Goal: Task Accomplishment & Management: Complete application form

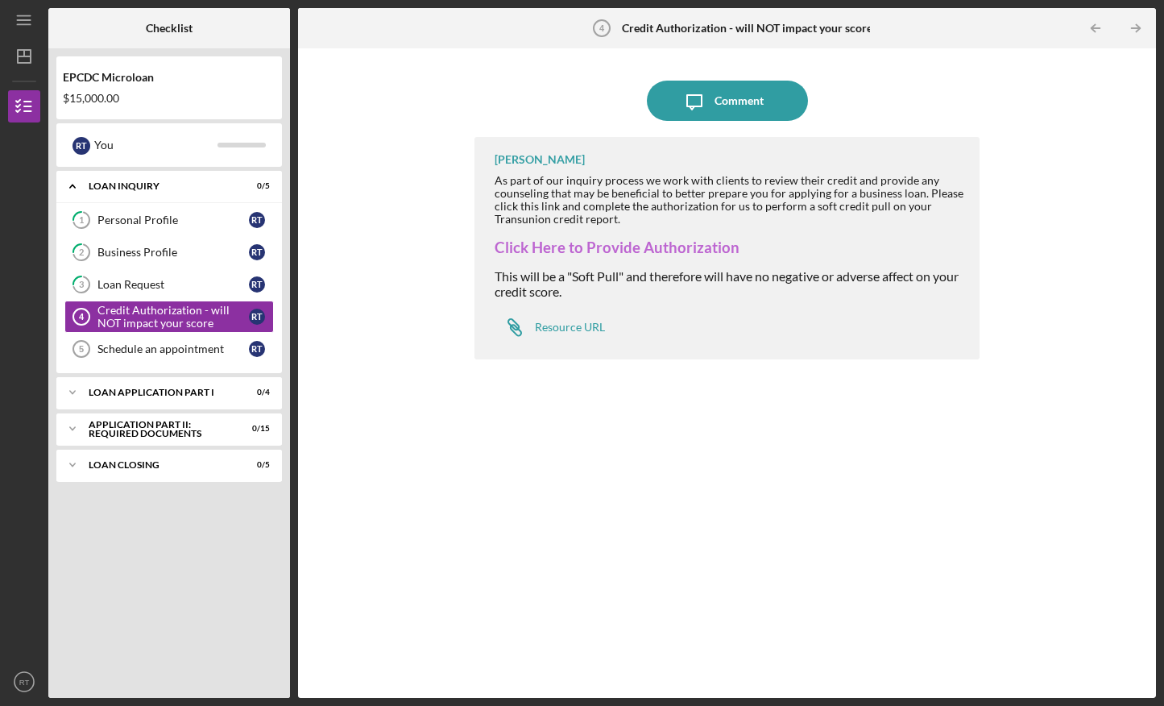
click at [669, 242] on link "Click Here to Provide Authorization" at bounding box center [617, 247] width 245 height 18
click at [208, 342] on div "Schedule an appointment" at bounding box center [172, 348] width 151 height 13
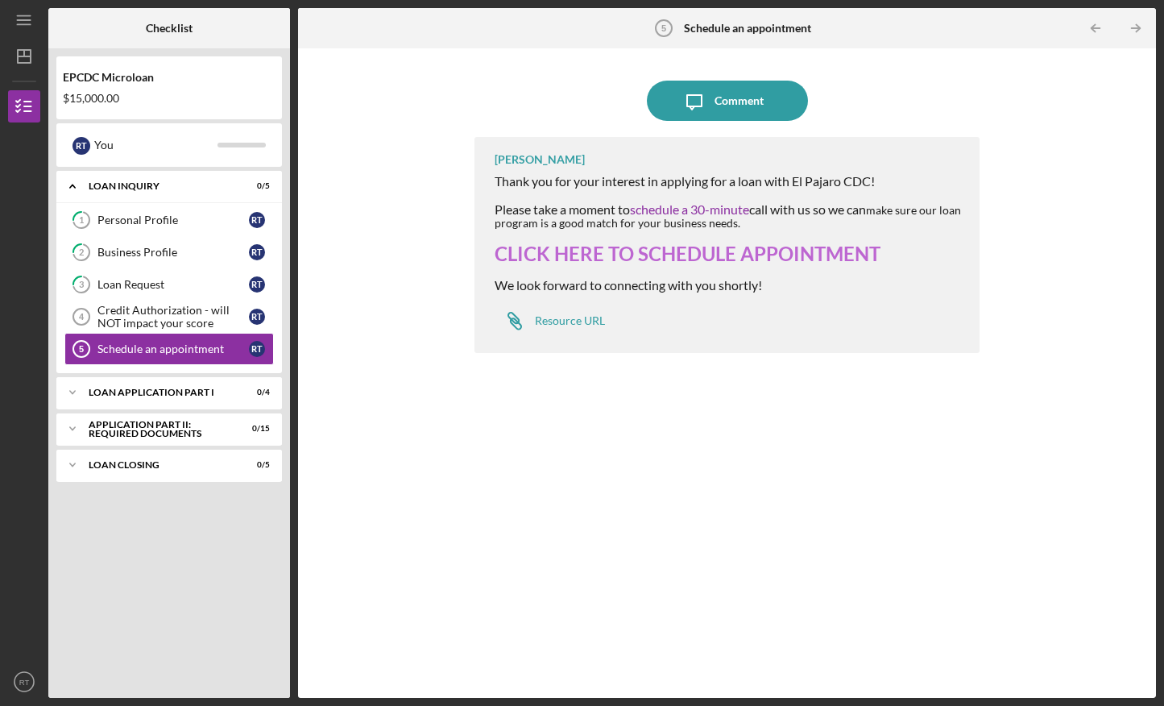
click at [676, 249] on link "CLICK HERE TO SCHEDULE APPOINTMENT" at bounding box center [688, 253] width 386 height 23
click at [208, 387] on div "Icon/Expander Loan Application Part I 0 / 4" at bounding box center [169, 392] width 226 height 32
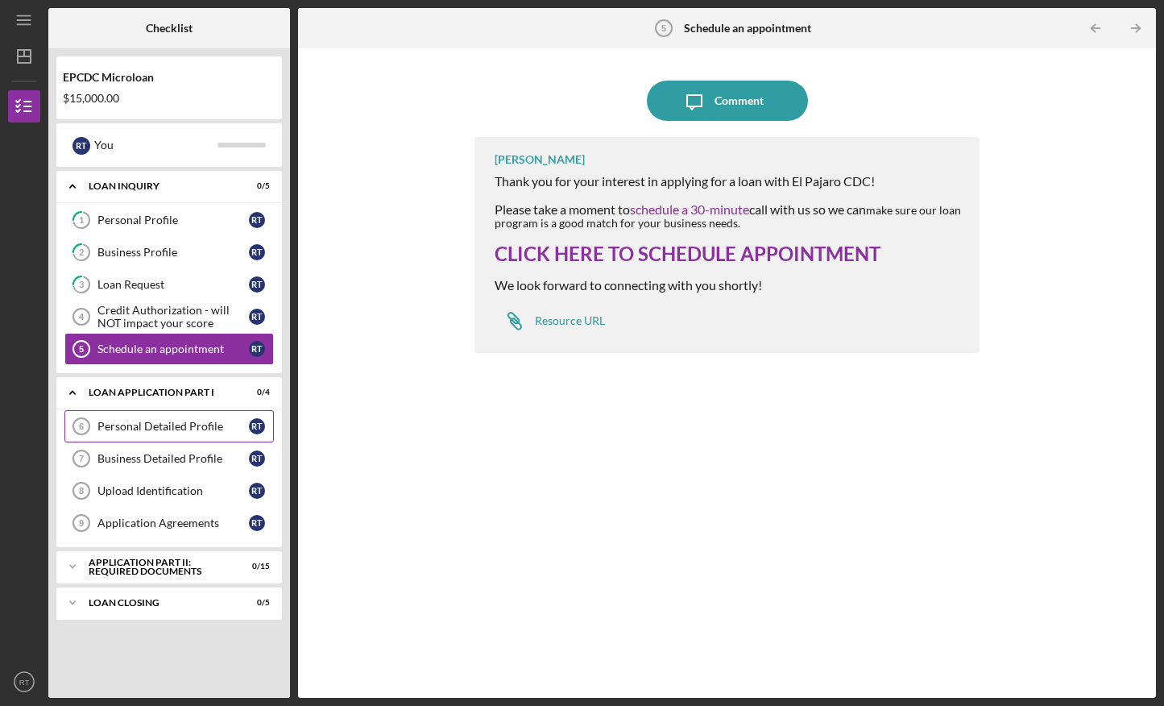
click at [195, 419] on link "Personal Detailed Profile 6 Personal Detailed Profile R T" at bounding box center [168, 426] width 209 height 32
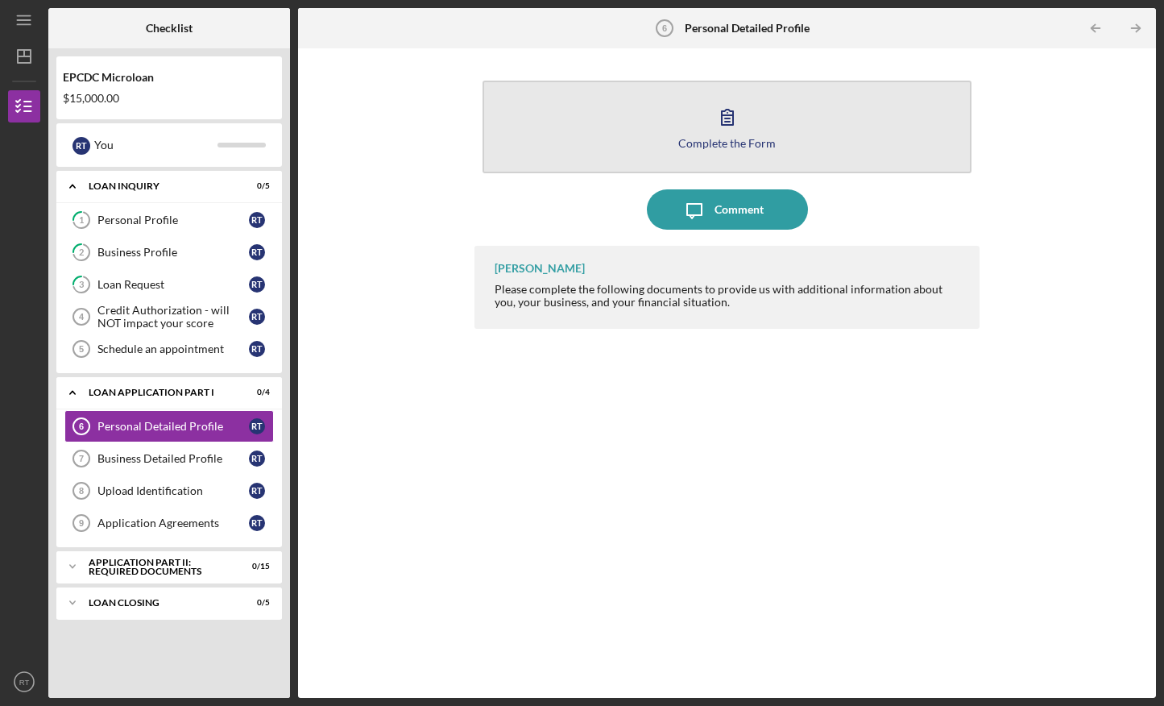
click at [719, 132] on icon "button" at bounding box center [727, 117] width 40 height 40
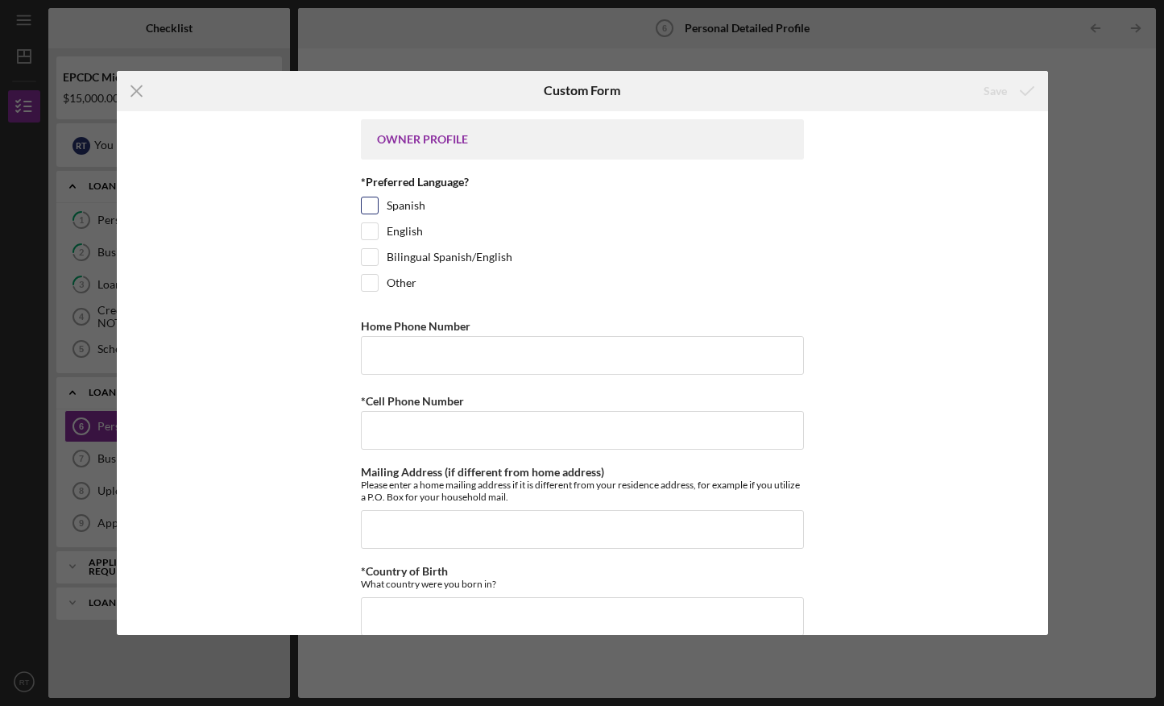
click at [367, 200] on input "Spanish" at bounding box center [370, 205] width 16 height 16
checkbox input "true"
click at [421, 357] on input "Home Phone Number" at bounding box center [582, 355] width 443 height 39
type input "8317563296"
click at [454, 429] on input "*Cell Phone Number" at bounding box center [582, 430] width 443 height 39
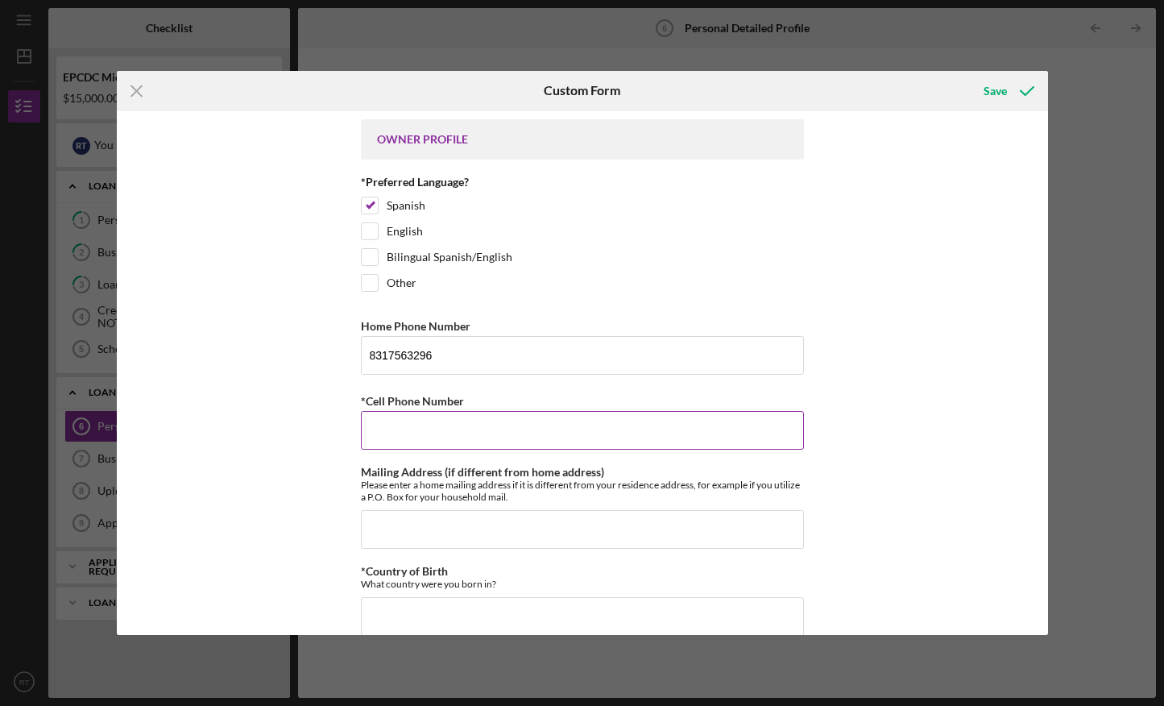
type input "[PHONE_NUMBER]"
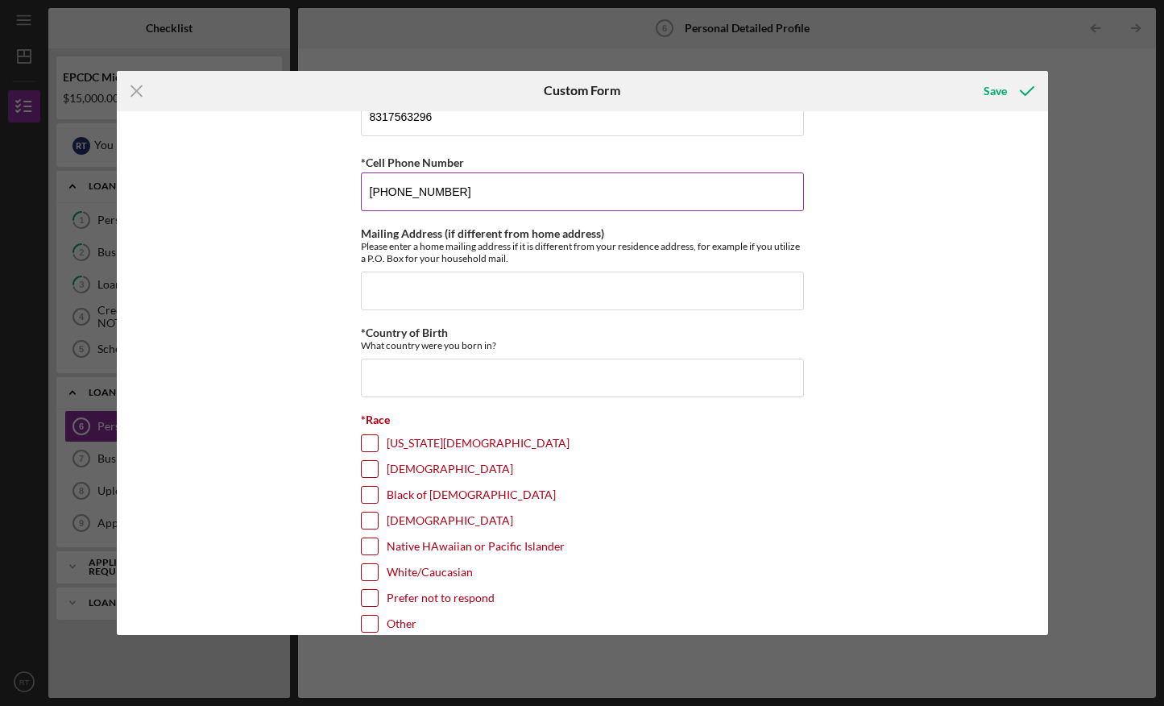
scroll to position [242, 0]
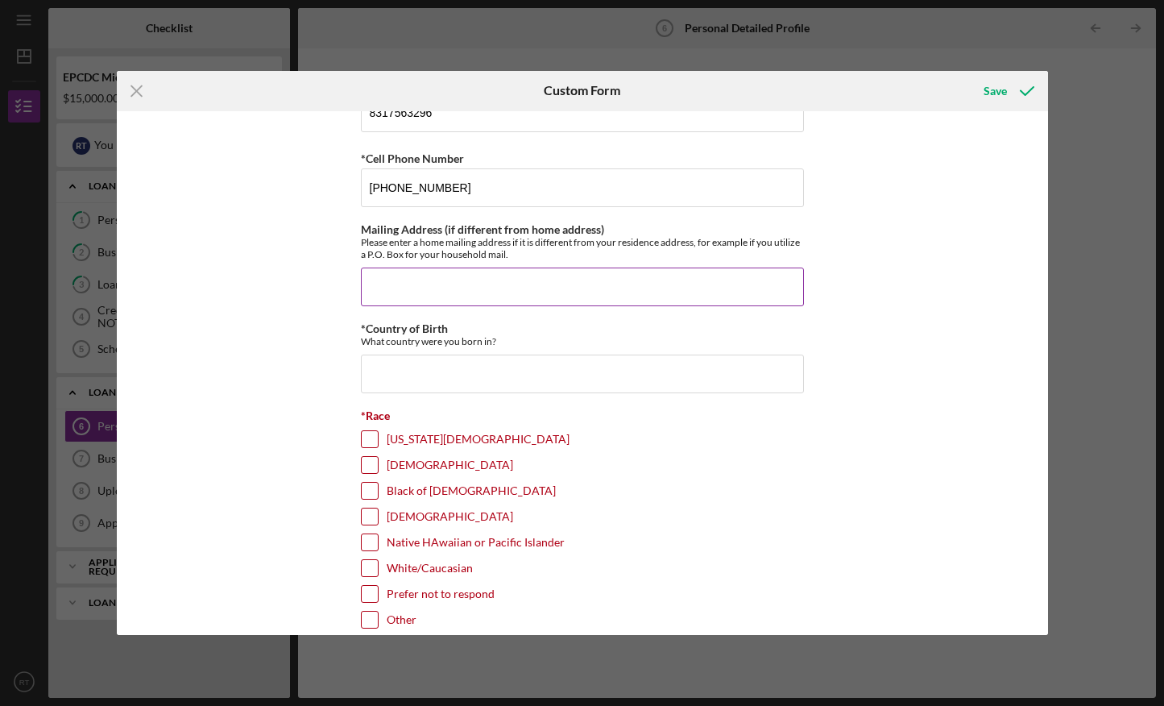
click at [450, 279] on input "Mailing Address (if different from home address)" at bounding box center [582, 286] width 443 height 39
click at [437, 375] on input "*Country of Birth" at bounding box center [582, 373] width 443 height 39
click at [387, 376] on input "*Country of Birth" at bounding box center [582, 373] width 443 height 39
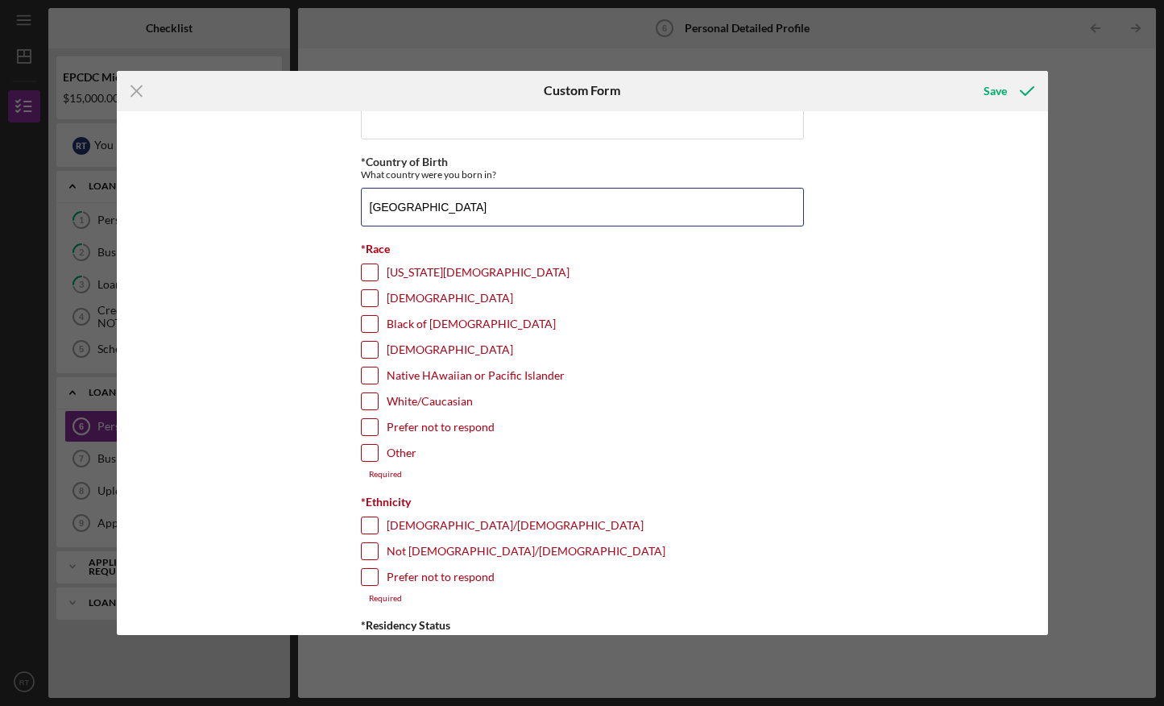
scroll to position [410, 0]
type input "[GEOGRAPHIC_DATA]"
click at [439, 451] on div "Other" at bounding box center [582, 456] width 443 height 26
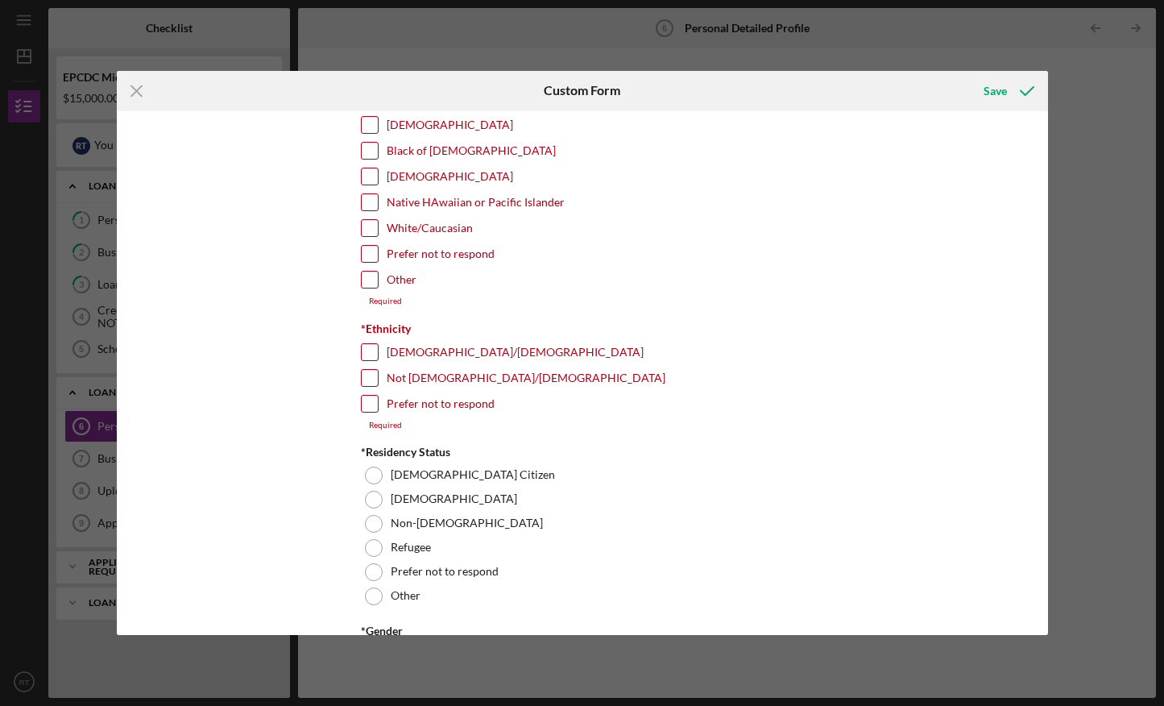
scroll to position [583, 0]
click at [364, 346] on input "[DEMOGRAPHIC_DATA]/[DEMOGRAPHIC_DATA]" at bounding box center [370, 351] width 16 height 16
checkbox input "true"
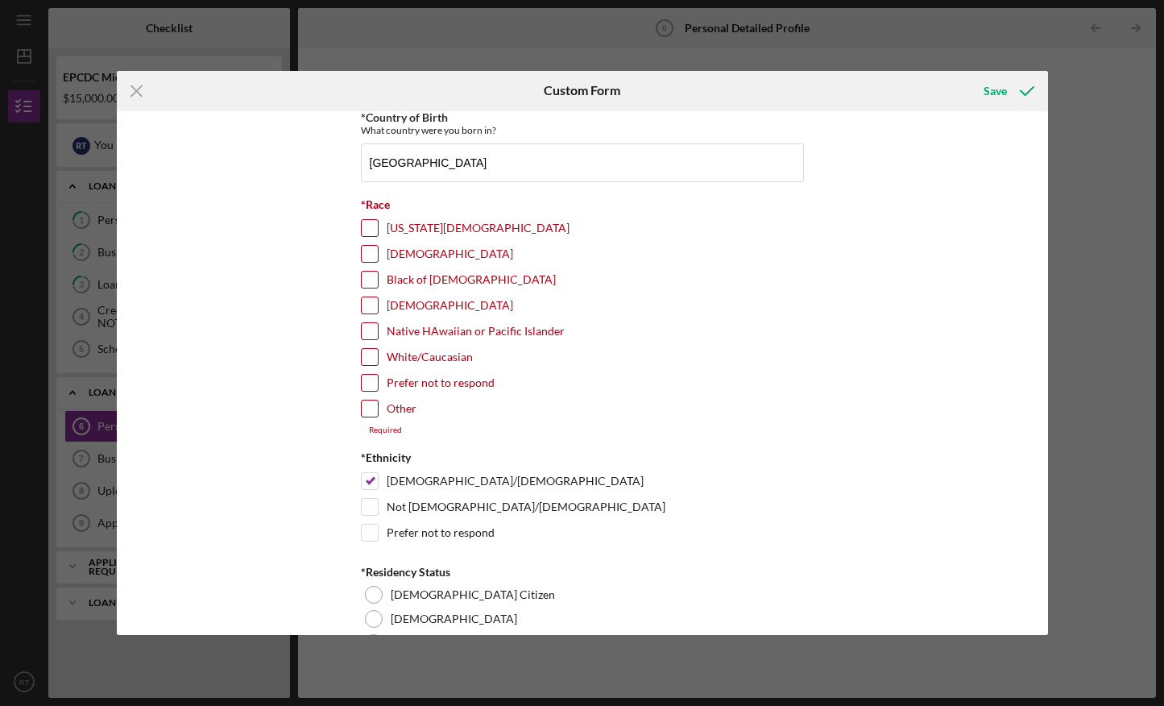
scroll to position [453, 0]
click at [368, 404] on input "Other" at bounding box center [370, 409] width 16 height 16
checkbox input "true"
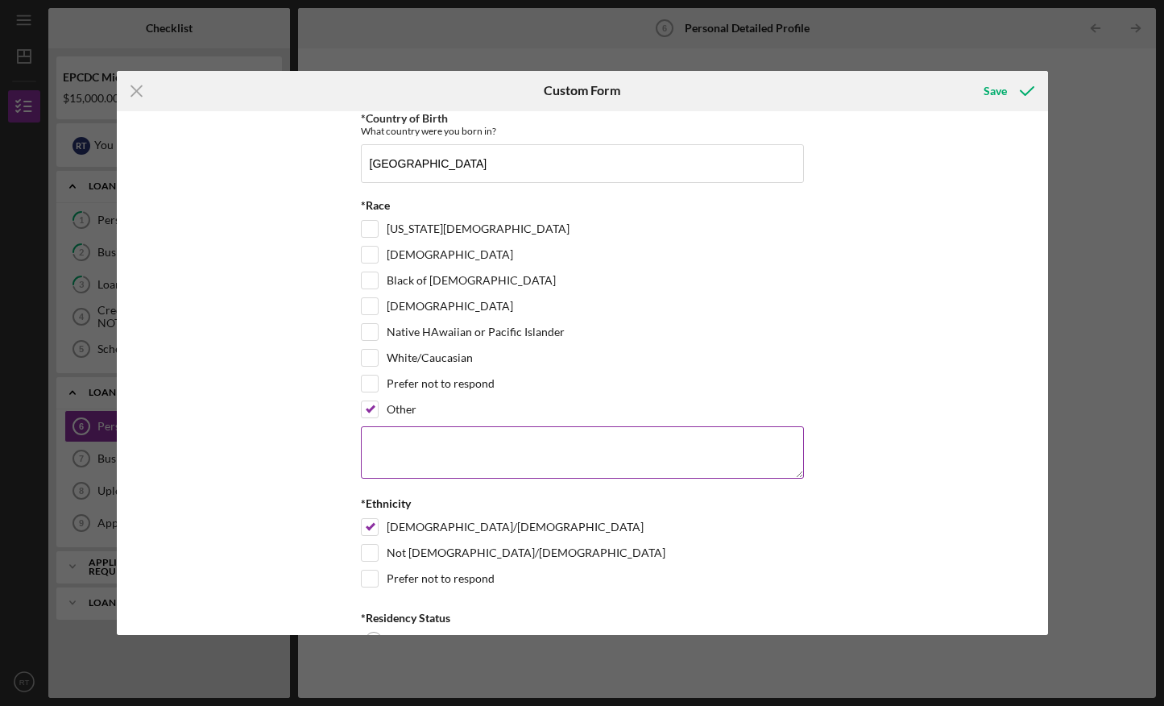
click at [379, 446] on textarea at bounding box center [582, 452] width 443 height 52
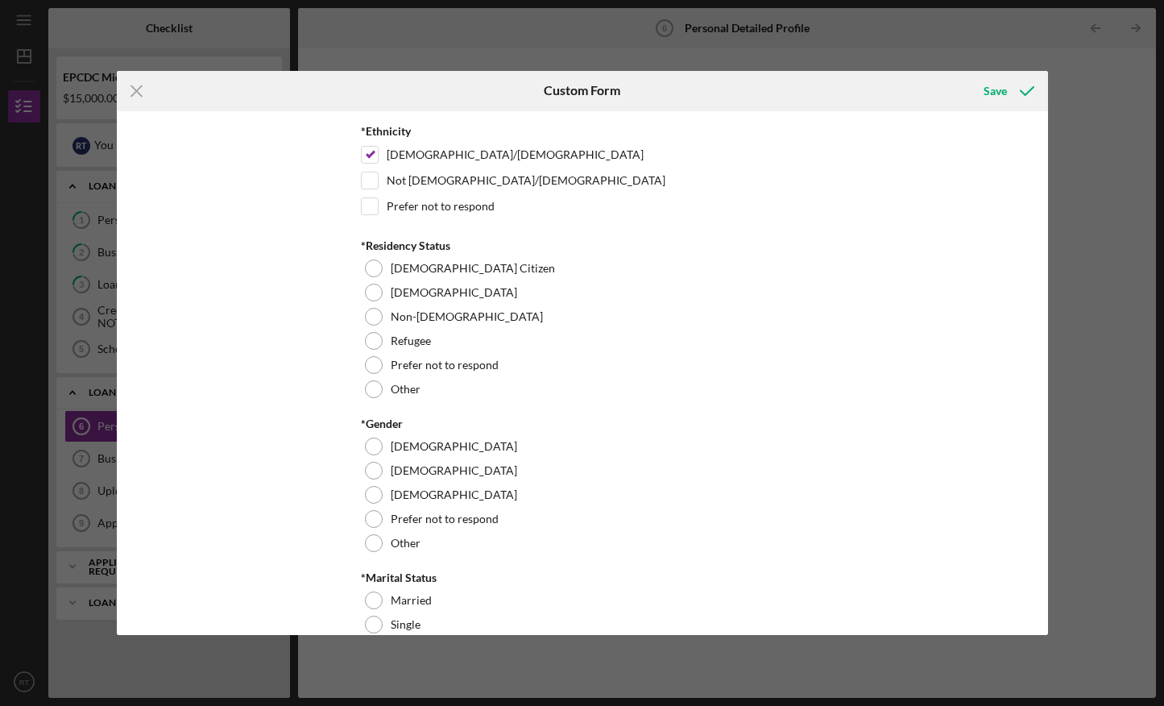
scroll to position [826, 0]
type textarea "mexicana"
click at [368, 389] on div at bounding box center [374, 388] width 18 height 18
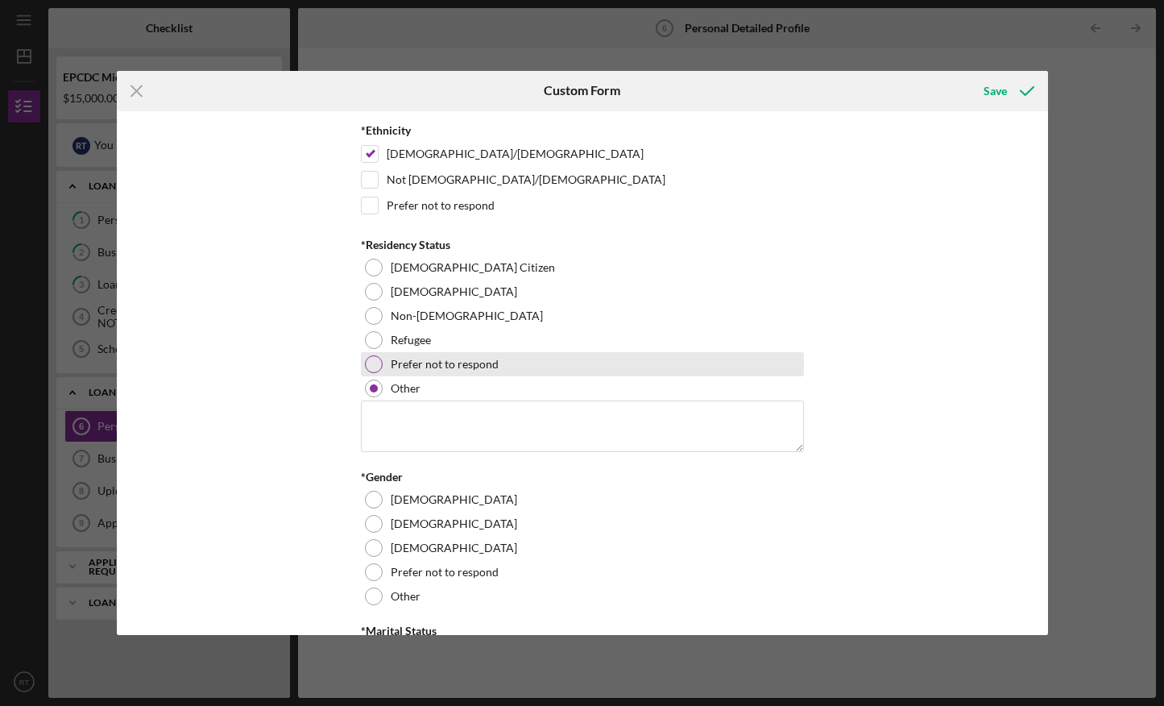
click at [369, 359] on div at bounding box center [374, 364] width 18 height 18
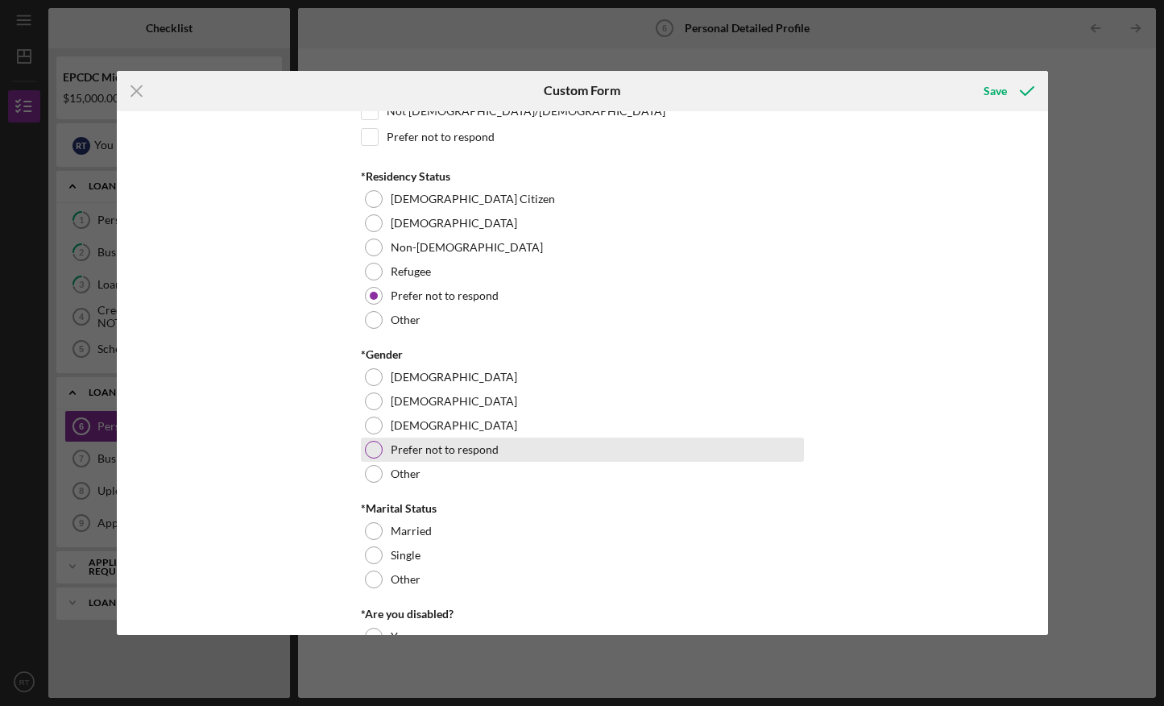
scroll to position [914, 0]
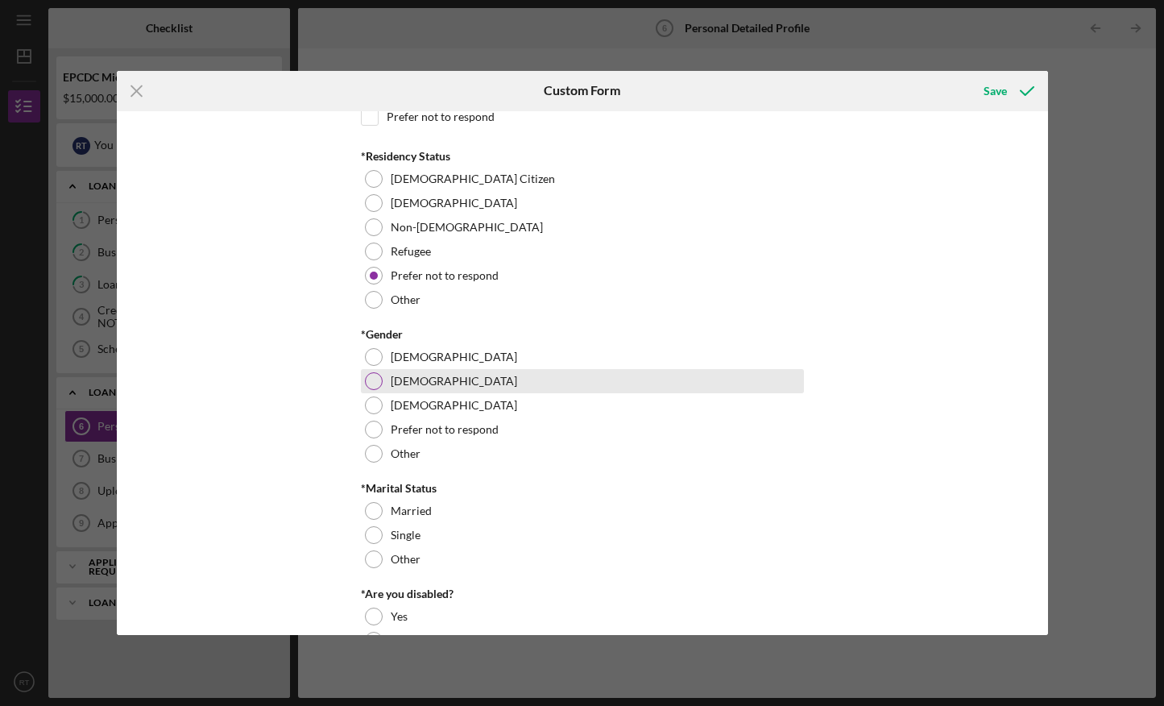
click at [367, 375] on div at bounding box center [374, 381] width 18 height 18
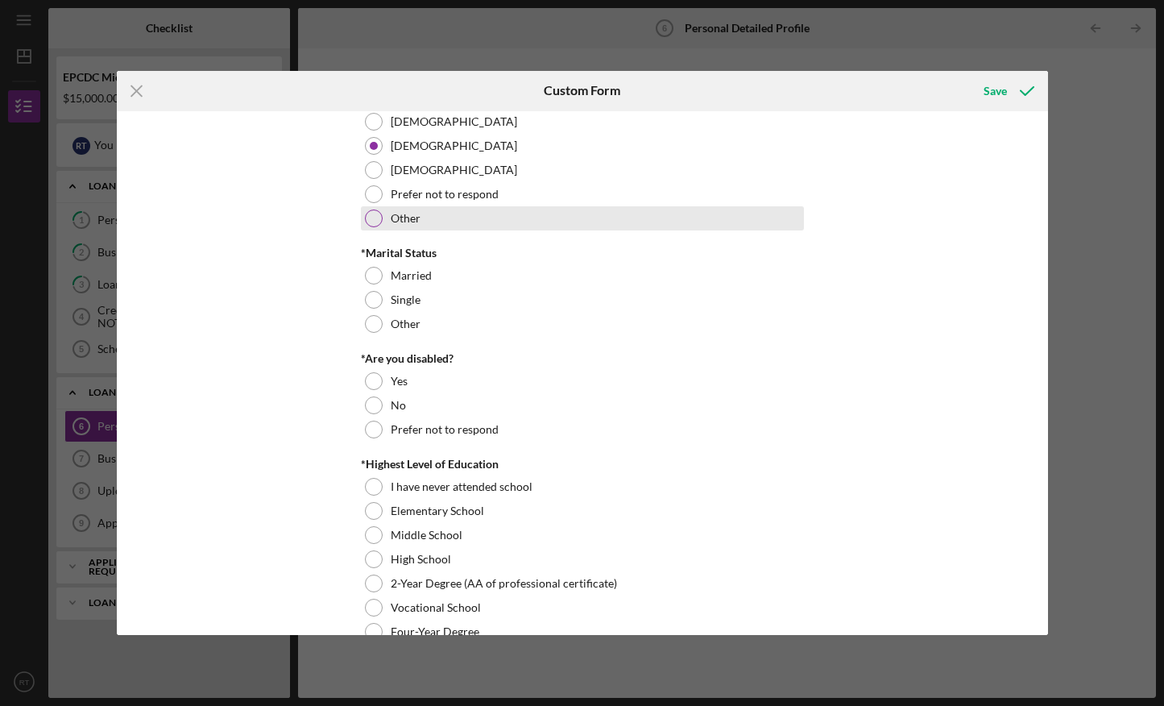
scroll to position [1150, 0]
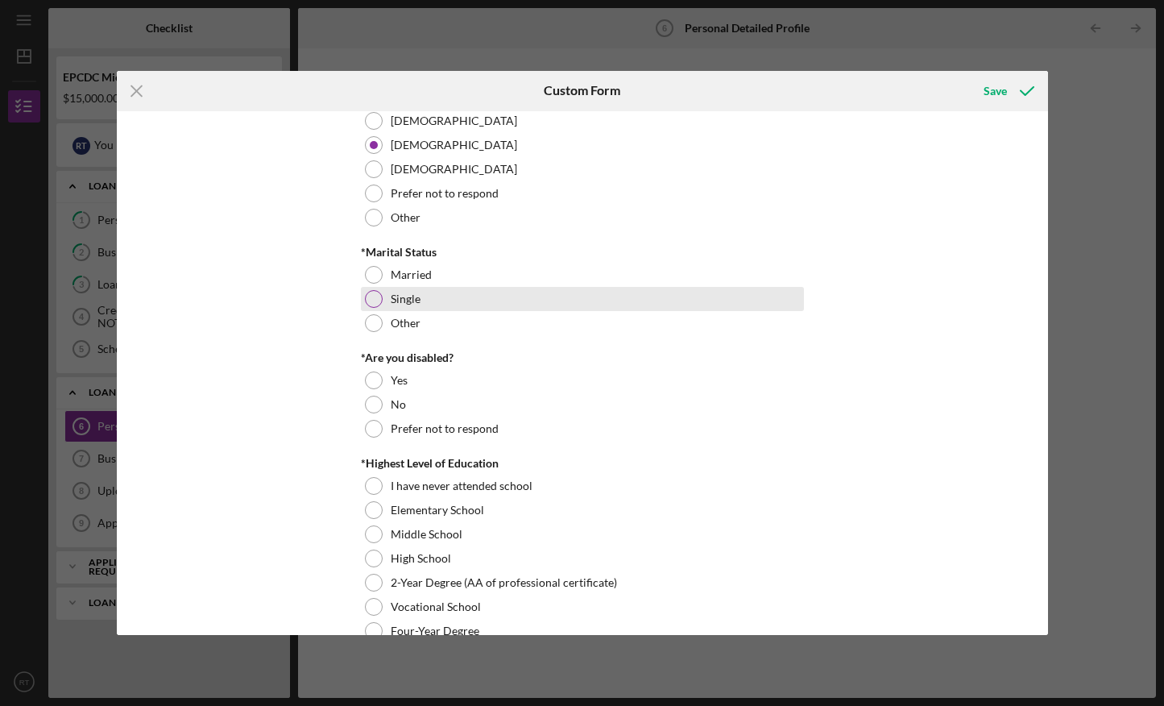
click at [369, 288] on div "Single" at bounding box center [582, 299] width 443 height 24
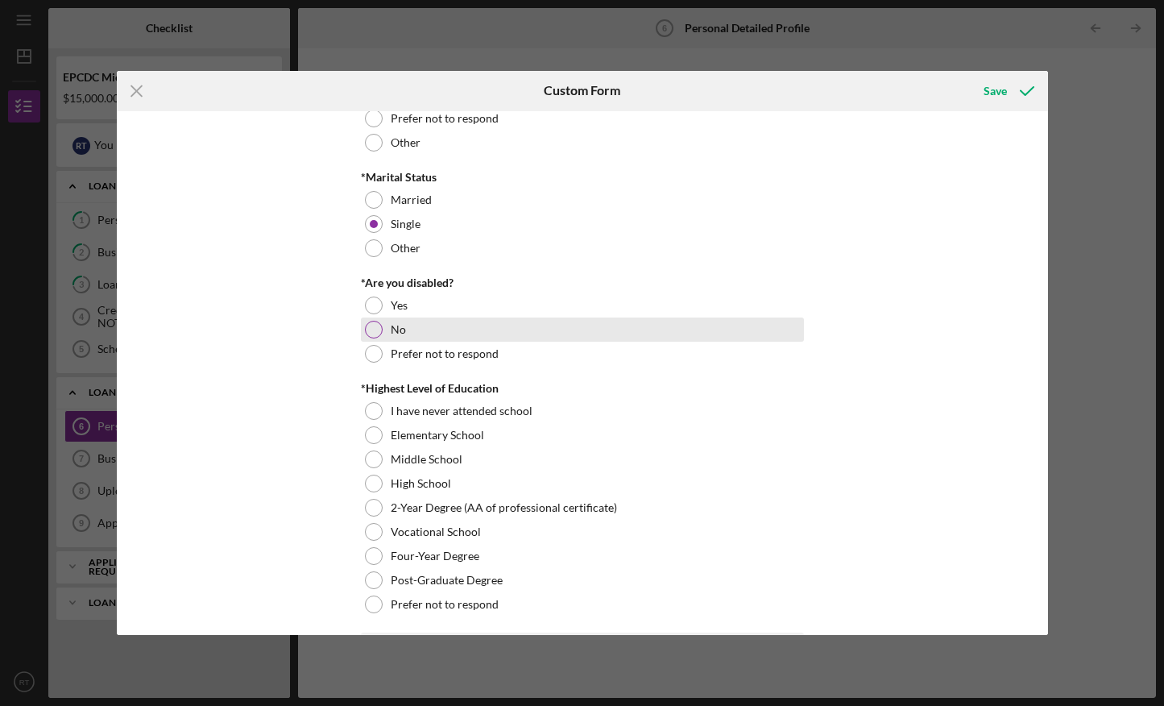
scroll to position [1279, 0]
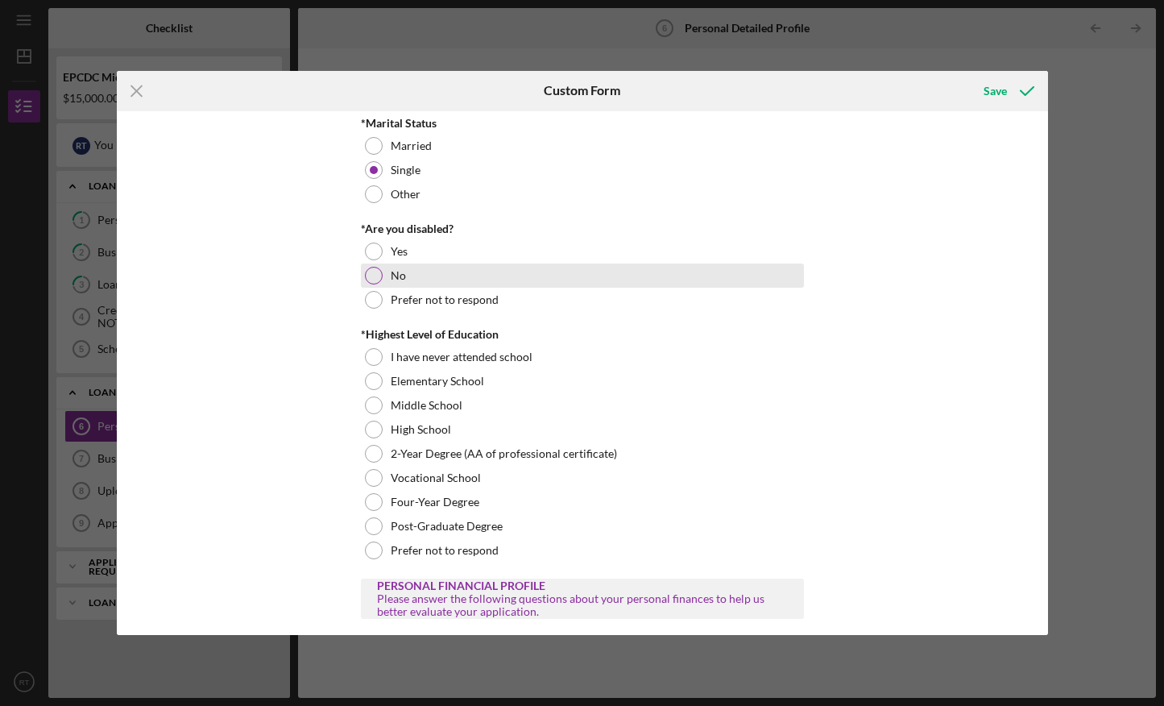
click at [367, 271] on div at bounding box center [374, 276] width 18 height 18
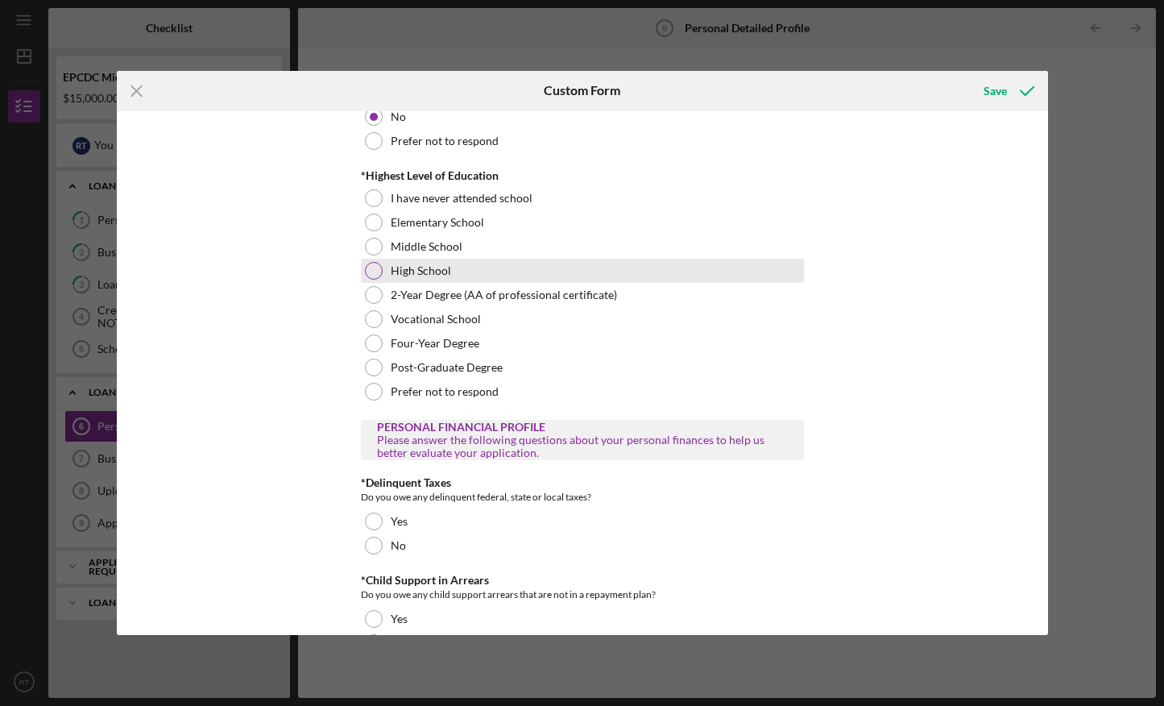
scroll to position [1439, 0]
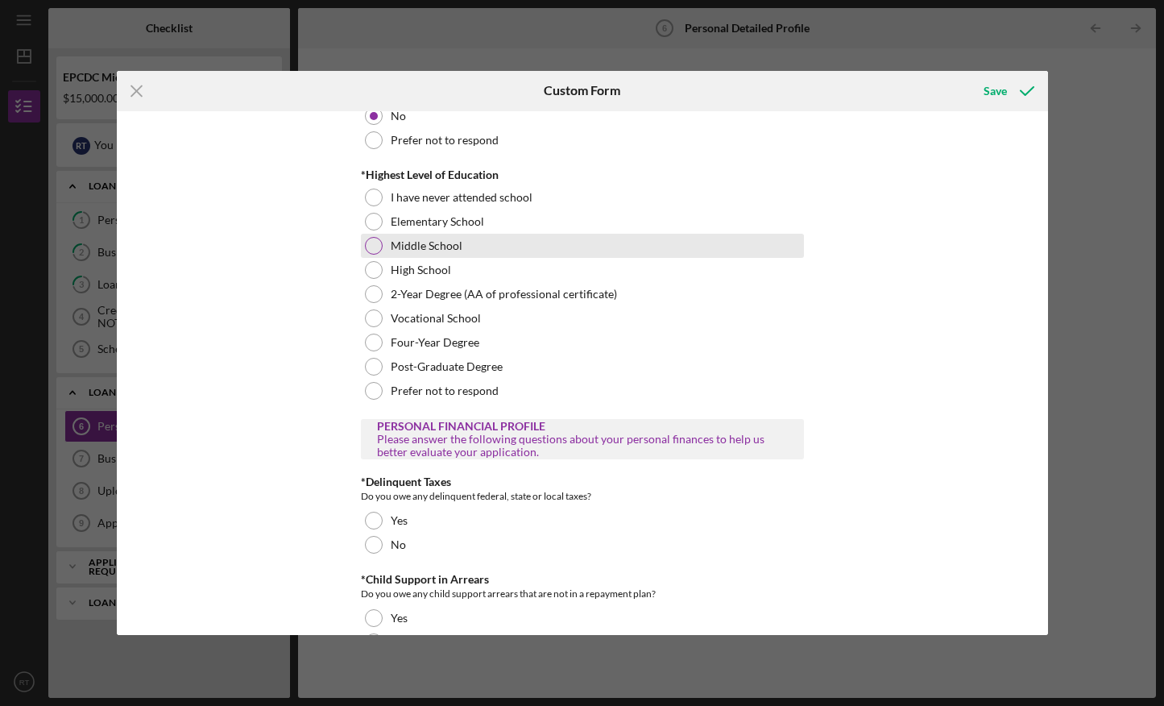
click at [367, 241] on div at bounding box center [374, 246] width 18 height 18
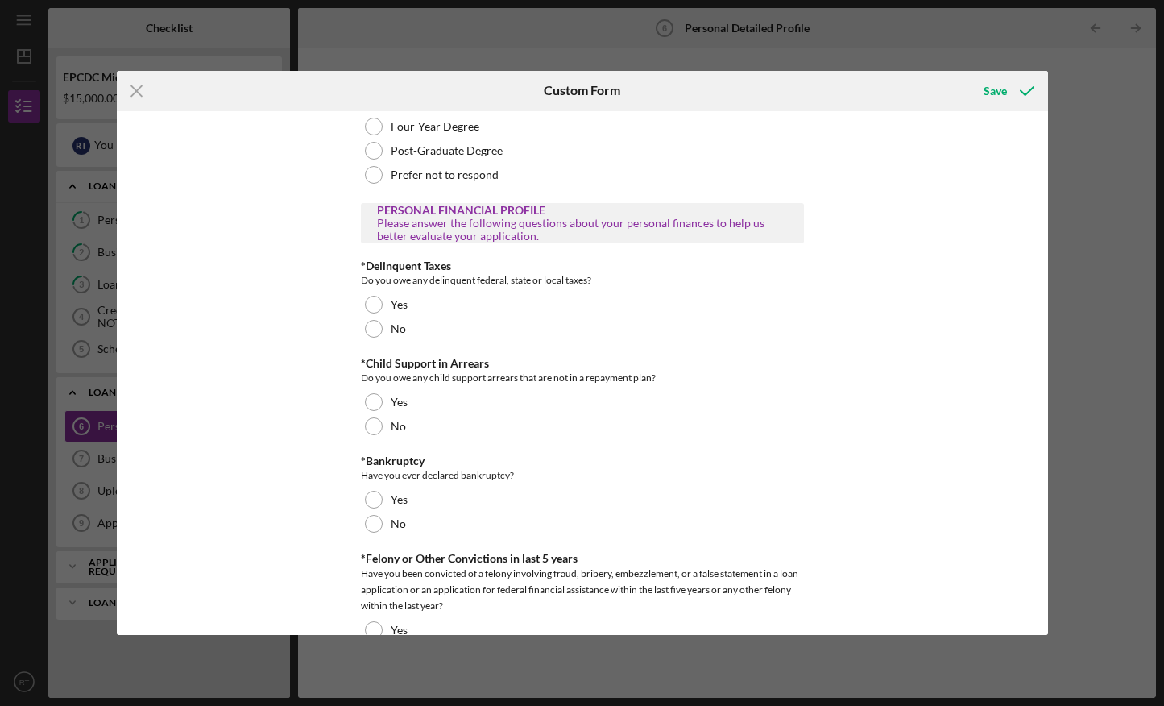
scroll to position [1663, 0]
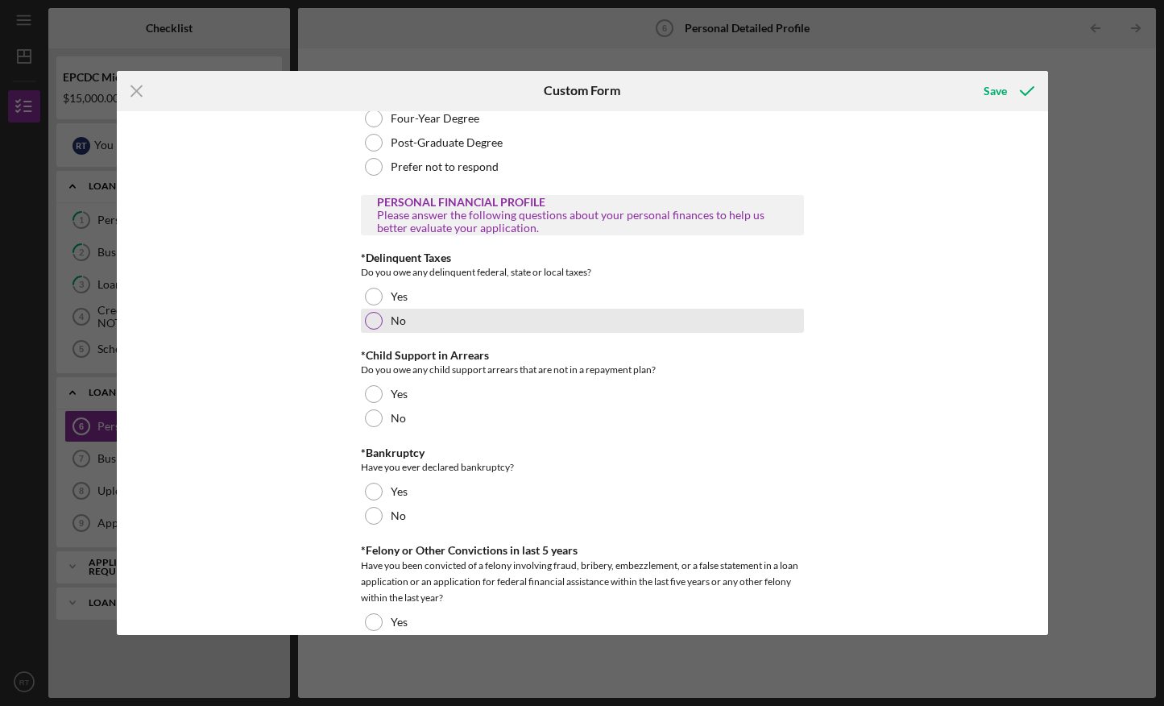
click at [368, 316] on div at bounding box center [374, 321] width 18 height 18
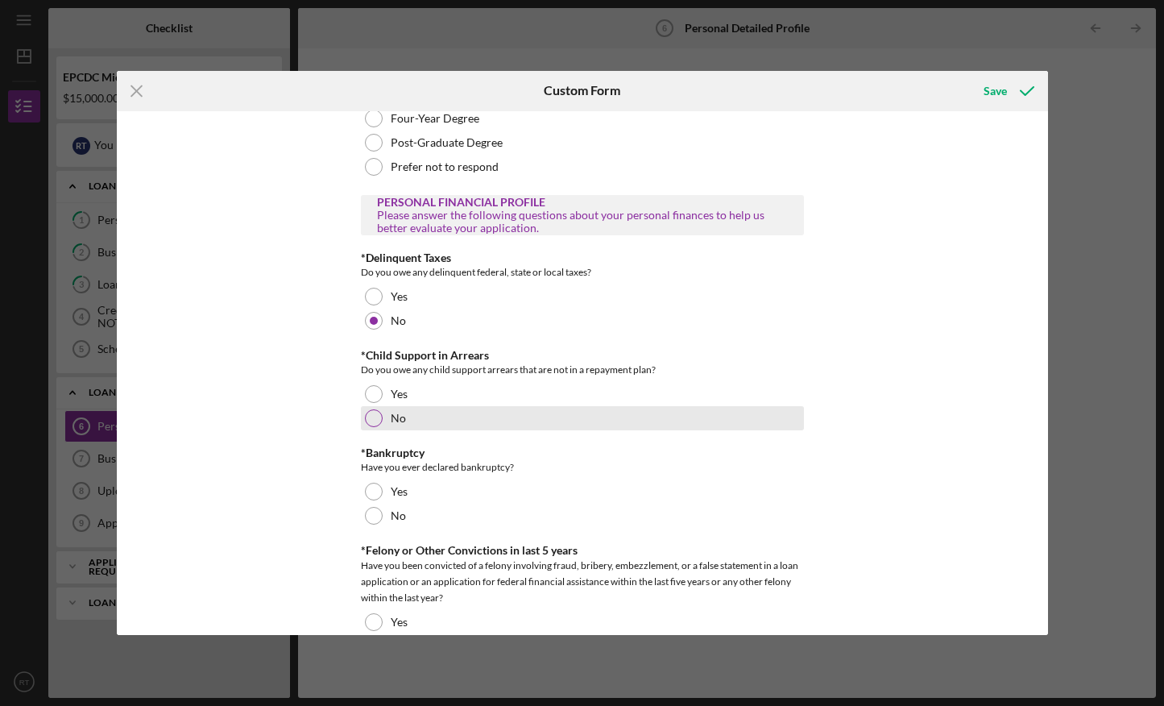
click at [366, 416] on div at bounding box center [374, 418] width 18 height 18
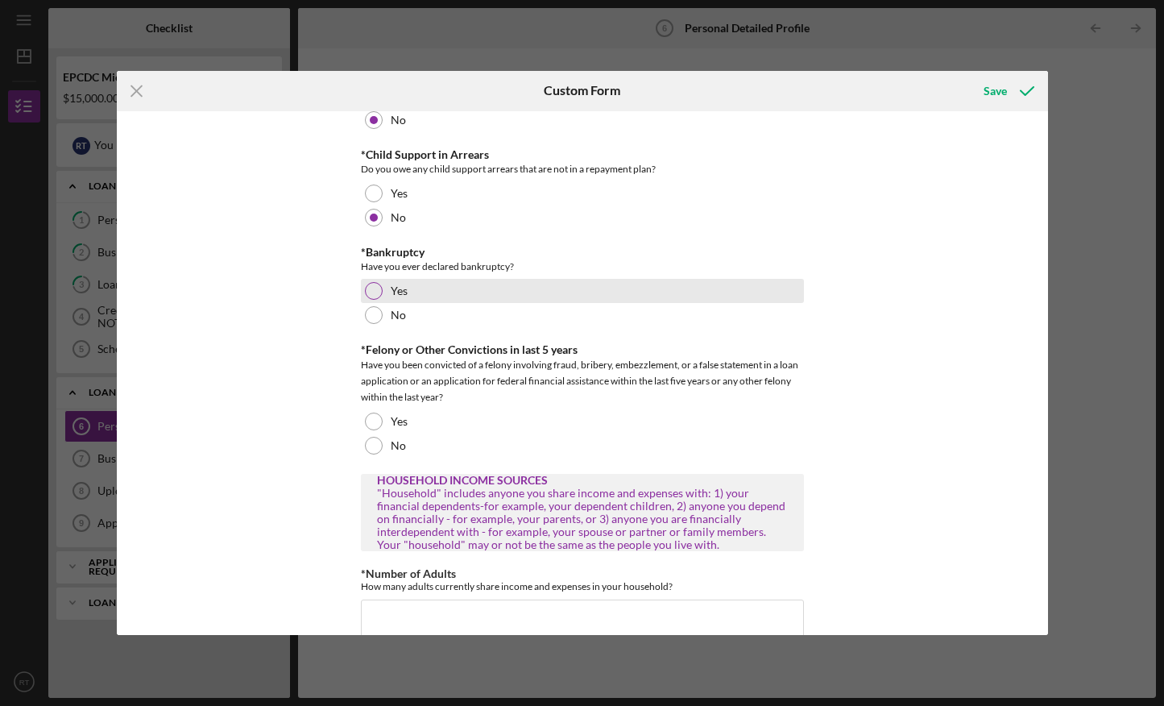
scroll to position [1864, 0]
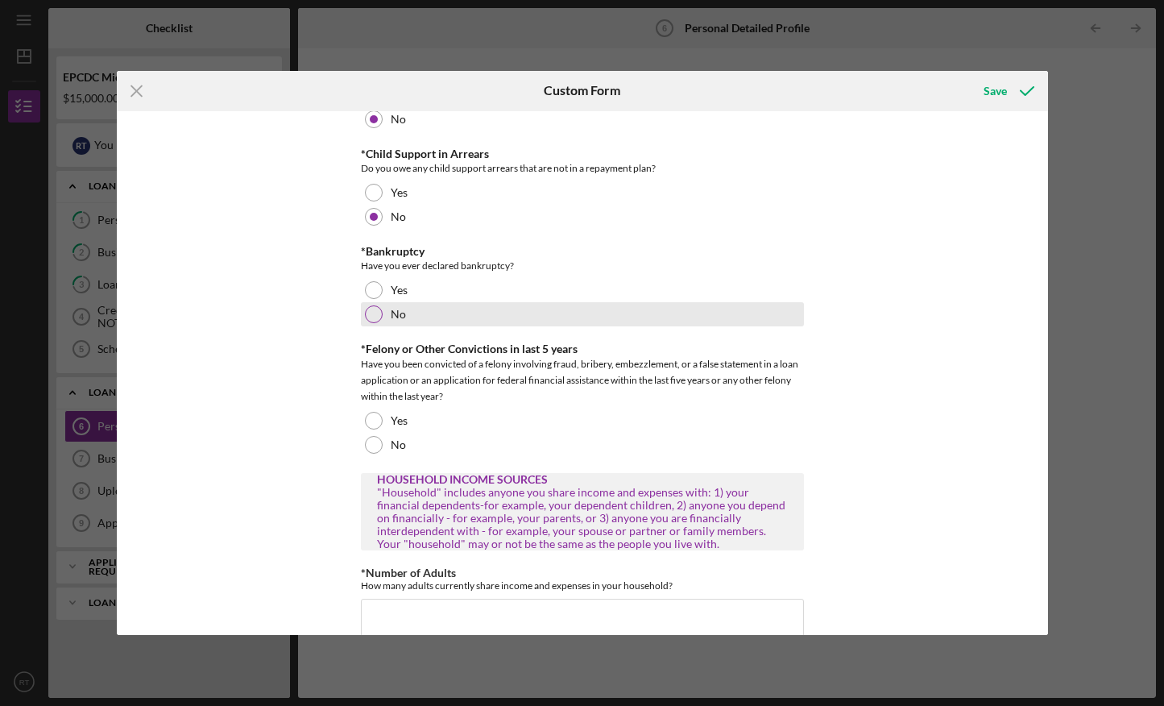
click at [367, 311] on div at bounding box center [374, 314] width 18 height 18
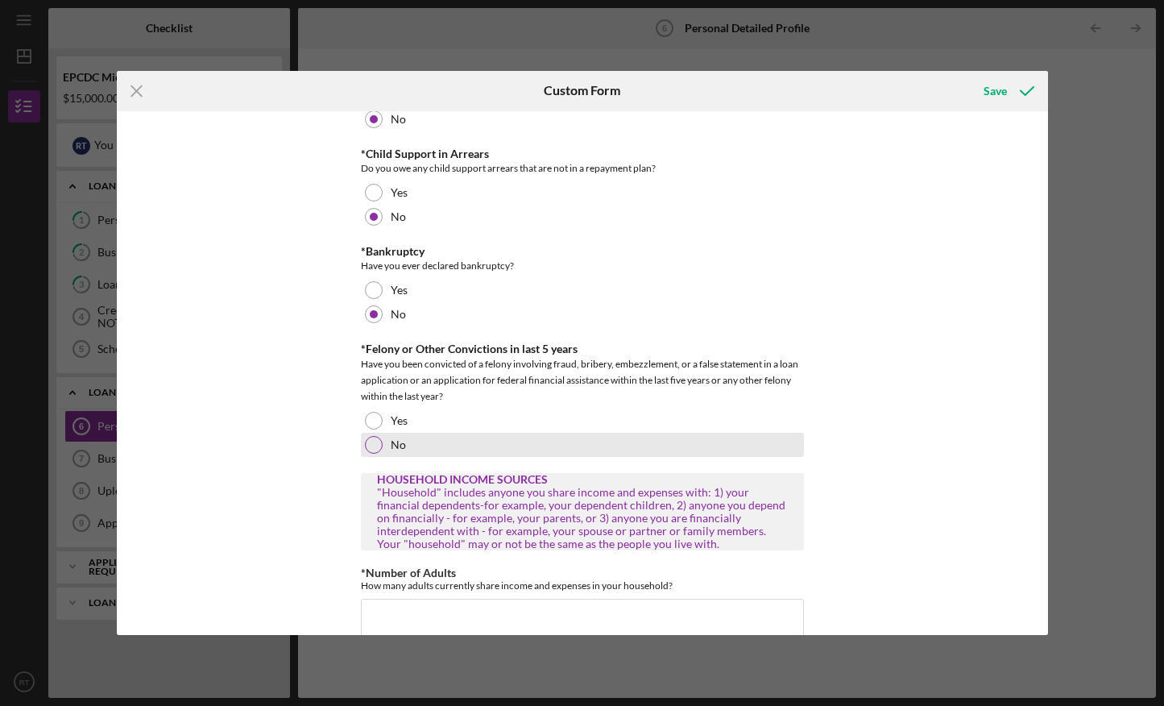
click at [368, 441] on div at bounding box center [374, 445] width 18 height 18
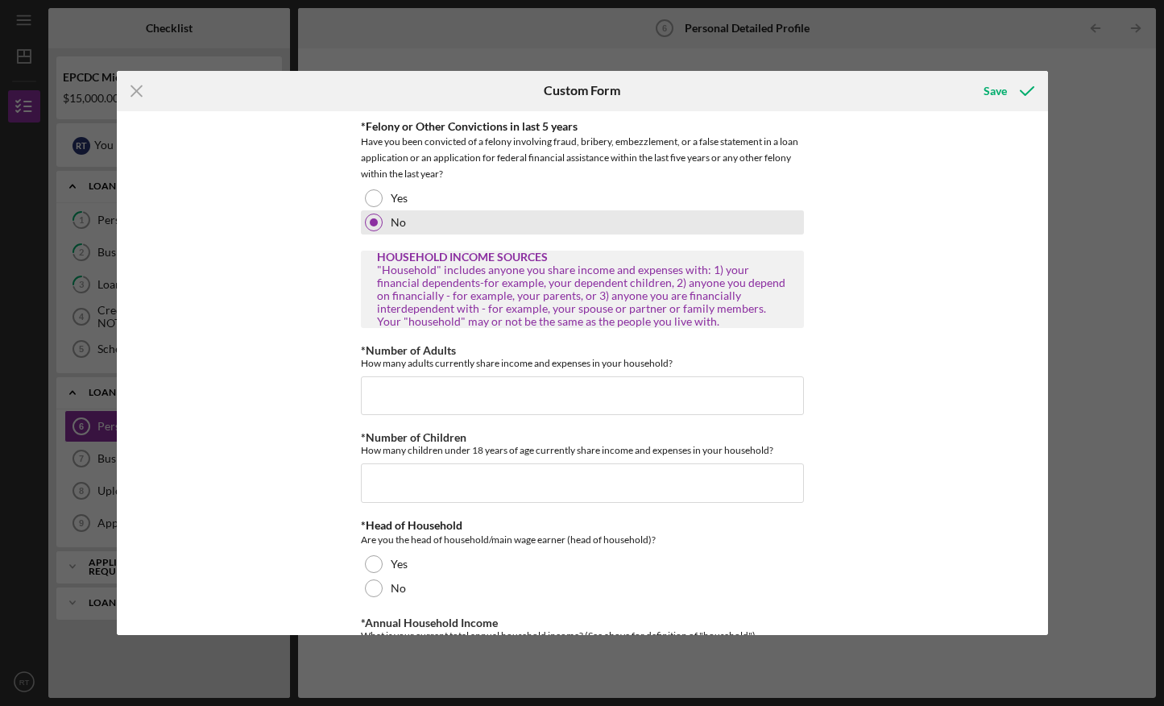
scroll to position [2113, 0]
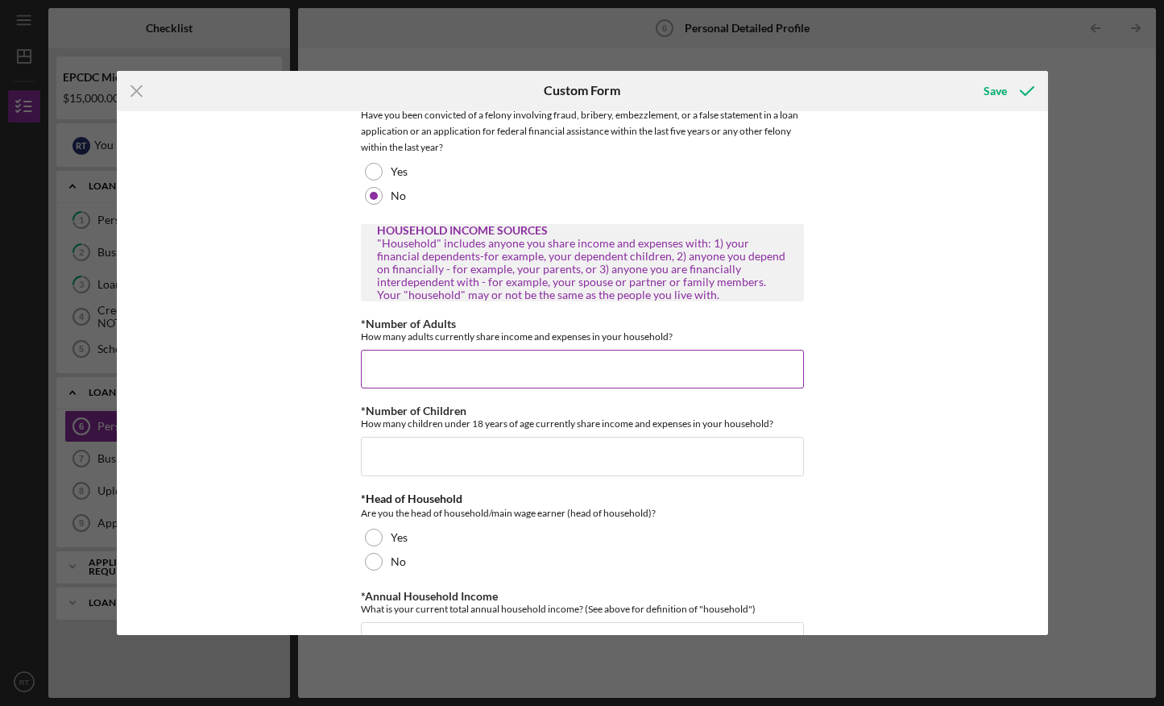
click at [376, 368] on input "*Number of Adults" at bounding box center [582, 369] width 443 height 39
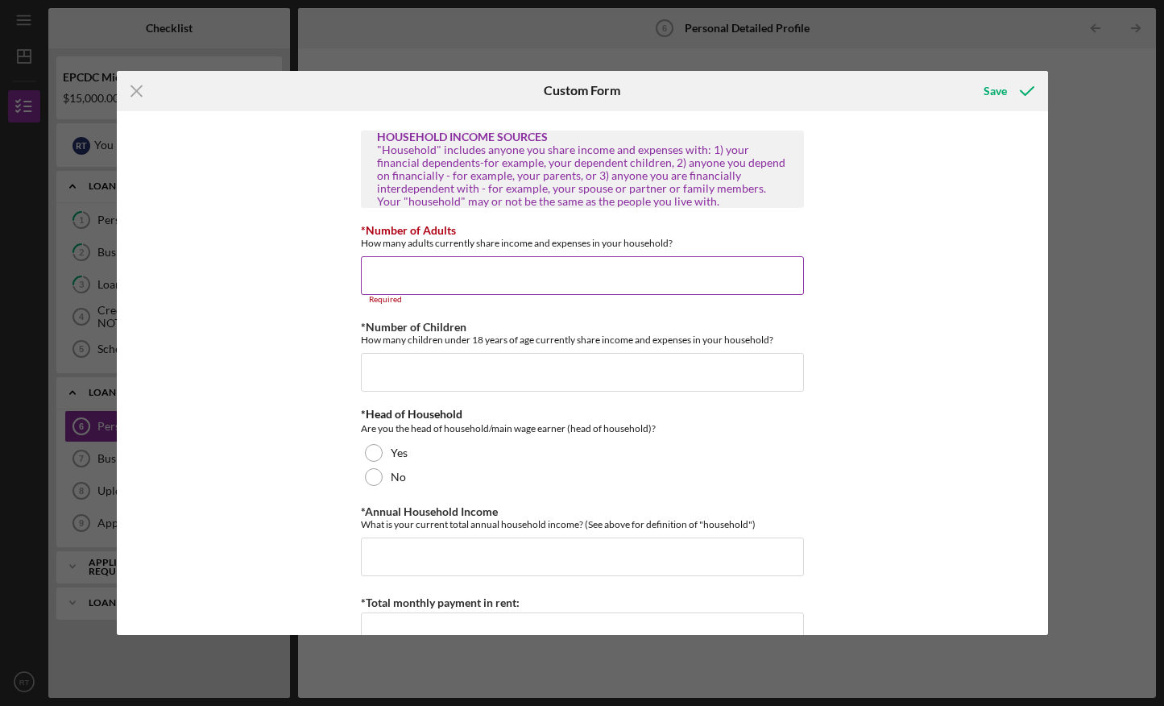
scroll to position [2207, 0]
click at [381, 272] on input "*Number of Adults" at bounding box center [582, 274] width 443 height 39
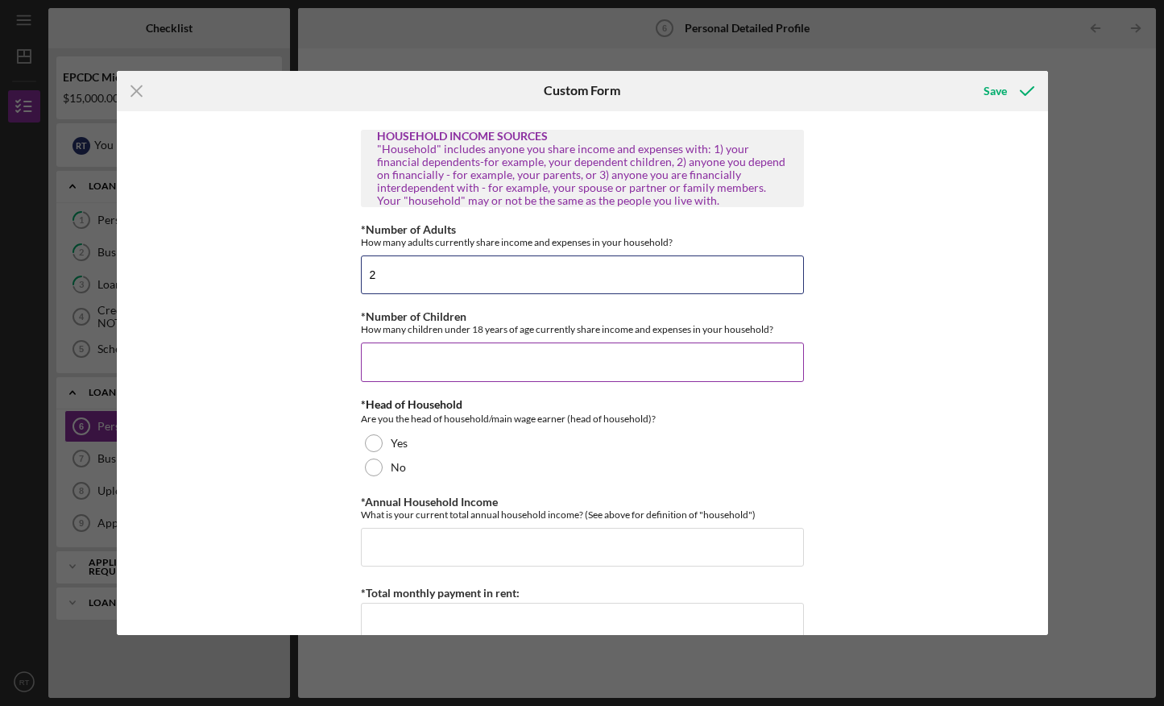
type input "2"
click at [414, 367] on input "*Number of Children" at bounding box center [582, 361] width 443 height 39
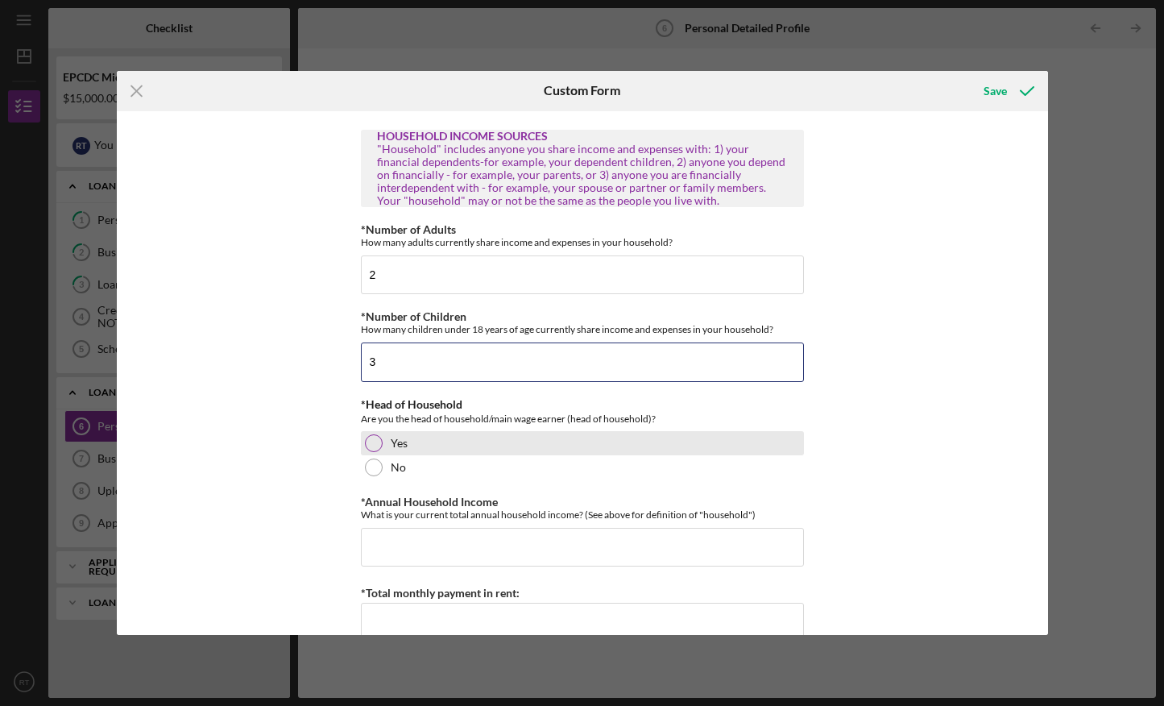
type input "3"
click at [366, 445] on div at bounding box center [374, 443] width 18 height 18
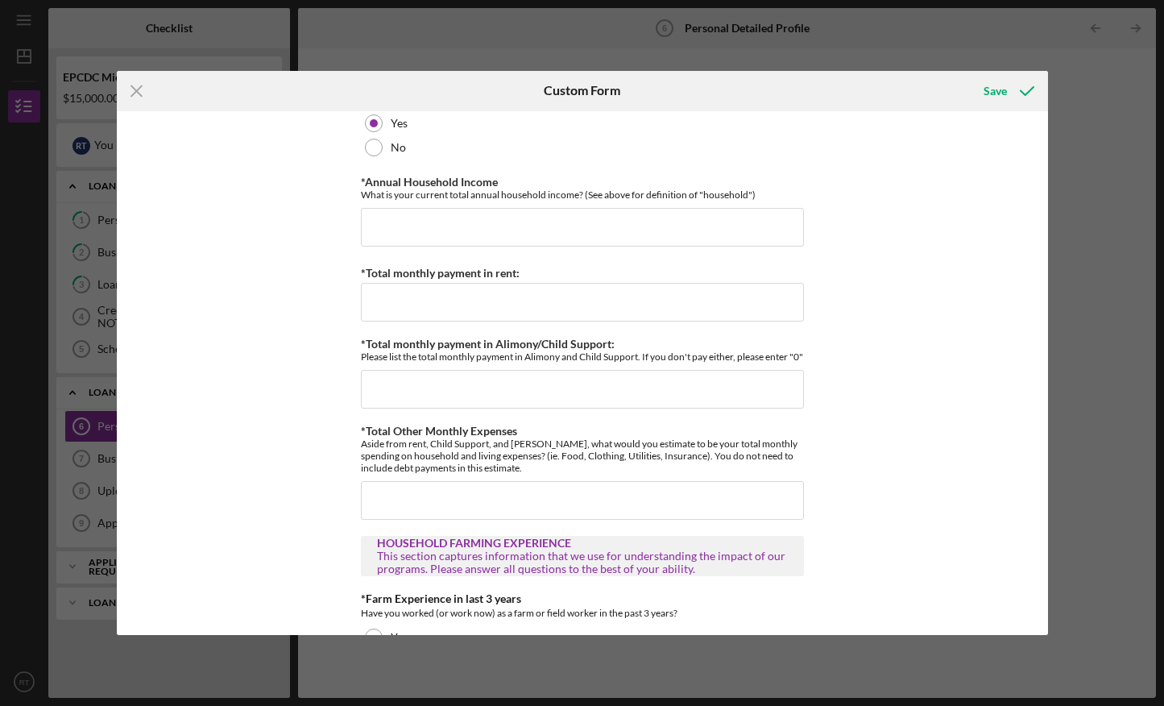
scroll to position [2529, 0]
click at [396, 227] on input "*Annual Household Income" at bounding box center [582, 225] width 443 height 39
click at [397, 224] on input "*Annual Household Income" at bounding box center [582, 225] width 443 height 39
type input "$70,000"
click at [402, 308] on input "*Total monthly payment in rent:" at bounding box center [582, 300] width 443 height 39
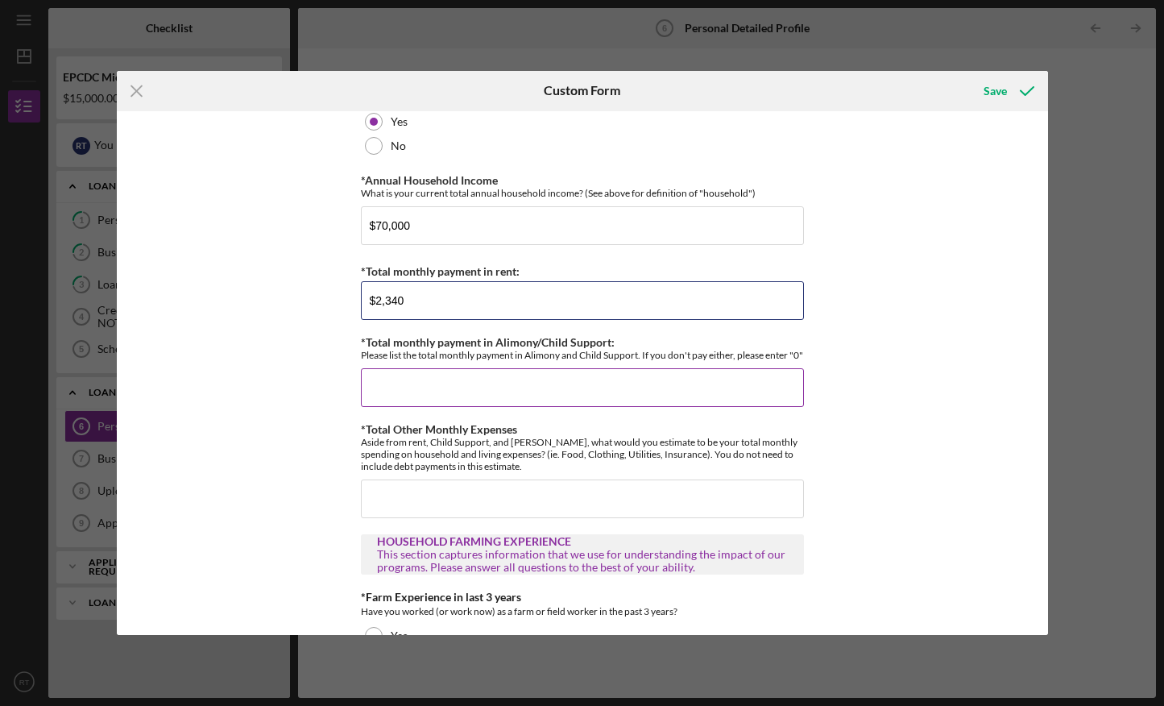
type input "$2,340"
click at [387, 404] on input "*Total monthly payment in Alimony/Child Support:" at bounding box center [582, 387] width 443 height 39
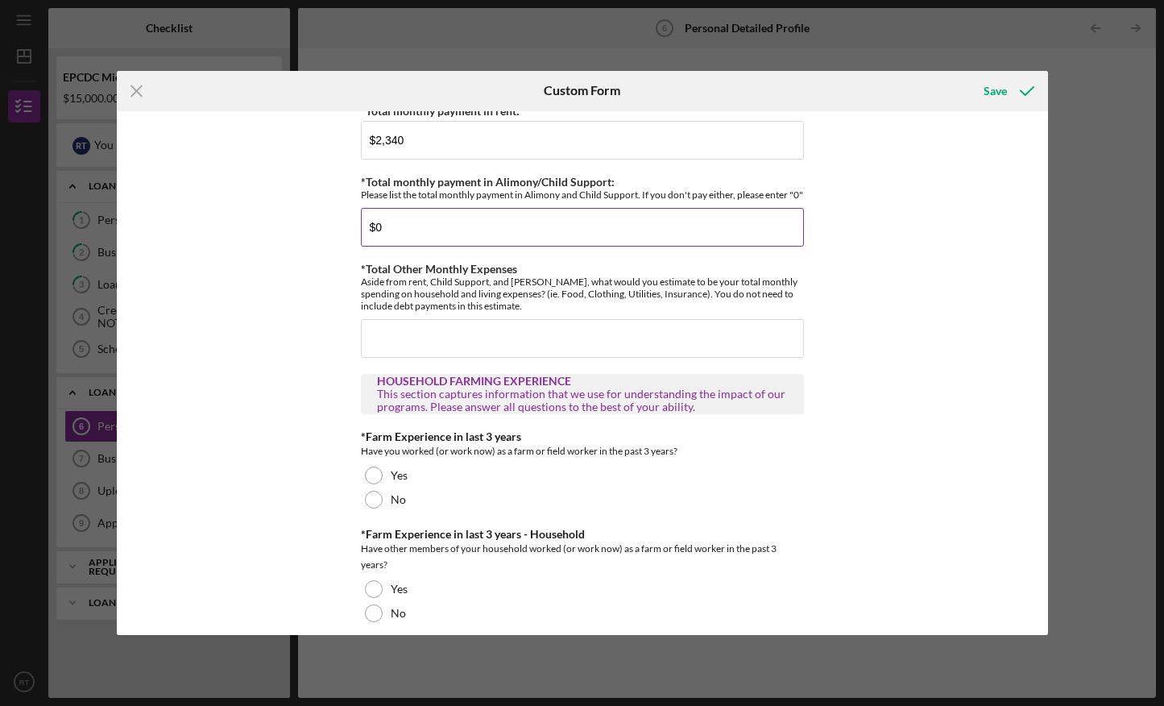
scroll to position [2690, 0]
type input "$0"
click at [383, 348] on input "*Total Other Monthly Expenses" at bounding box center [582, 337] width 443 height 39
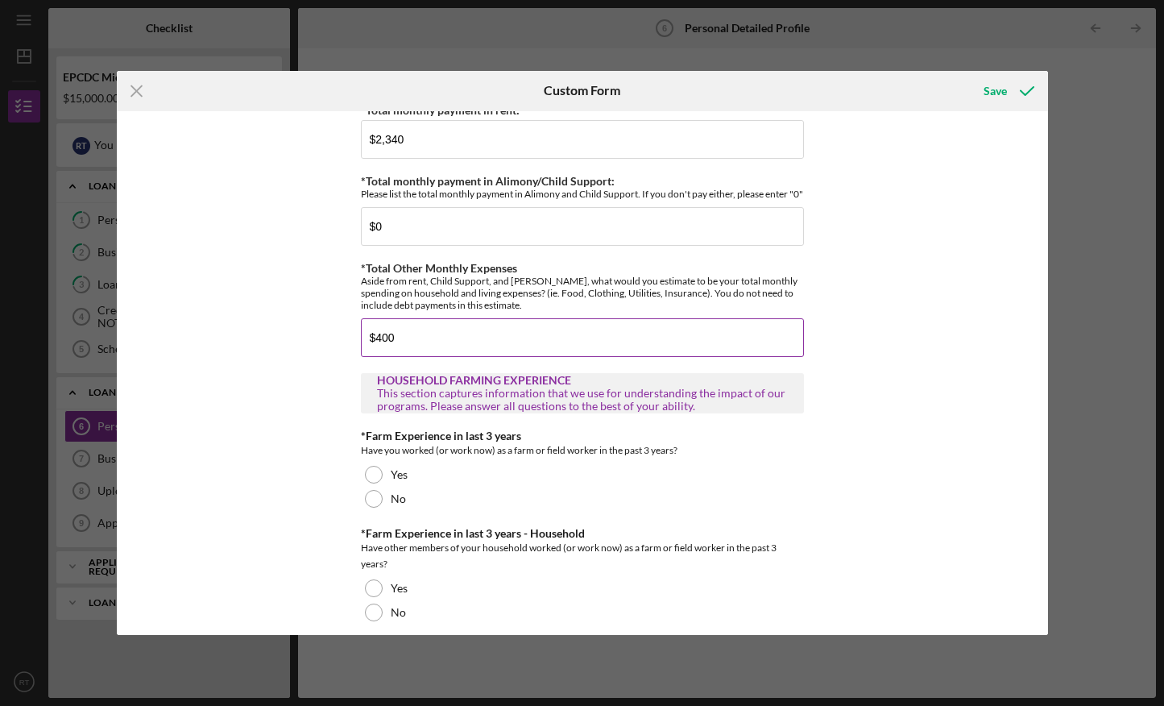
scroll to position [2715, 0]
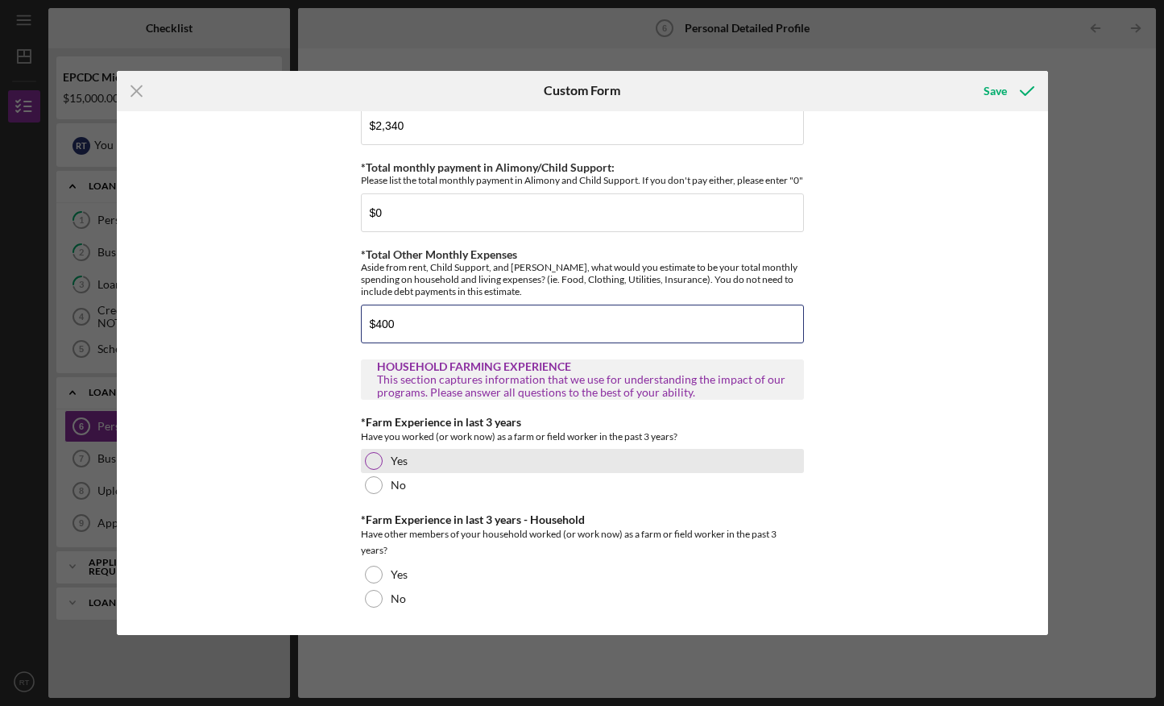
type input "$400"
click at [370, 450] on div "Yes" at bounding box center [582, 461] width 443 height 24
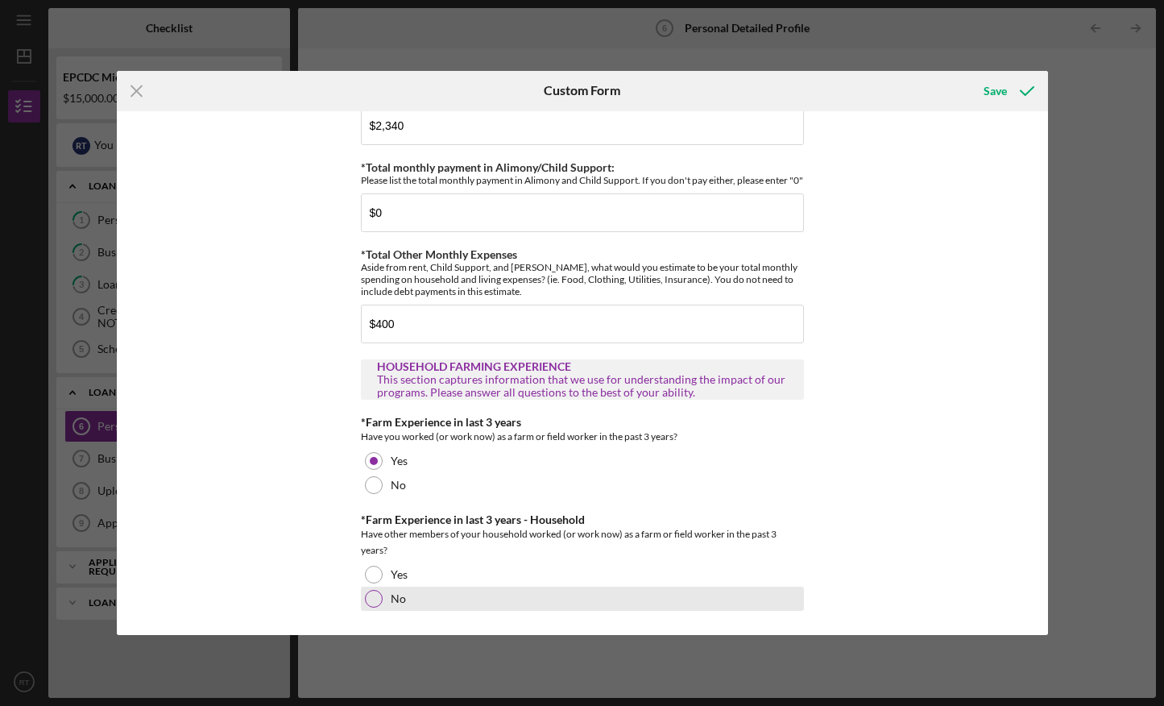
click at [374, 599] on div at bounding box center [374, 599] width 18 height 18
click at [995, 87] on div "Save" at bounding box center [995, 91] width 23 height 32
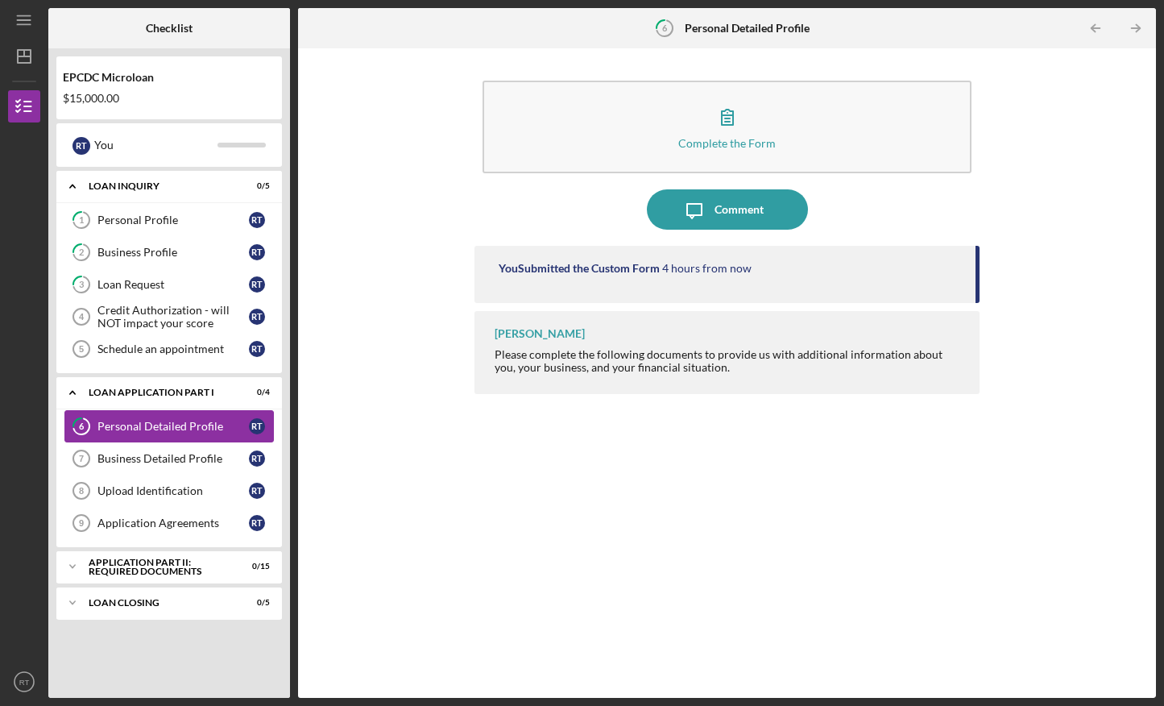
click at [222, 421] on div "Personal Detailed Profile" at bounding box center [172, 426] width 151 height 13
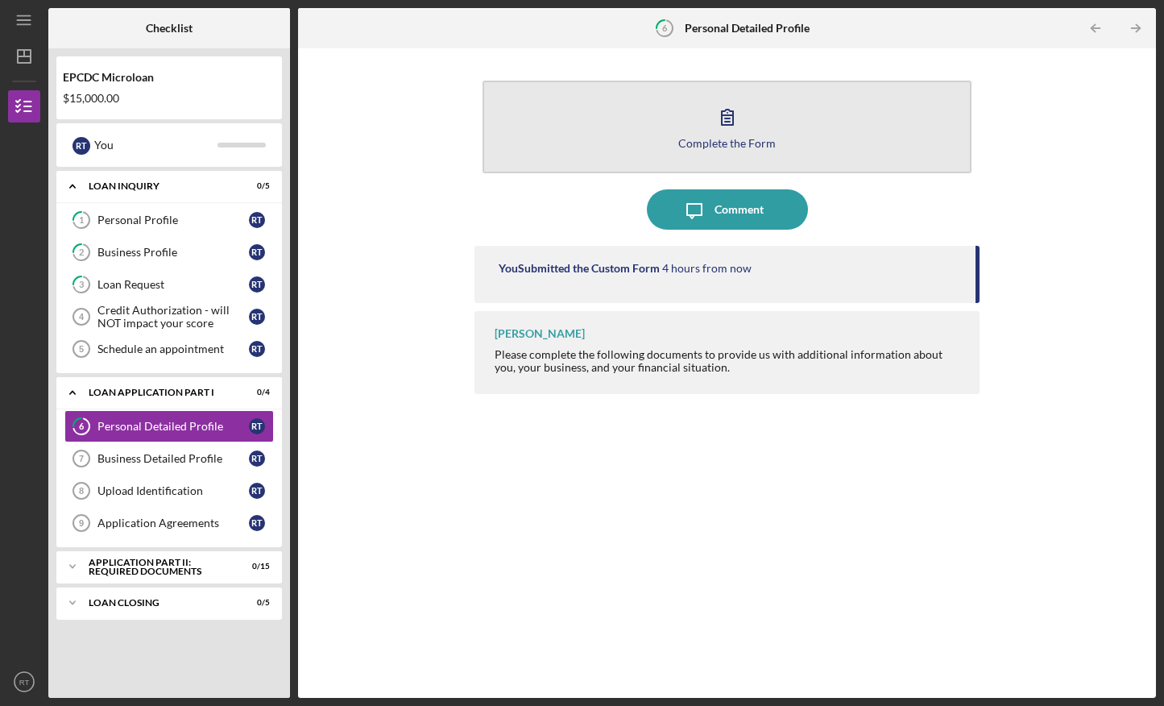
click at [685, 123] on button "Complete the Form Form" at bounding box center [727, 127] width 489 height 93
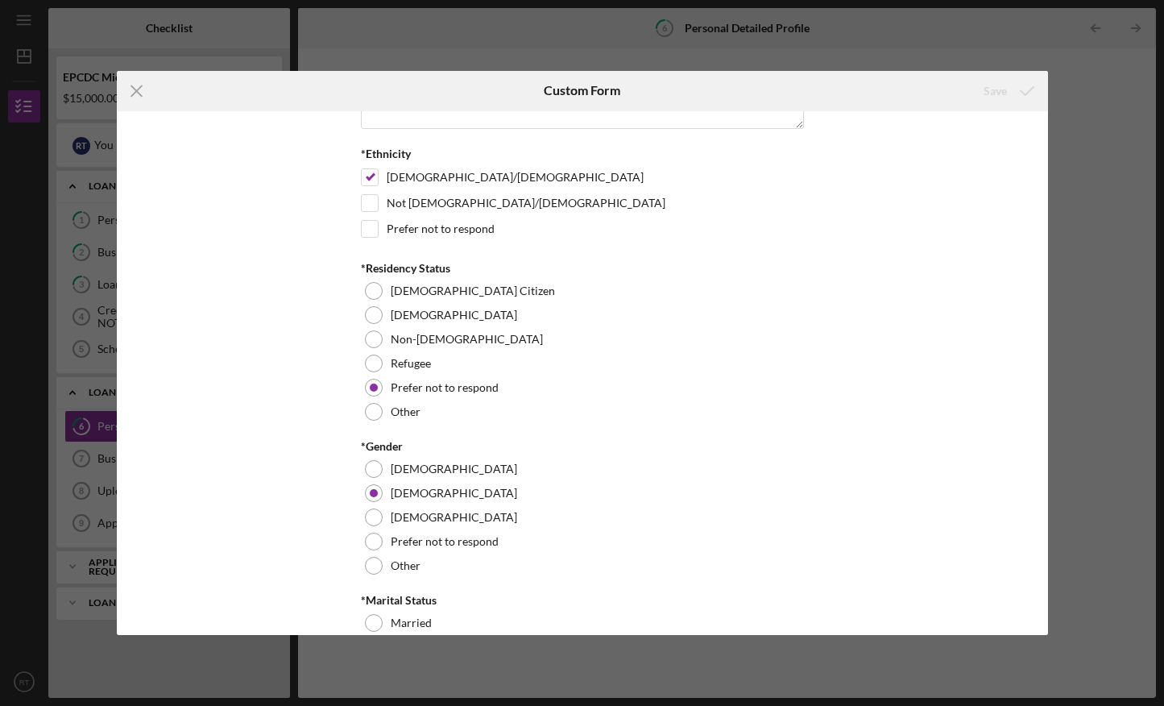
scroll to position [814, 0]
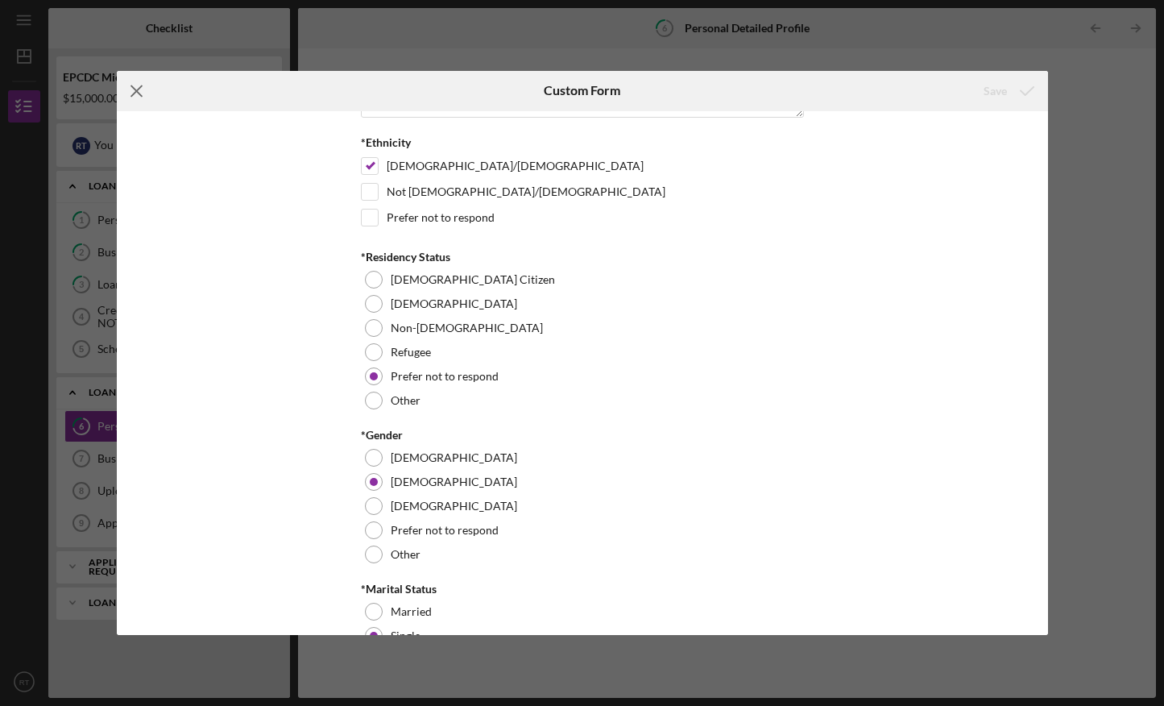
click at [136, 85] on icon "Icon/Menu Close" at bounding box center [137, 91] width 40 height 40
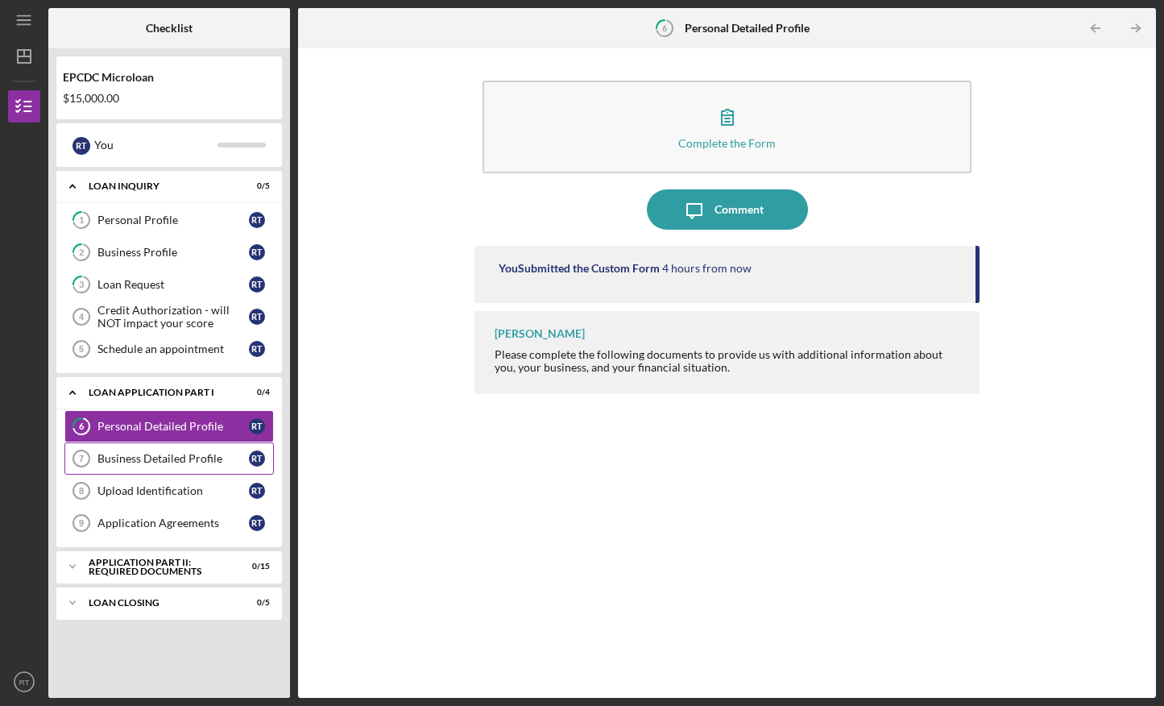
click at [208, 450] on link "Business Detailed Profile 7 Business Detailed Profile R T" at bounding box center [168, 458] width 209 height 32
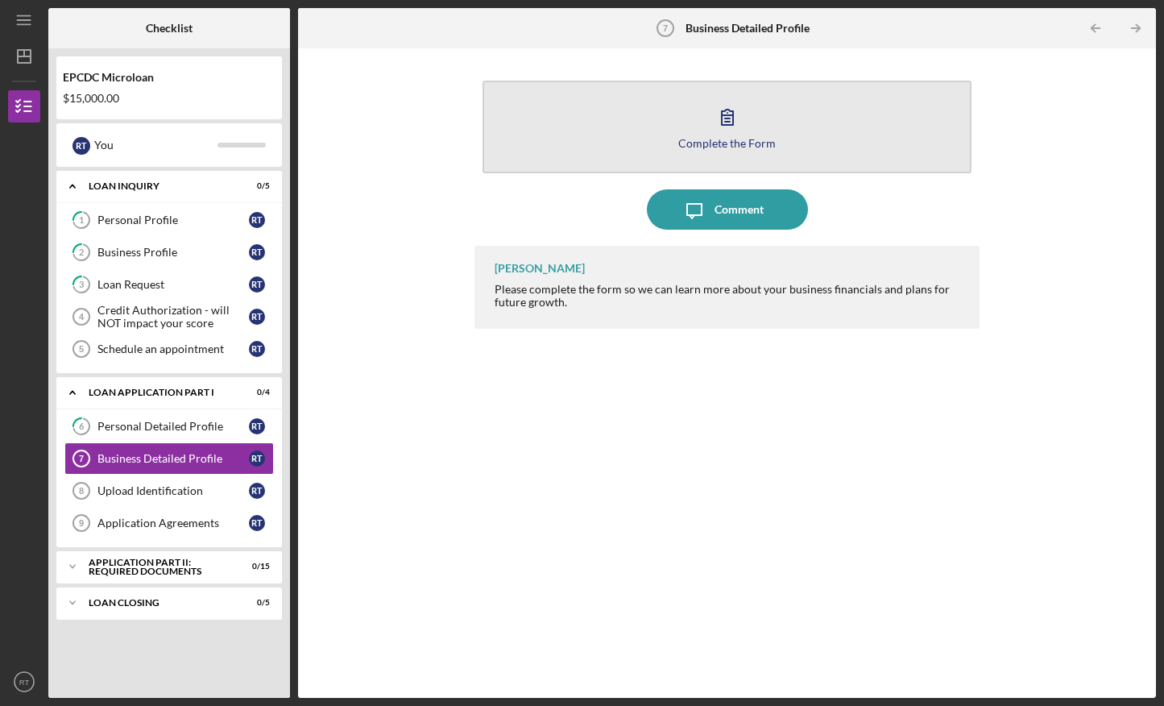
click at [752, 97] on button "Complete the Form Form" at bounding box center [727, 127] width 489 height 93
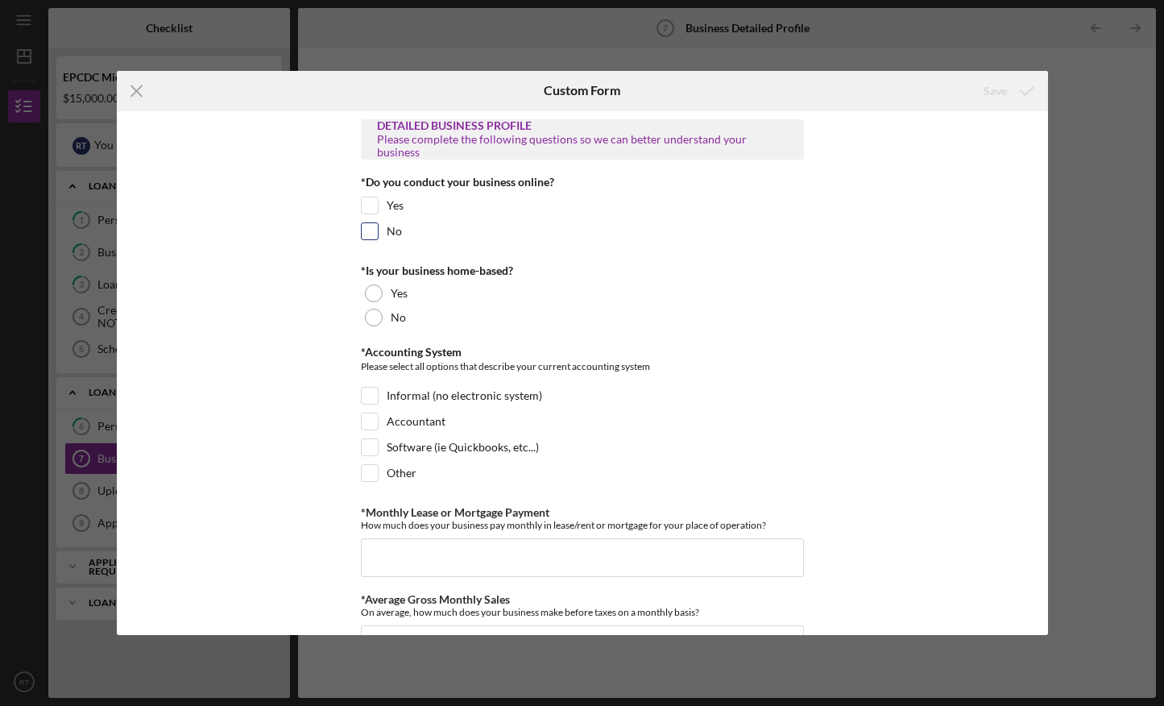
click at [365, 227] on input "No" at bounding box center [370, 231] width 16 height 16
checkbox input "true"
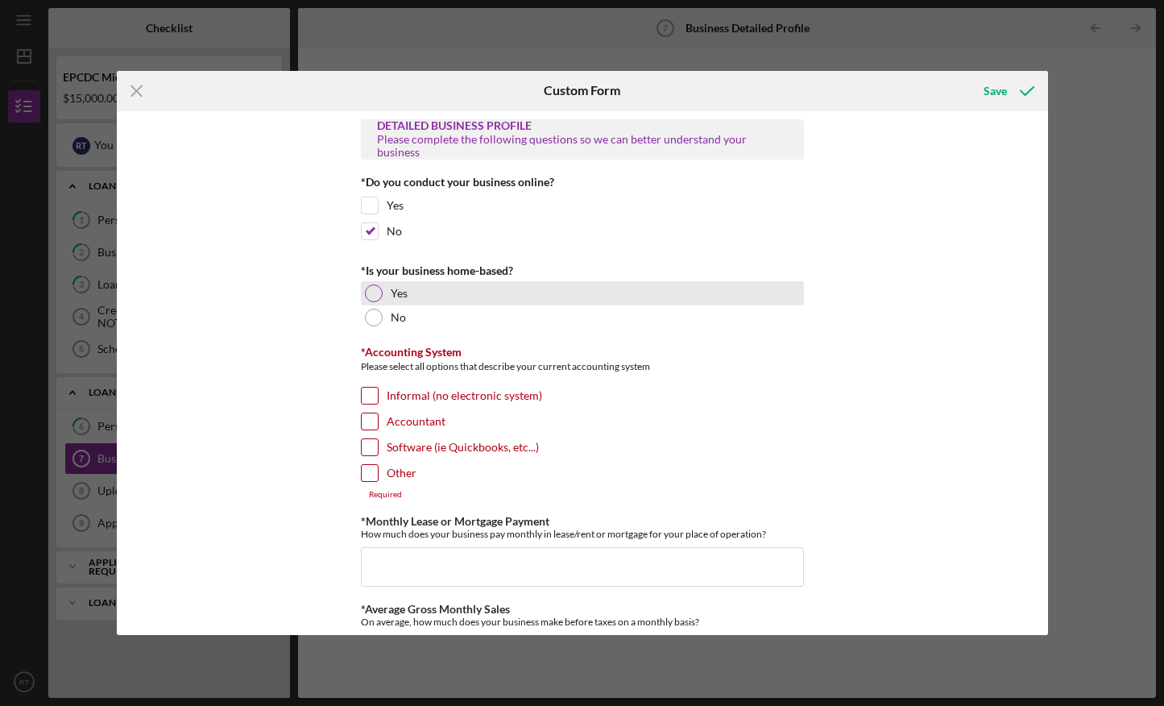
click at [371, 288] on div at bounding box center [374, 293] width 18 height 18
click at [362, 441] on input "Software (ie Quickbooks, etc...)" at bounding box center [370, 447] width 16 height 16
checkbox input "true"
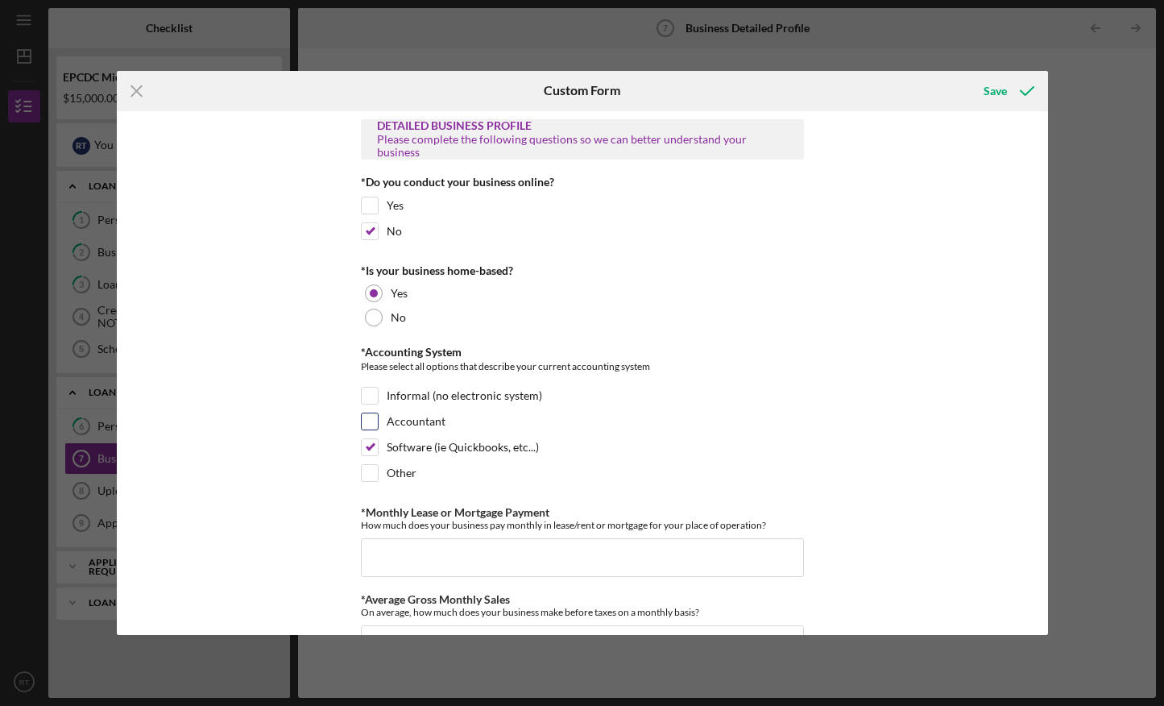
click at [368, 413] on input "Accountant" at bounding box center [370, 421] width 16 height 16
checkbox input "true"
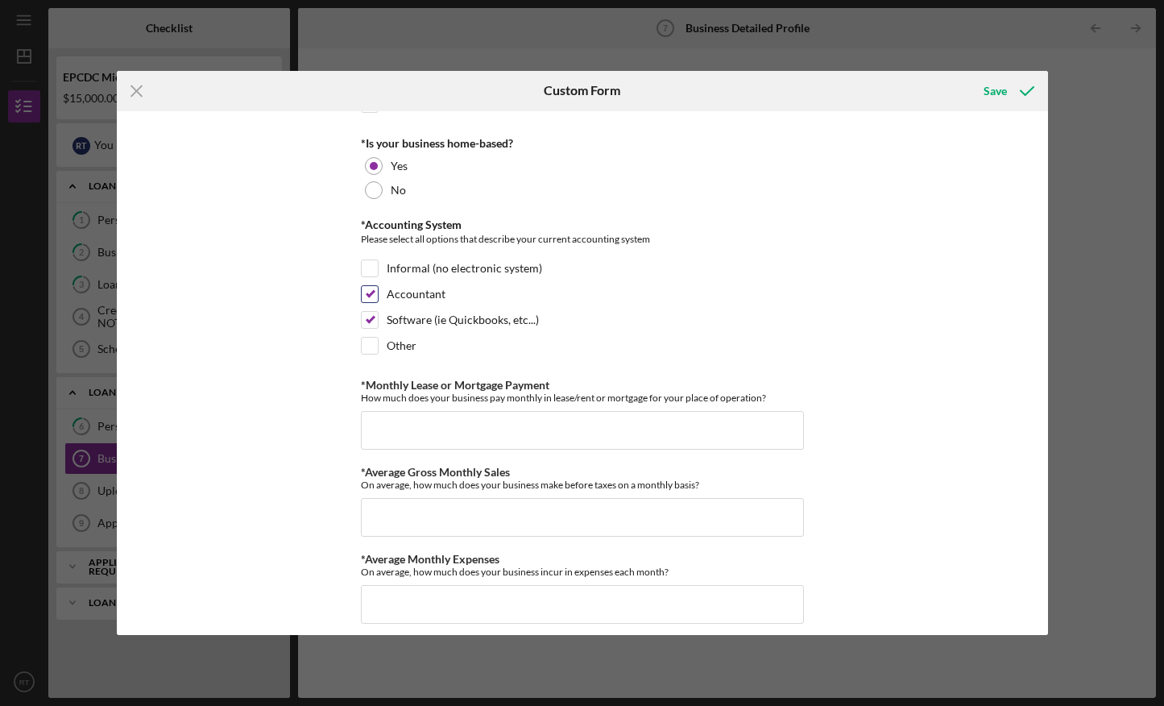
scroll to position [177, 0]
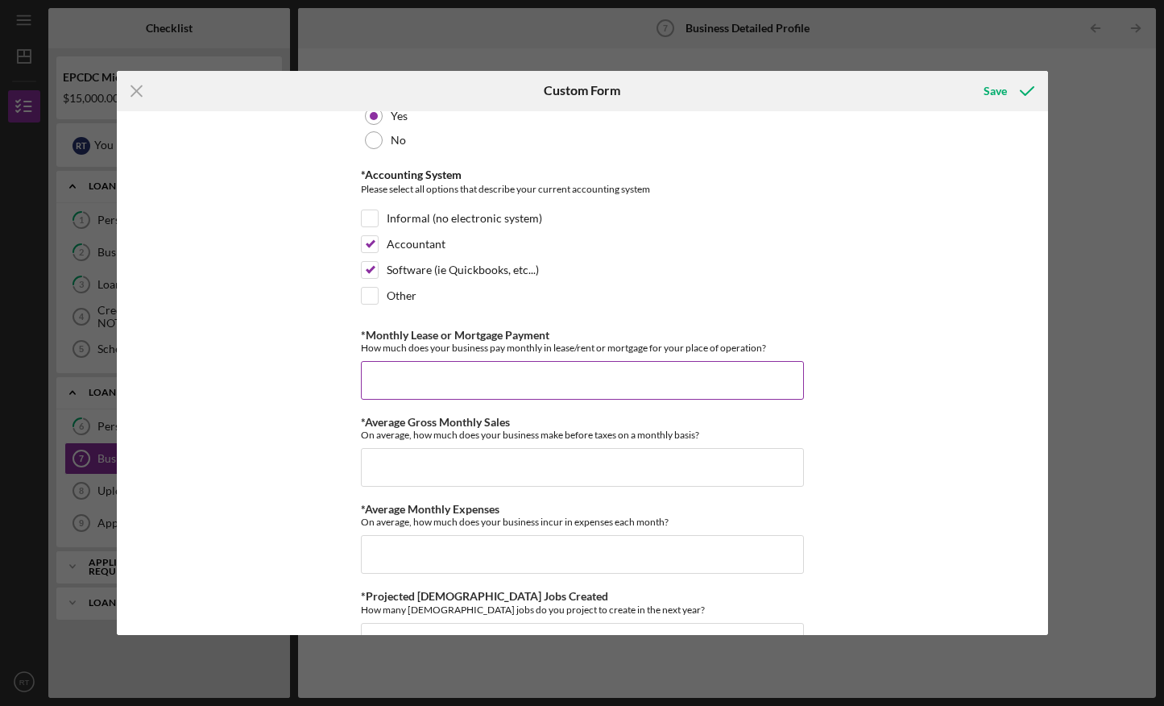
click at [404, 387] on input "*Monthly Lease or Mortgage Payment" at bounding box center [582, 380] width 443 height 39
type input "$2,340"
click at [407, 469] on input "*Average Gross Monthly Sales" at bounding box center [582, 467] width 443 height 39
type input "$5"
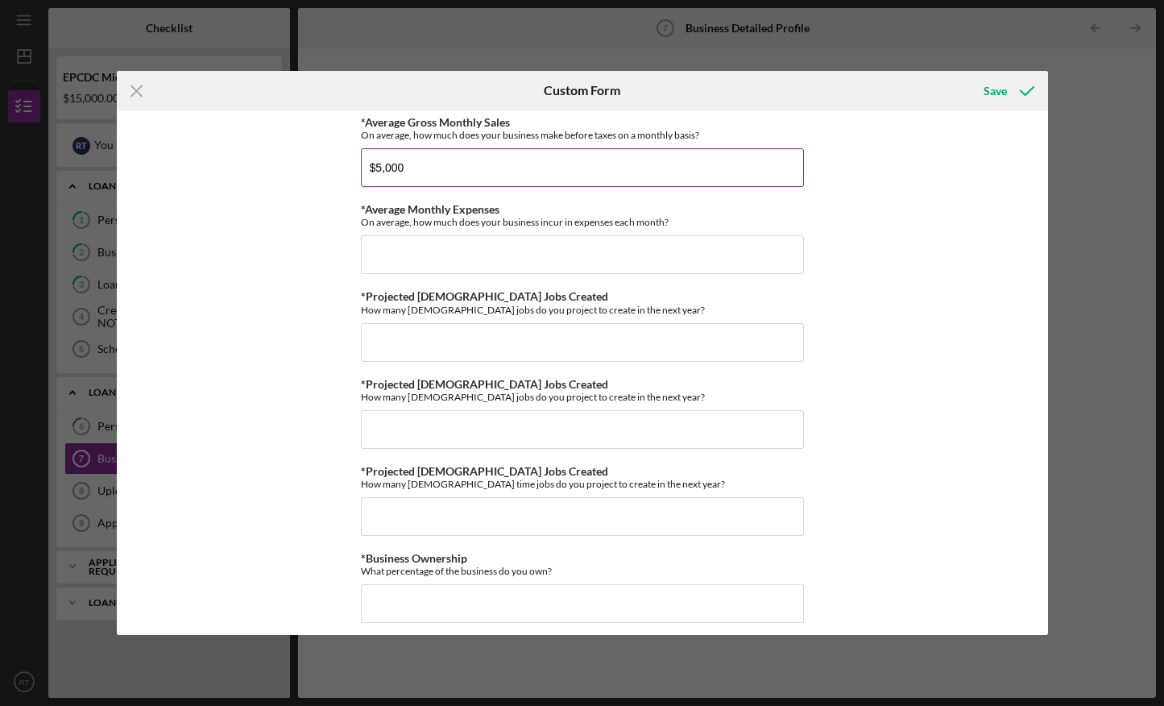
scroll to position [479, 0]
type input "$5,000"
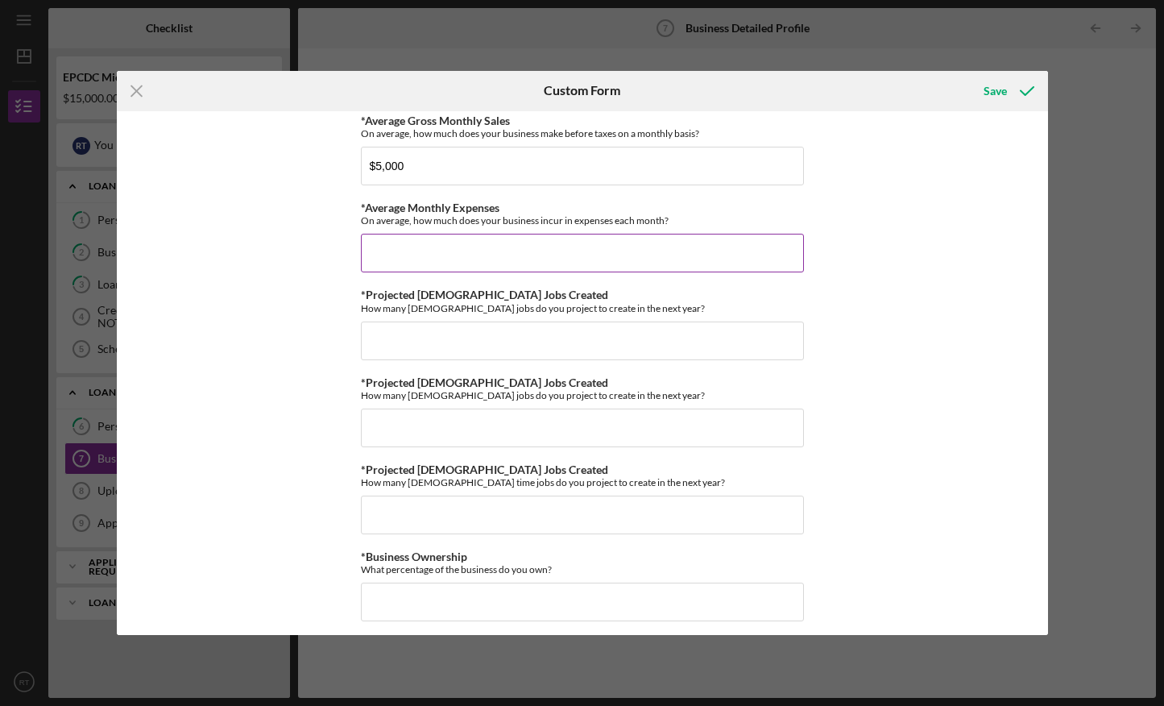
click at [407, 252] on input "*Average Monthly Expenses" at bounding box center [582, 253] width 443 height 39
type input "$4,000"
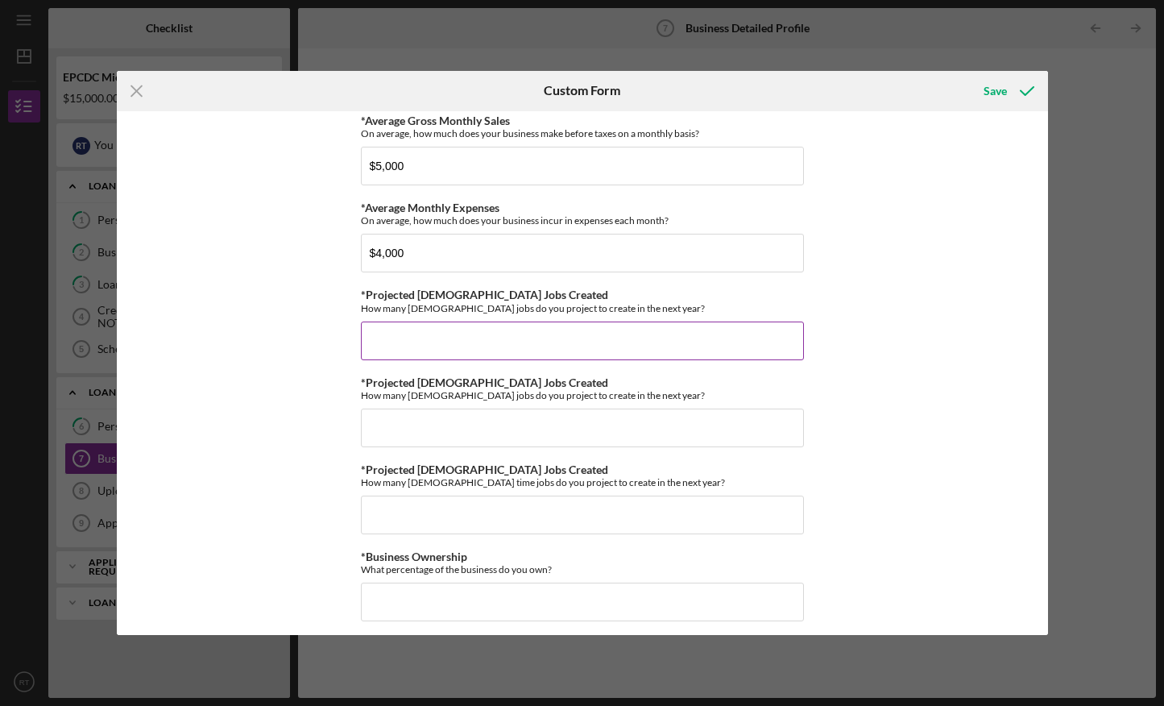
click at [407, 345] on input "*Projected [DEMOGRAPHIC_DATA] Jobs Created" at bounding box center [582, 340] width 443 height 39
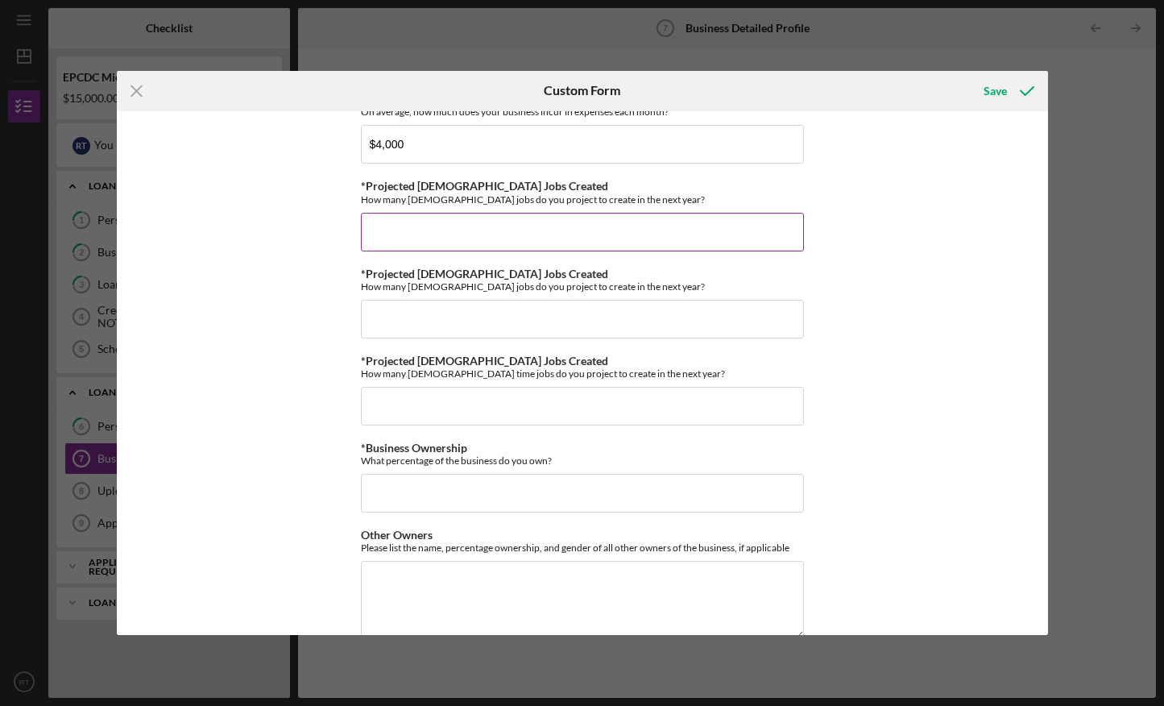
scroll to position [616, 0]
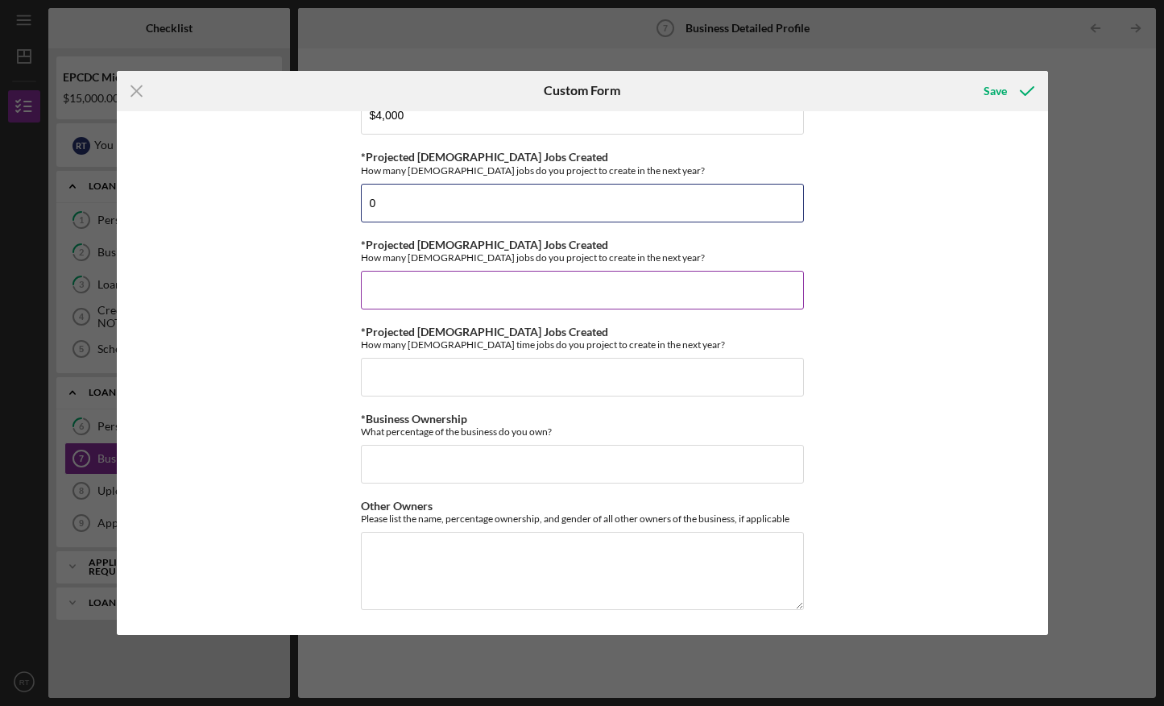
type input "0"
click at [389, 294] on input "*Projected [DEMOGRAPHIC_DATA] Jobs Created" at bounding box center [582, 290] width 443 height 39
type input "1"
click at [377, 205] on input "0" at bounding box center [582, 203] width 443 height 39
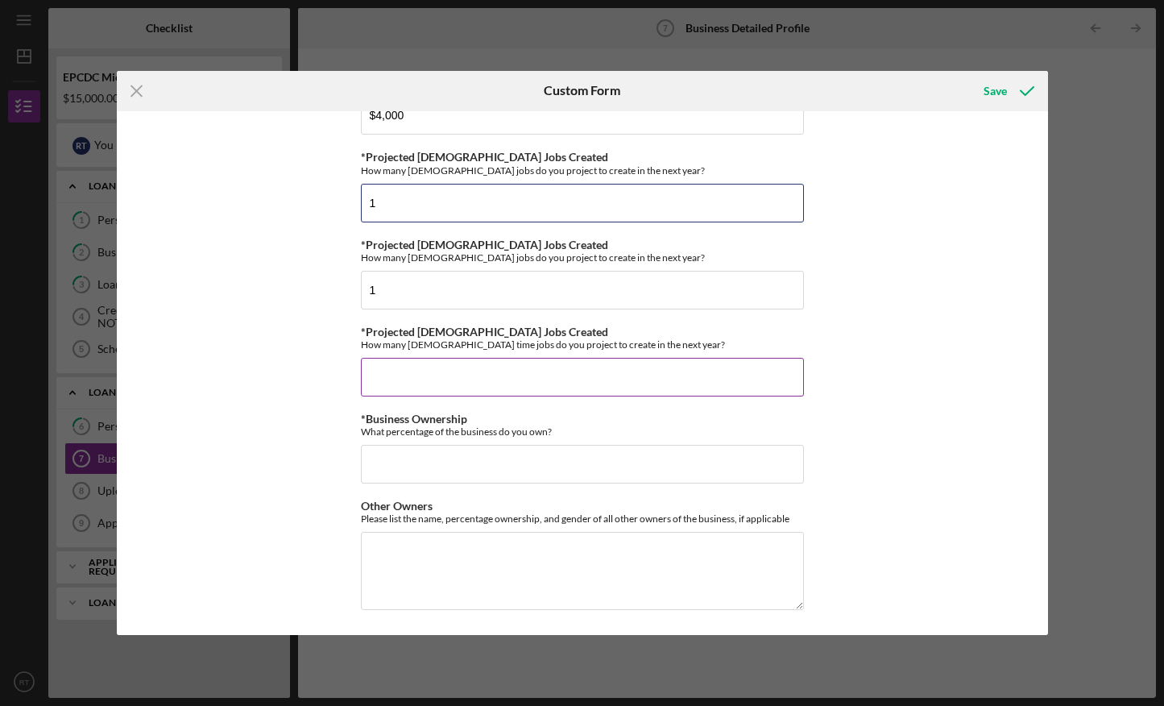
type input "1"
click at [420, 383] on input "*Projected [DEMOGRAPHIC_DATA] Jobs Created" at bounding box center [582, 377] width 443 height 39
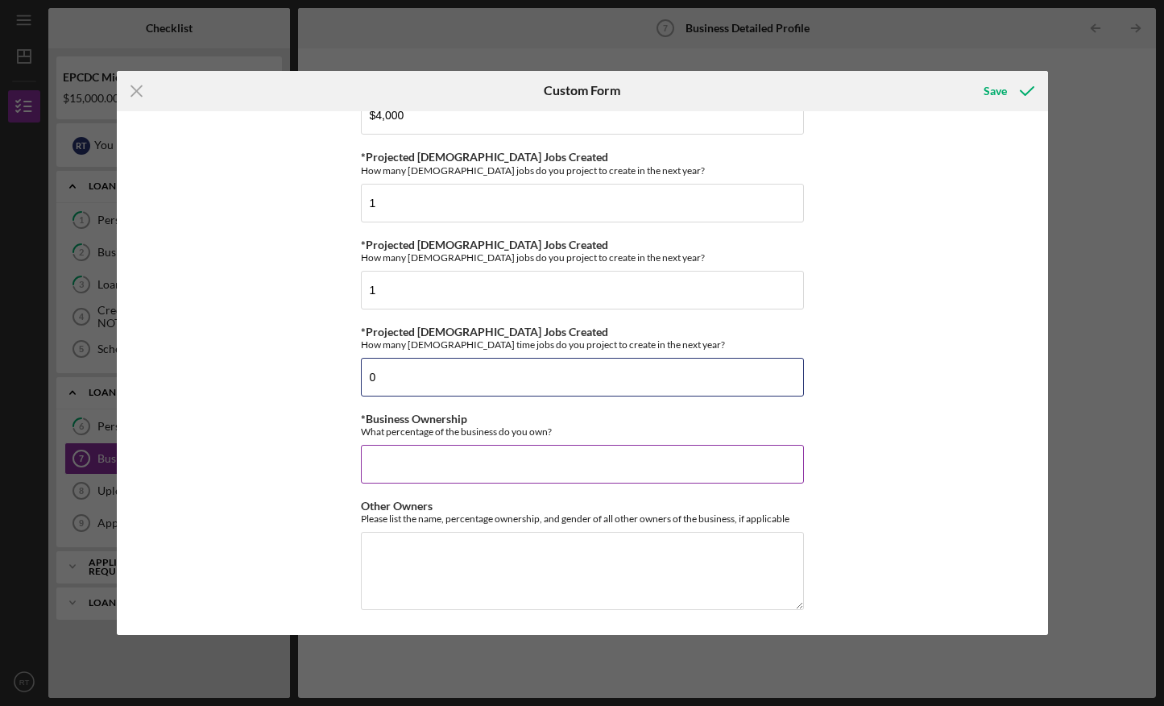
type input "0"
click at [414, 465] on input "*Business Ownership" at bounding box center [582, 464] width 443 height 39
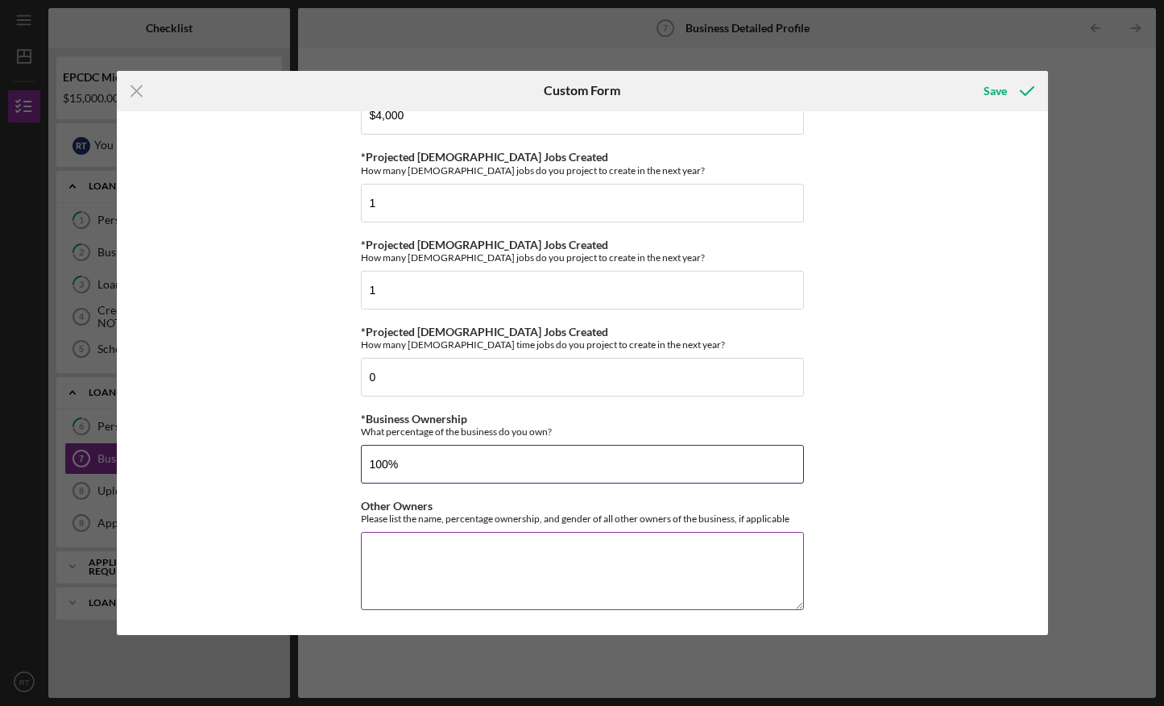
type input "100%"
click at [414, 568] on textarea "Other Owners" at bounding box center [582, 570] width 443 height 77
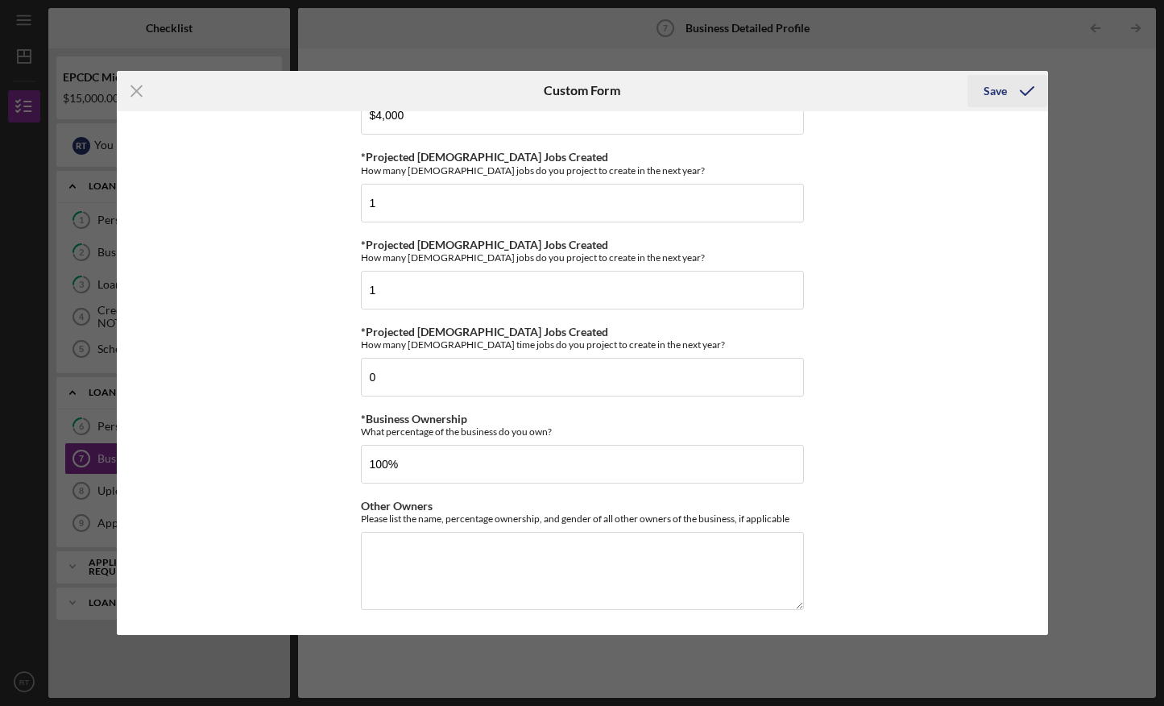
click at [1008, 89] on icon "submit" at bounding box center [1027, 91] width 40 height 40
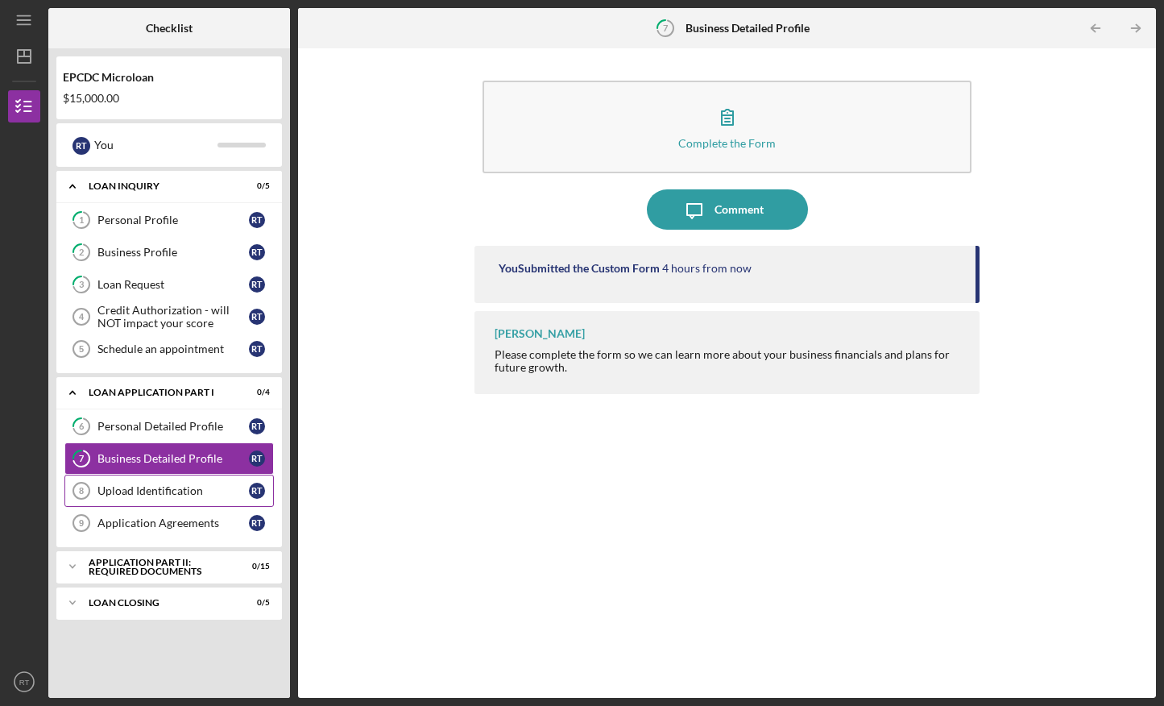
click at [163, 494] on div "Upload Identification" at bounding box center [172, 490] width 151 height 13
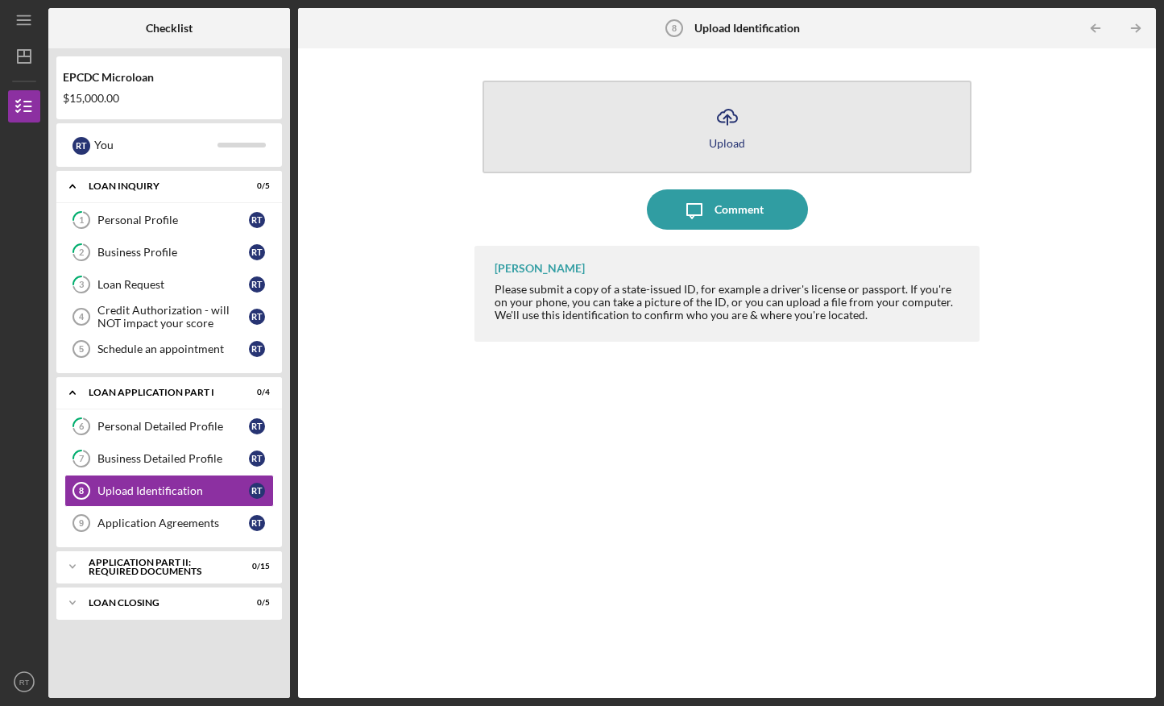
click at [747, 131] on button "Icon/Upload Upload" at bounding box center [727, 127] width 489 height 93
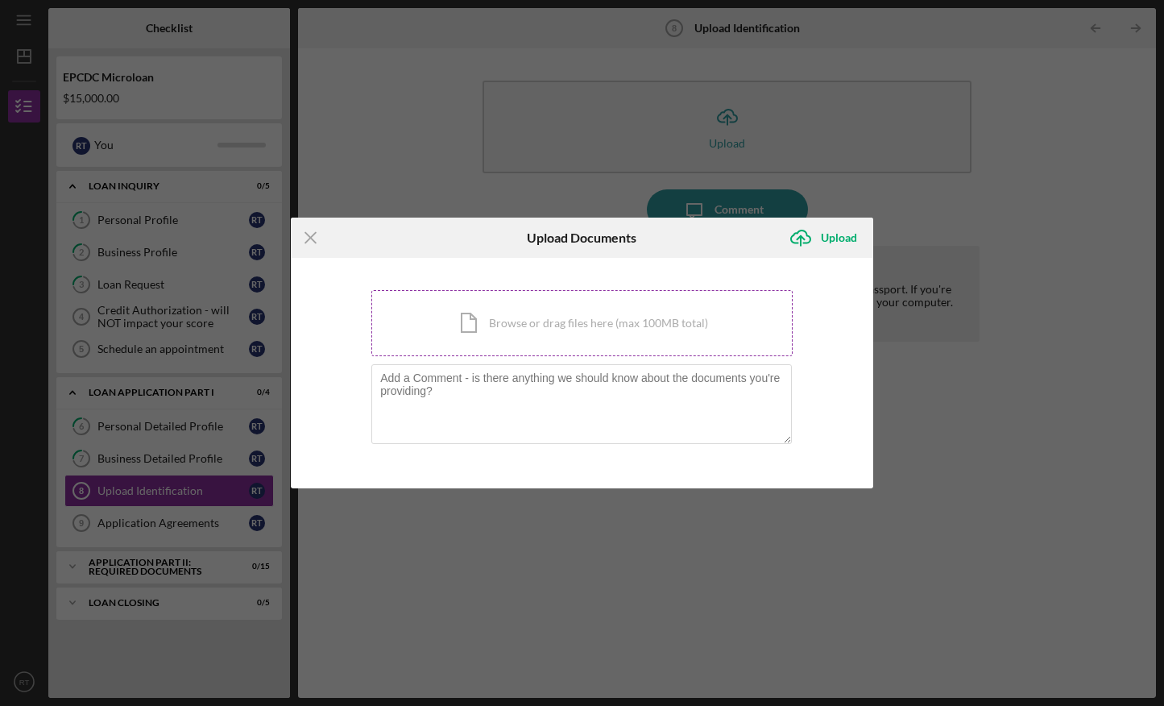
click at [608, 326] on div "Icon/Document Browse or drag files here (max 100MB total) Tap to choose files o…" at bounding box center [581, 323] width 421 height 66
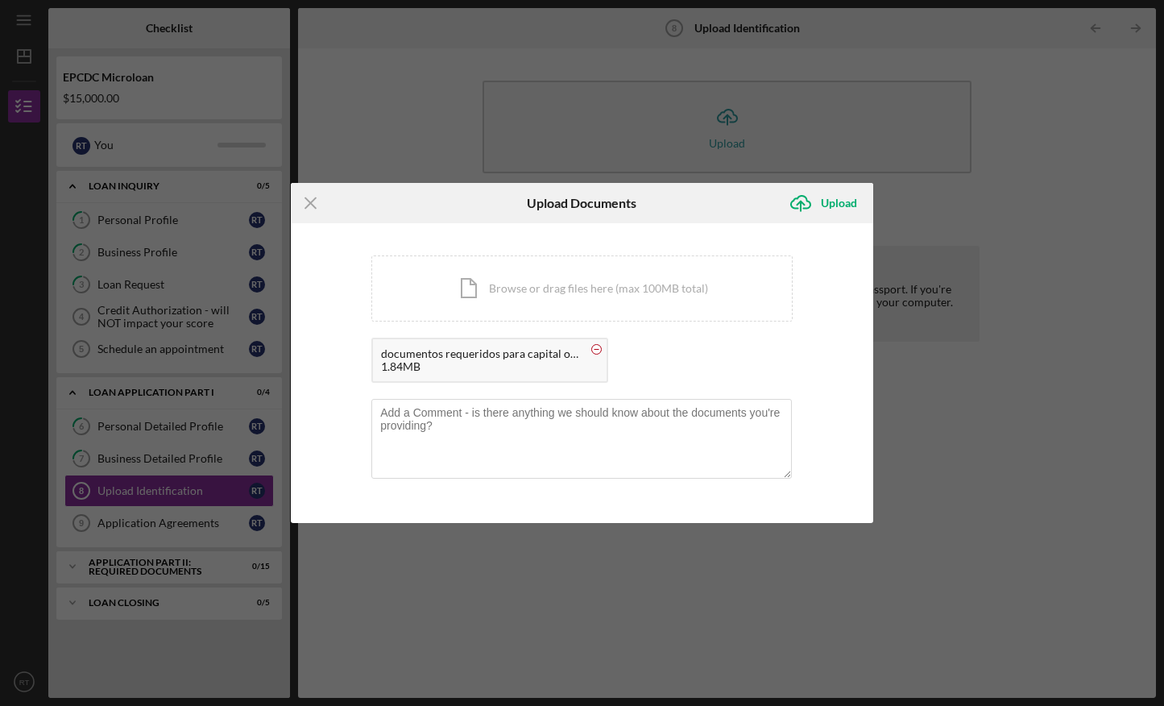
click at [595, 348] on circle at bounding box center [597, 350] width 10 height 10
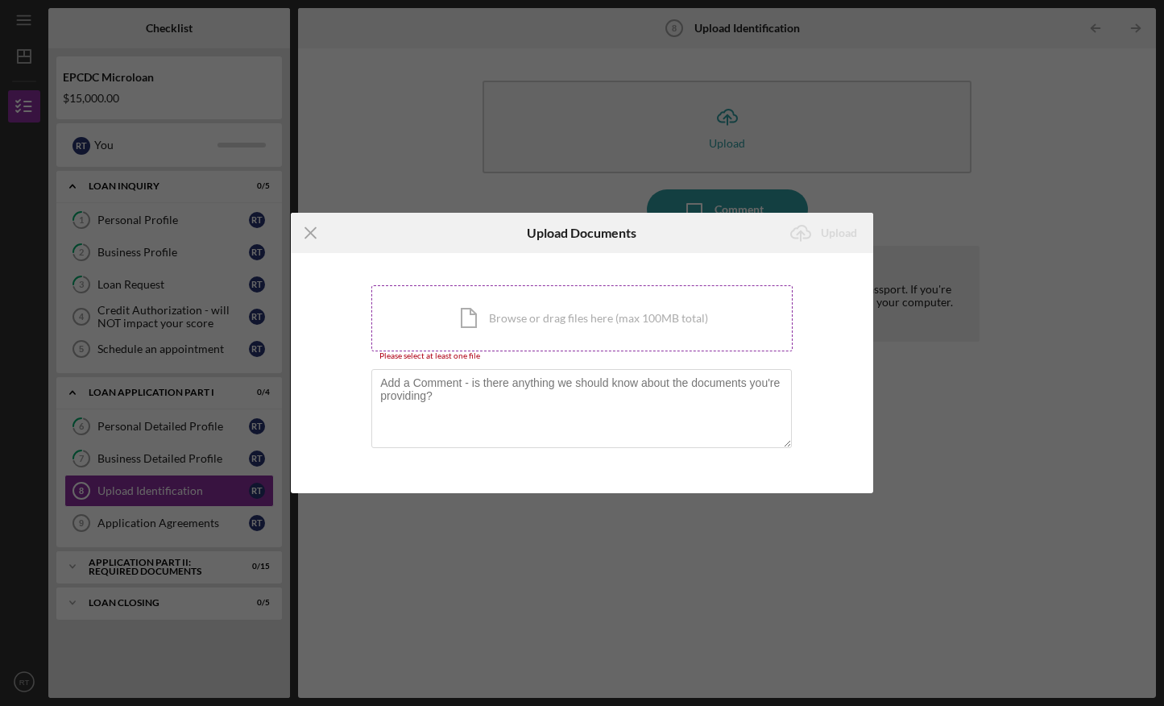
click at [671, 325] on div "Icon/Document Browse or drag files here (max 100MB total) Tap to choose files o…" at bounding box center [581, 318] width 421 height 66
click at [656, 318] on div "Icon/Document Browse or drag files here (max 100MB total) Tap to choose files o…" at bounding box center [581, 318] width 421 height 66
click at [603, 321] on div "Icon/Document Browse or drag files here (max 100MB total) Tap to choose files o…" at bounding box center [581, 318] width 421 height 66
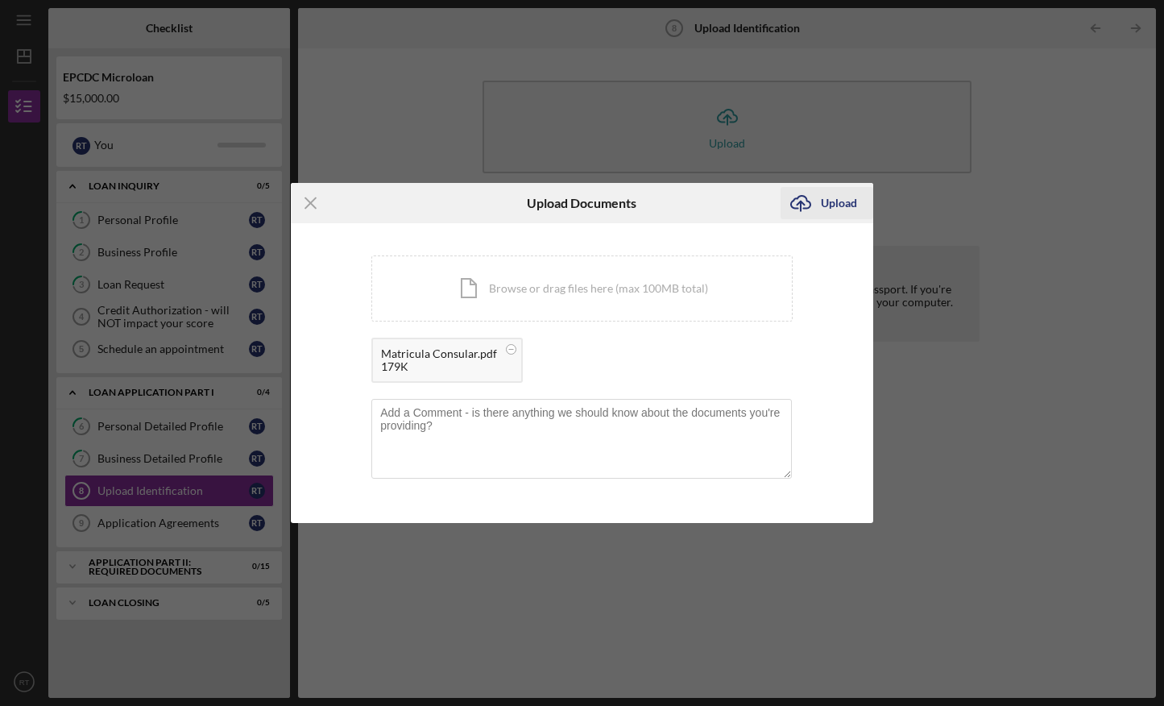
click at [835, 205] on div "Upload" at bounding box center [839, 203] width 36 height 32
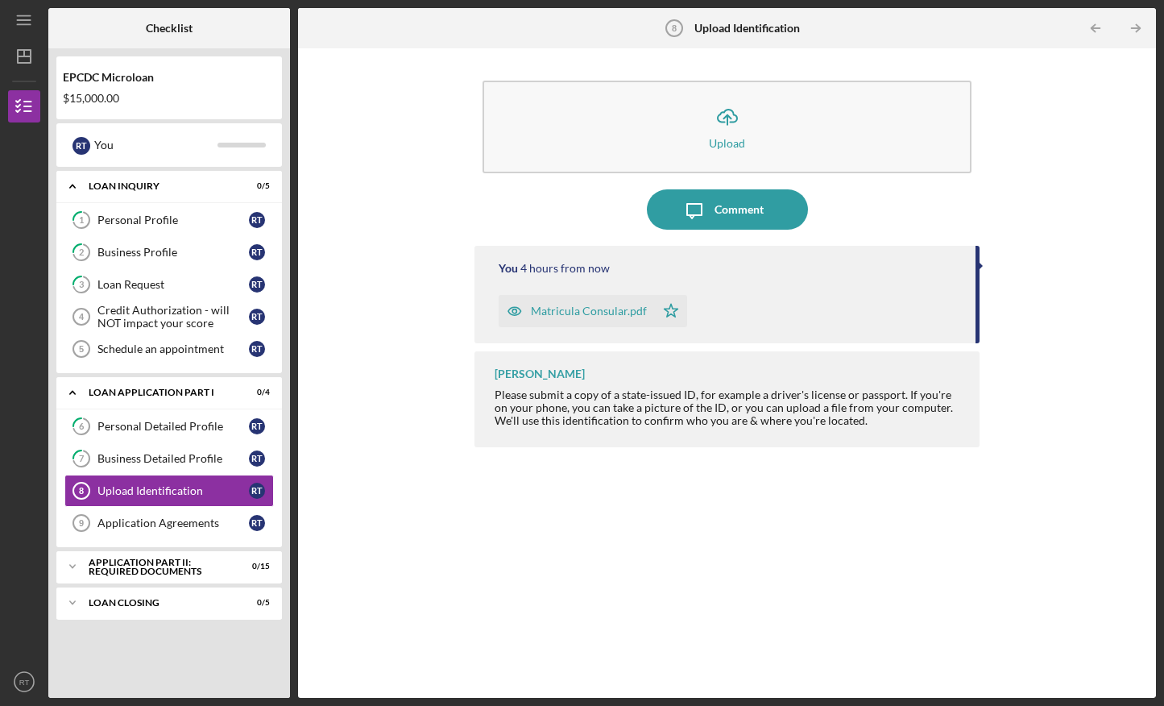
click at [515, 309] on icon "button" at bounding box center [514, 311] width 4 height 4
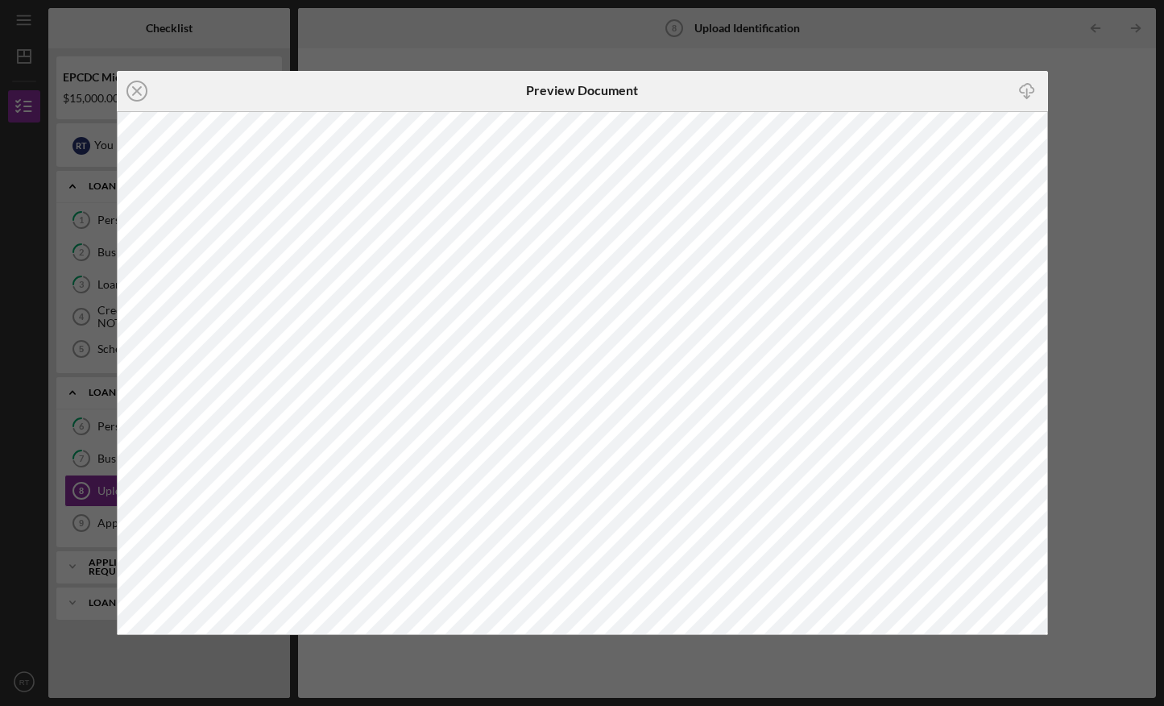
click at [928, 53] on div "Icon/Close Preview Document Icon/Download" at bounding box center [582, 353] width 1164 height 706
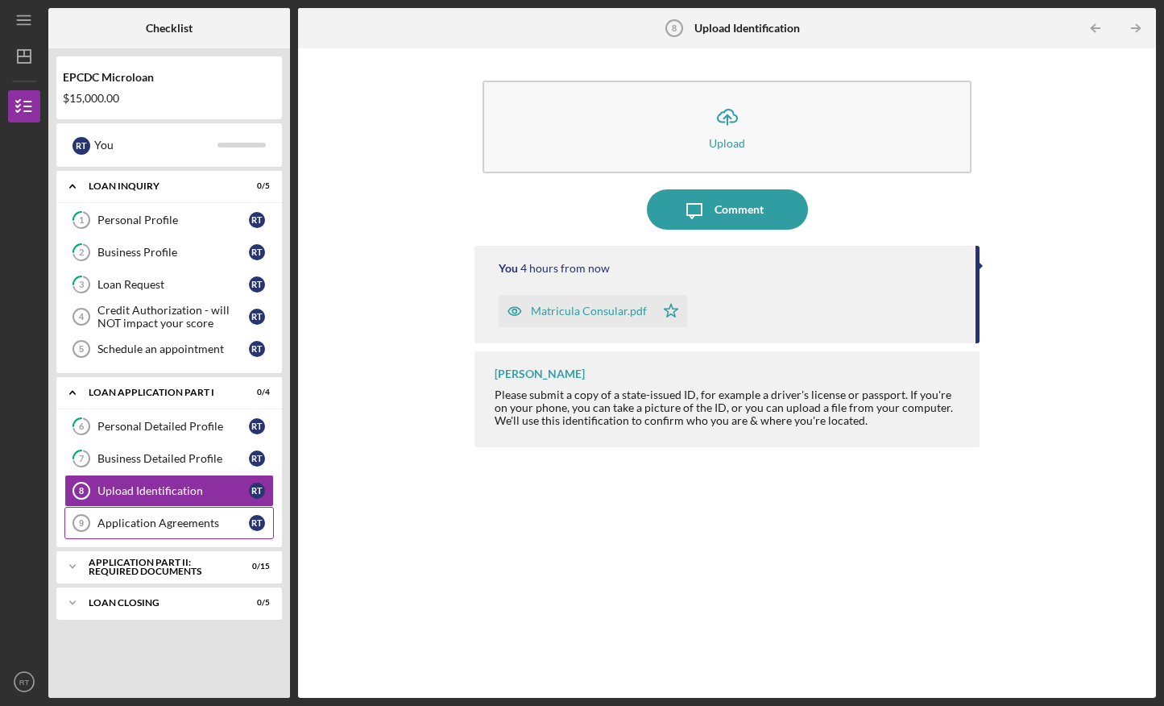
click at [230, 518] on div "Application Agreements" at bounding box center [172, 522] width 151 height 13
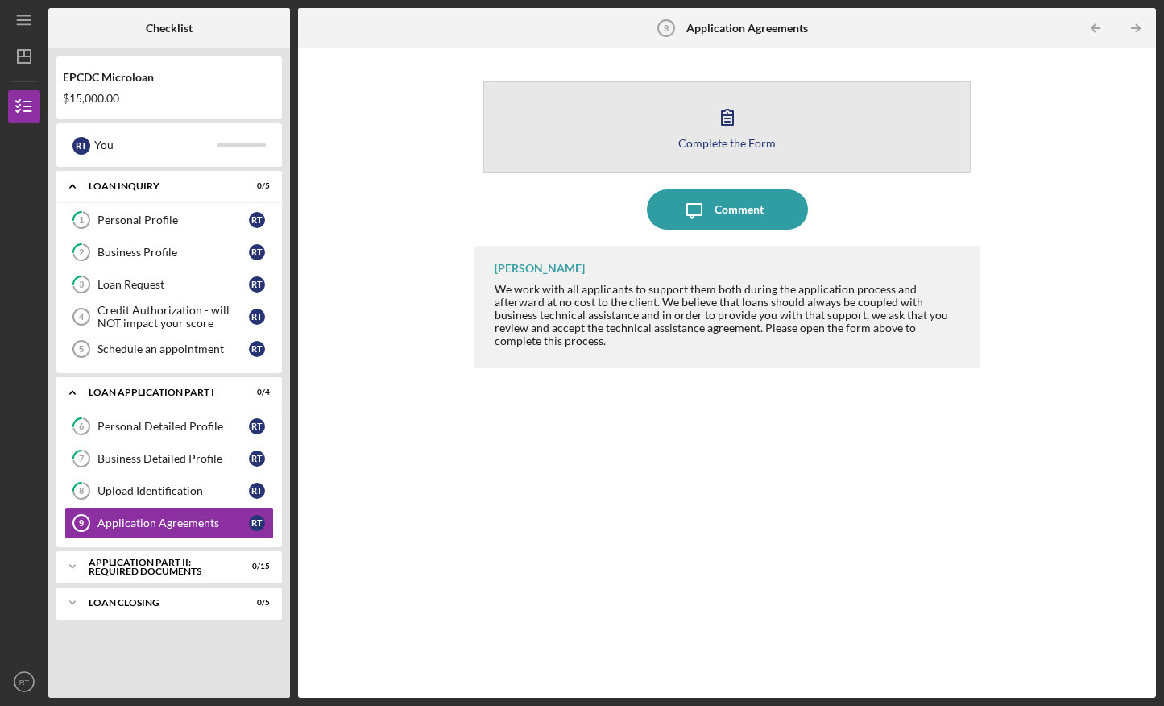
click at [768, 113] on button "Complete the Form Form" at bounding box center [727, 127] width 489 height 93
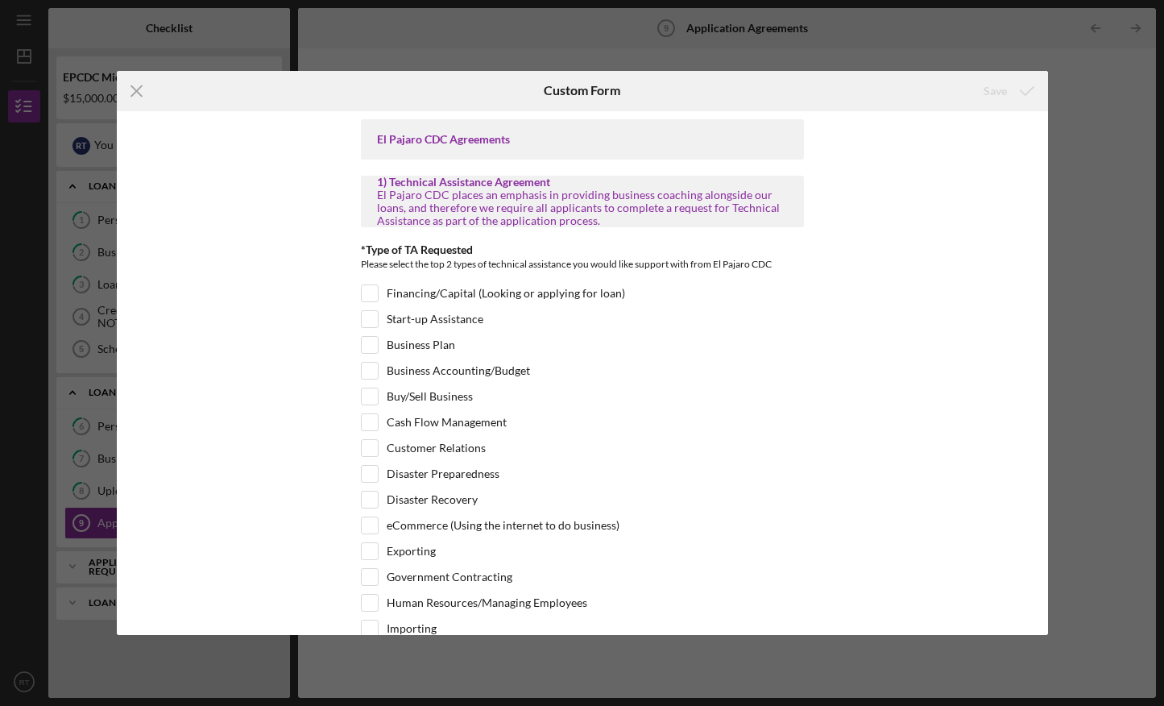
click at [369, 292] on input "Financing/Capital (Looking or applying for loan)" at bounding box center [370, 293] width 16 height 16
checkbox input "true"
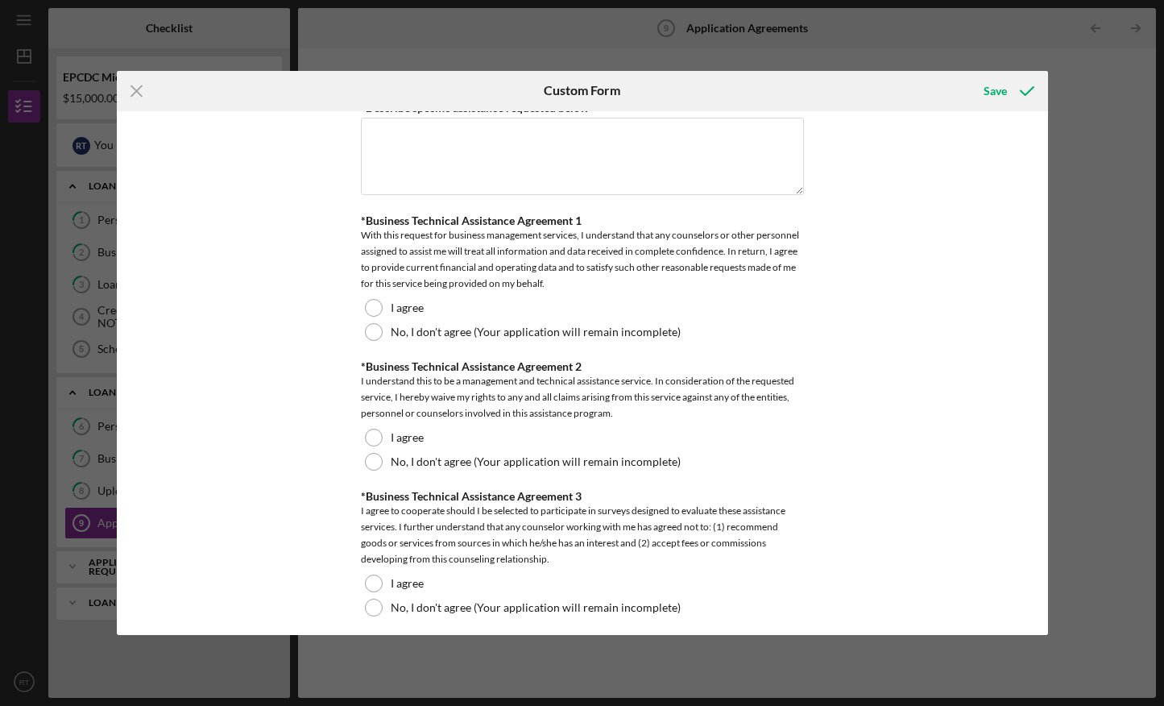
scroll to position [771, 0]
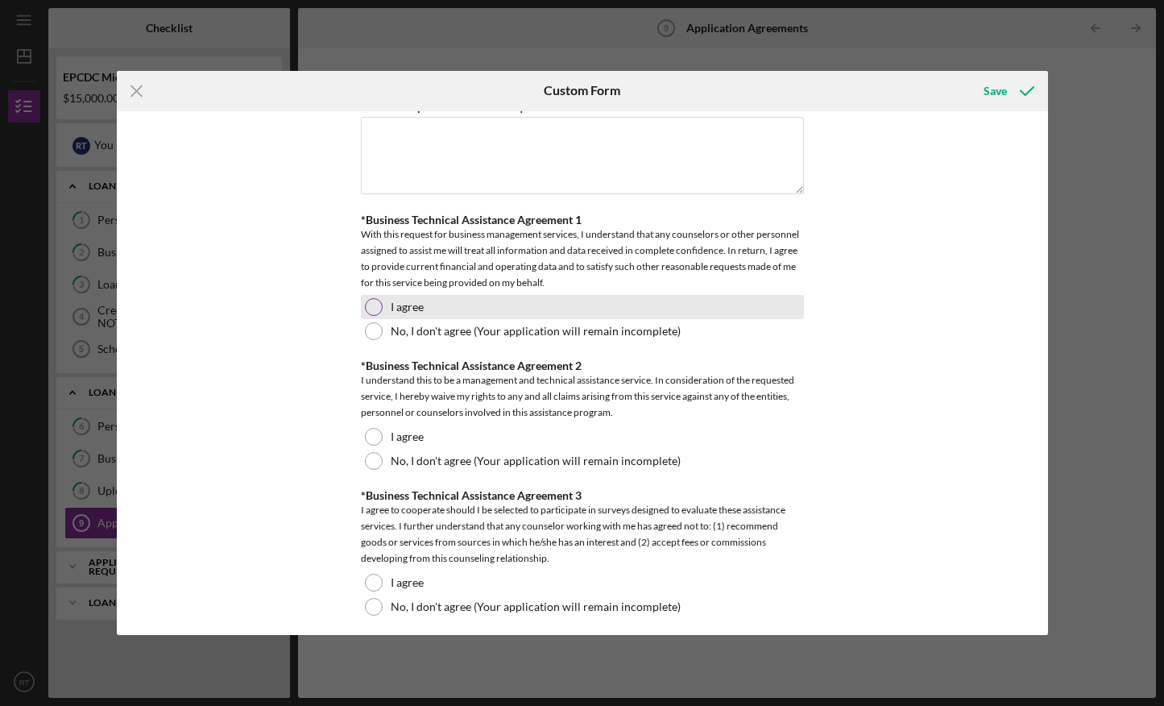
click at [368, 305] on div at bounding box center [374, 307] width 18 height 18
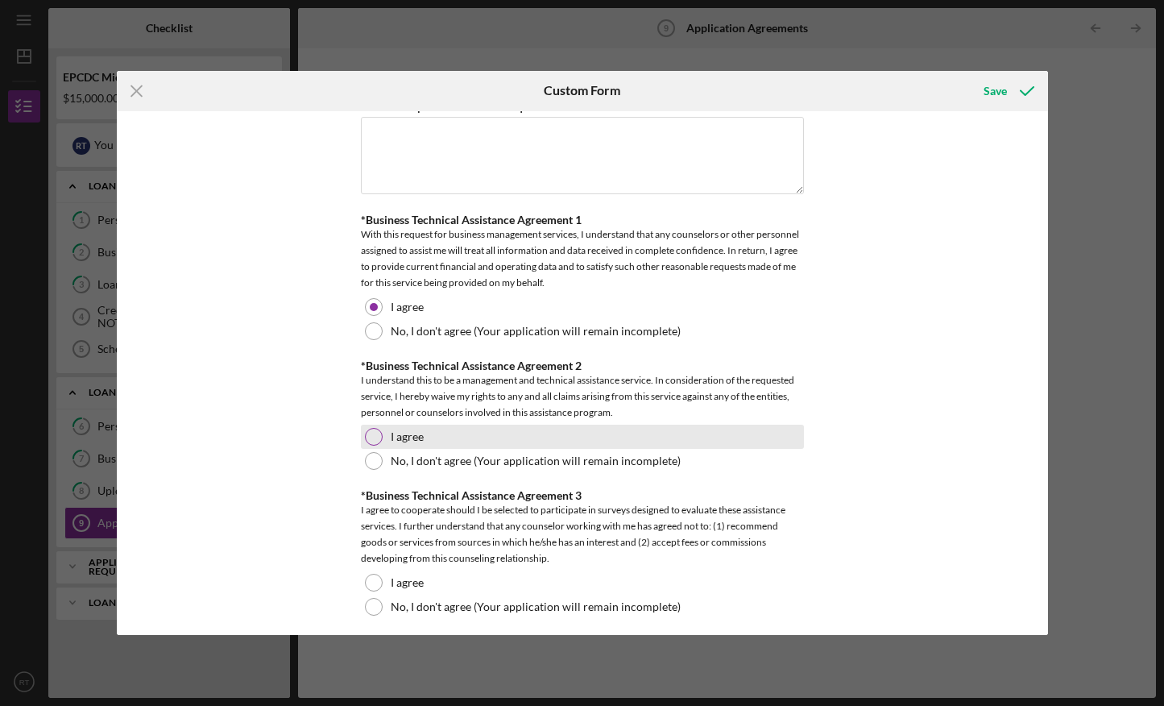
click at [373, 437] on div at bounding box center [374, 437] width 18 height 18
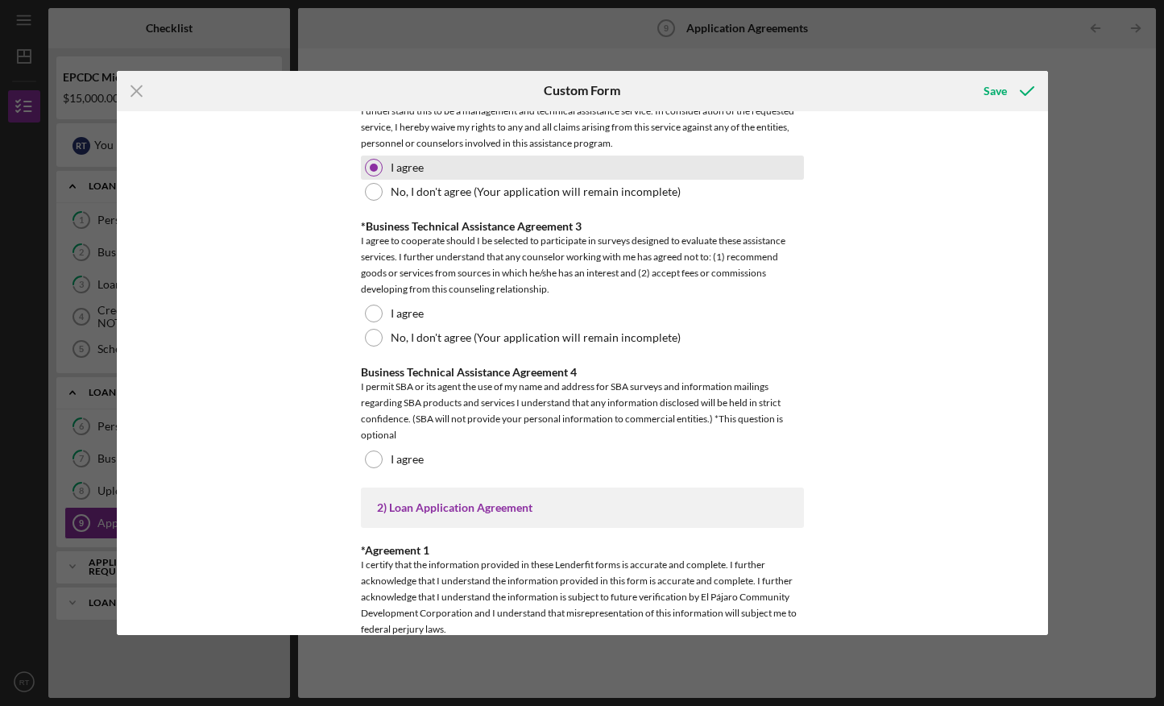
scroll to position [1041, 0]
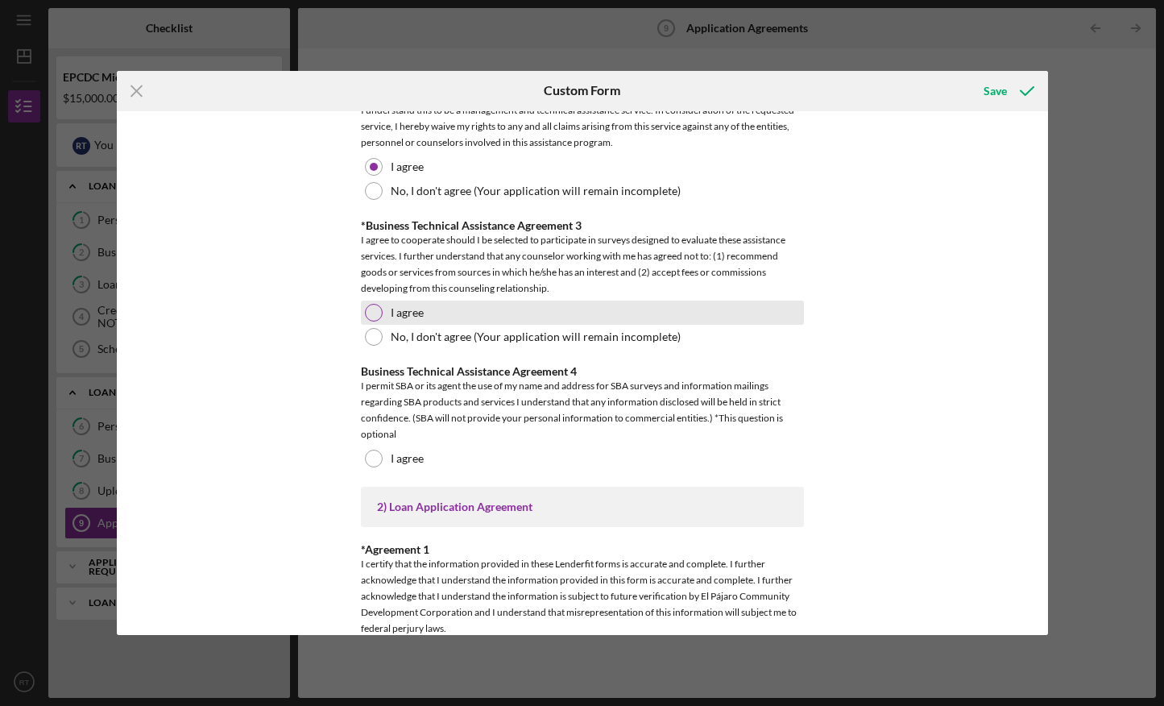
click at [374, 305] on div at bounding box center [374, 313] width 18 height 18
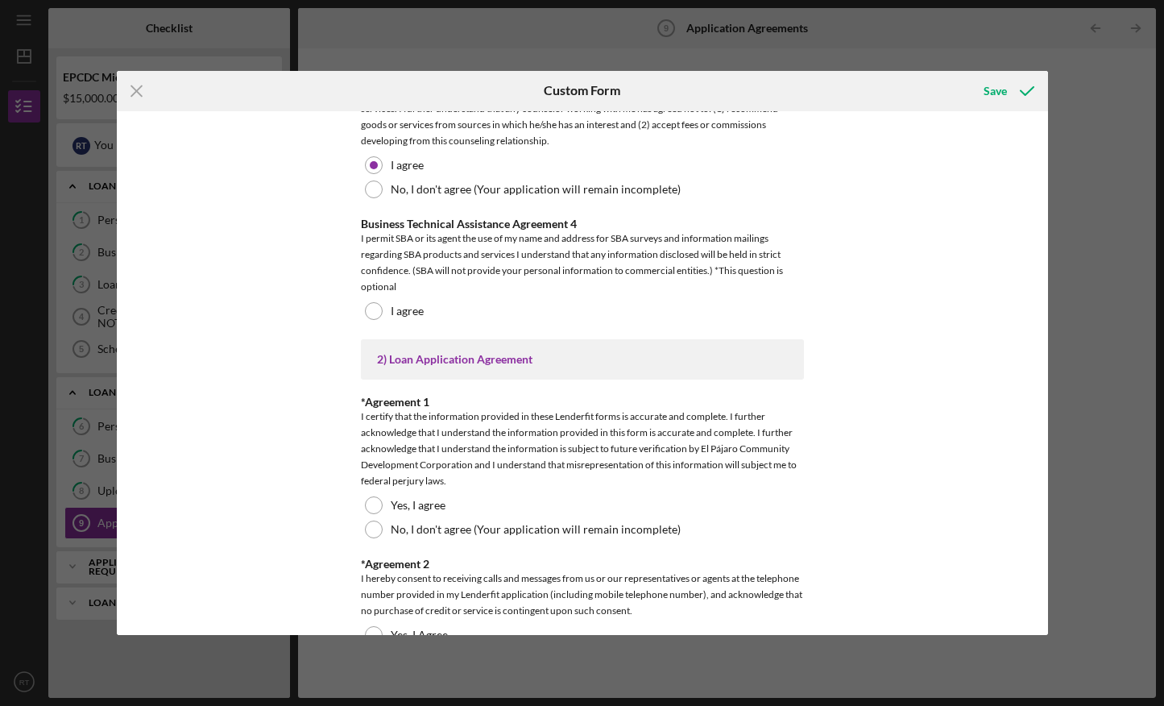
scroll to position [1189, 0]
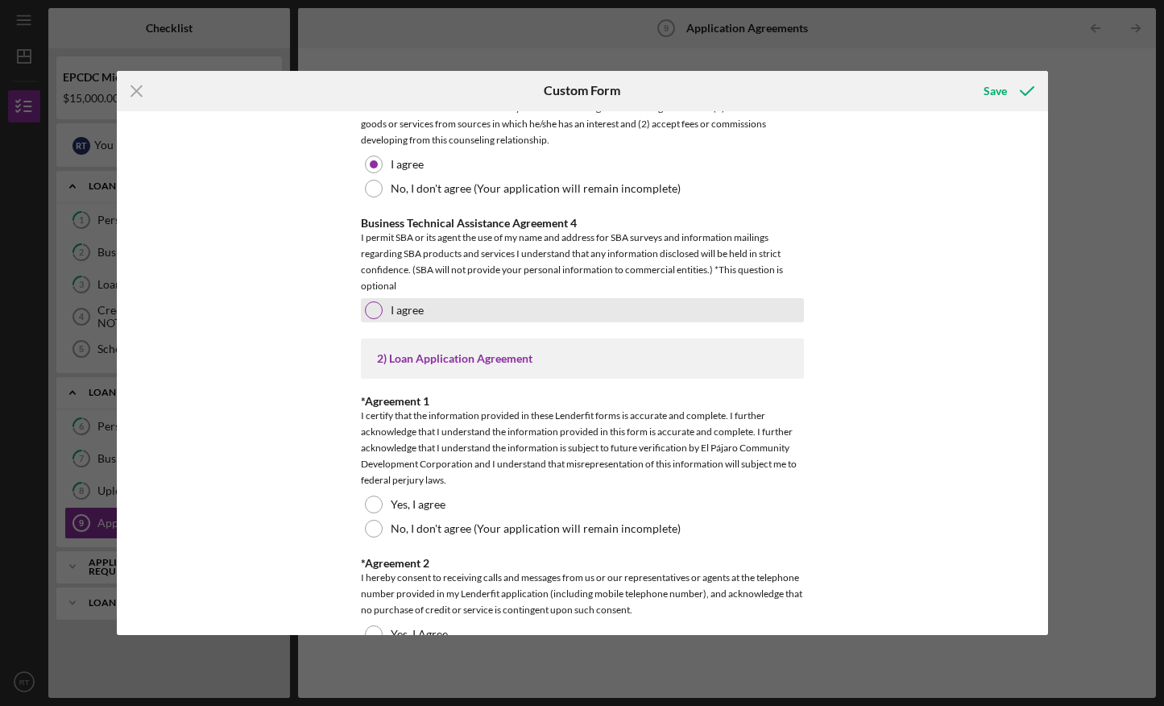
click at [363, 321] on div "I agree" at bounding box center [582, 310] width 443 height 24
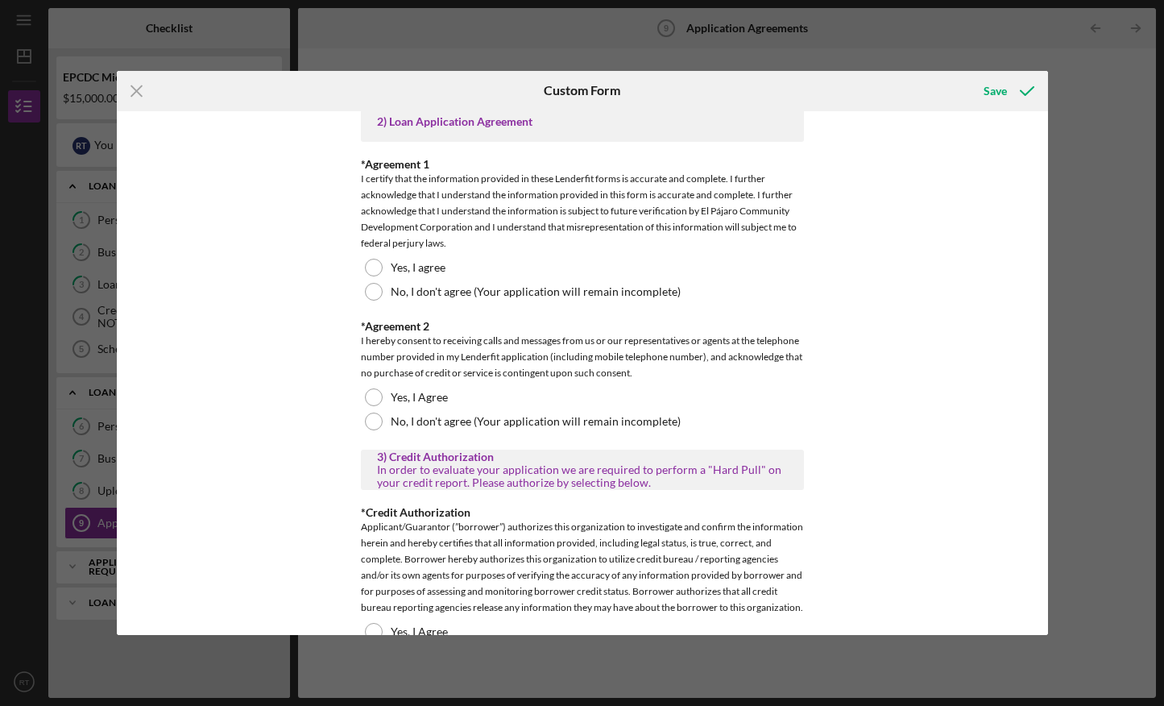
scroll to position [1427, 0]
click at [369, 262] on div at bounding box center [374, 267] width 18 height 18
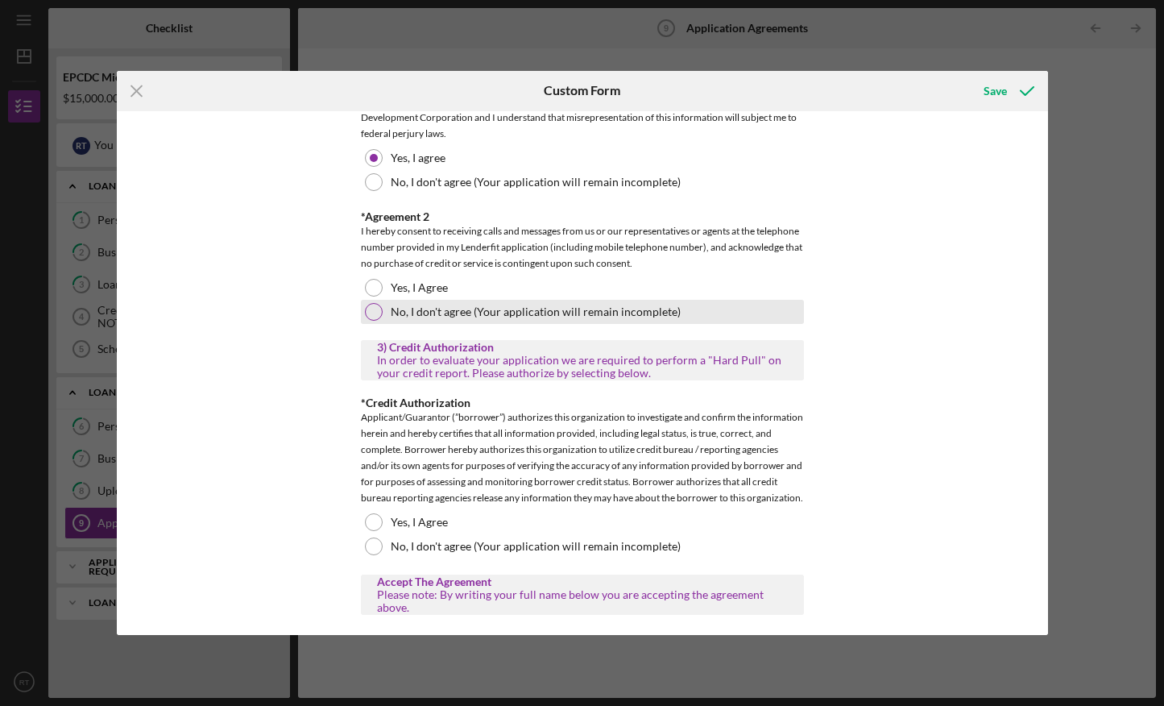
scroll to position [1536, 0]
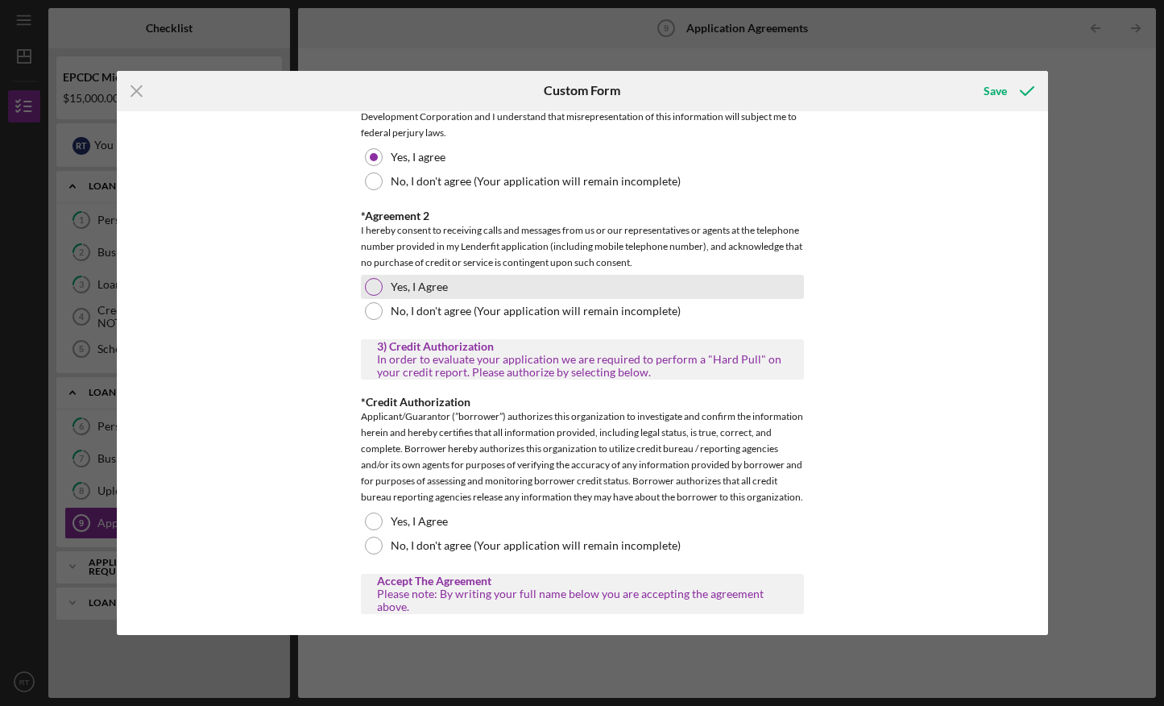
click at [366, 282] on div at bounding box center [374, 287] width 18 height 18
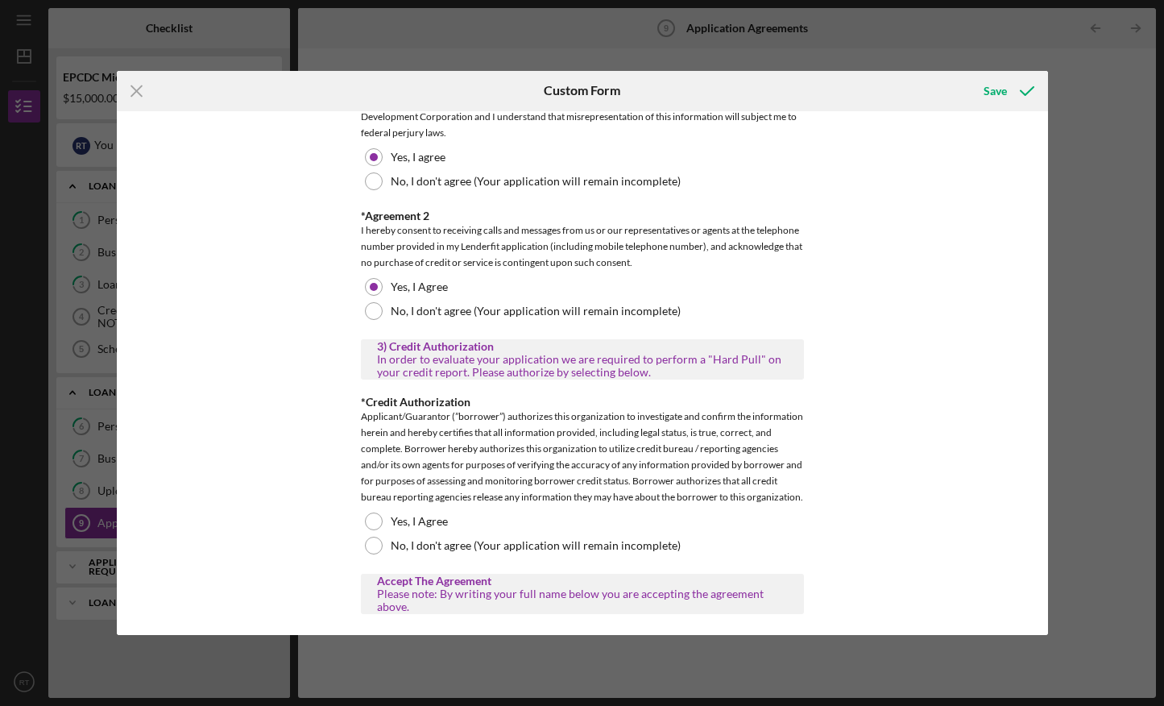
scroll to position [1630, 0]
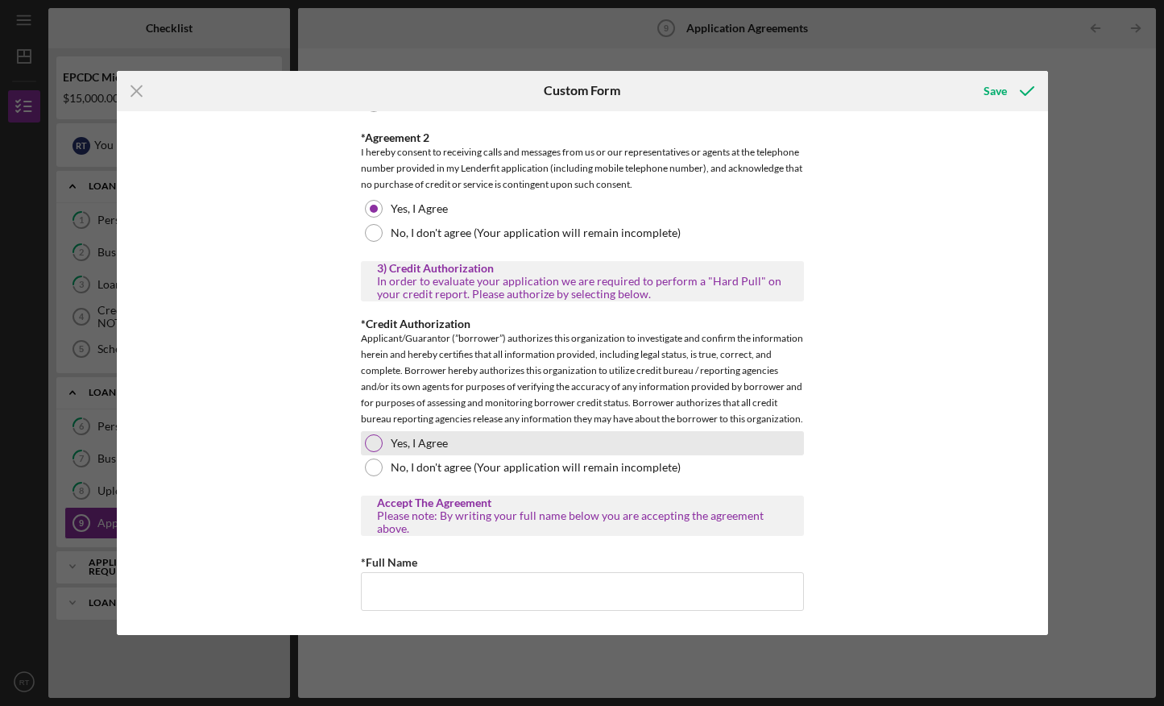
click at [375, 434] on div "Yes, I Agree" at bounding box center [582, 443] width 443 height 24
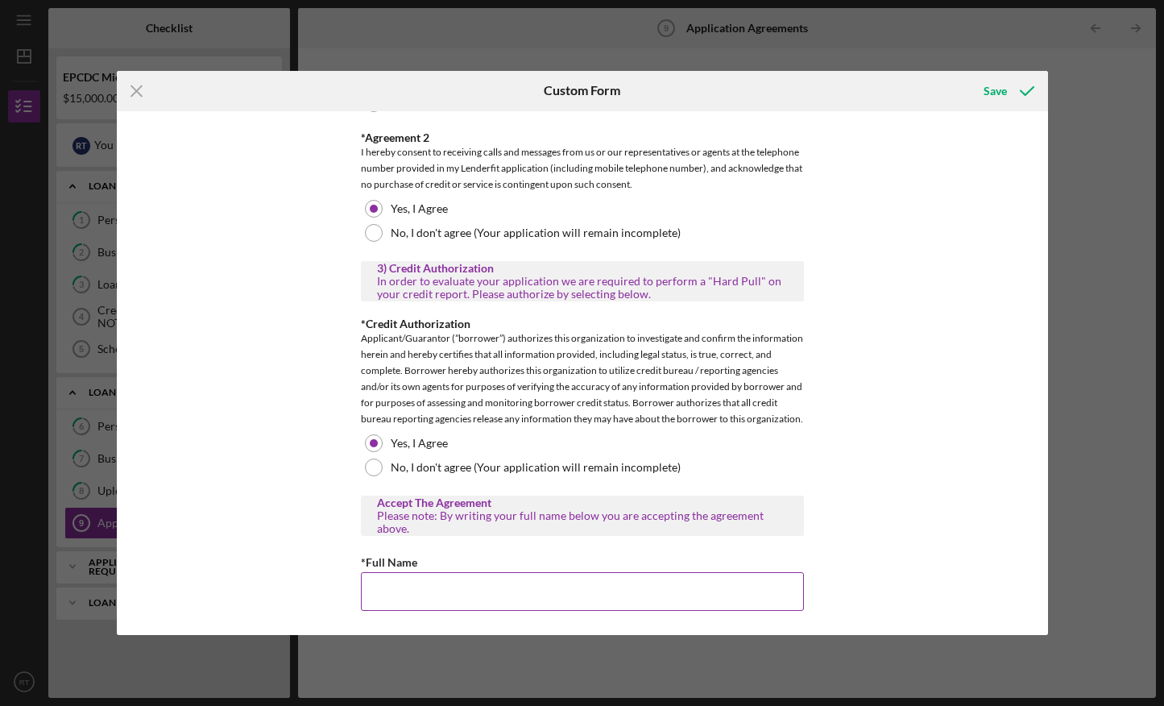
click at [375, 603] on input "*Full Name" at bounding box center [582, 591] width 443 height 39
type input "[PERSON_NAME]"
click at [1004, 89] on div "Save" at bounding box center [995, 91] width 23 height 32
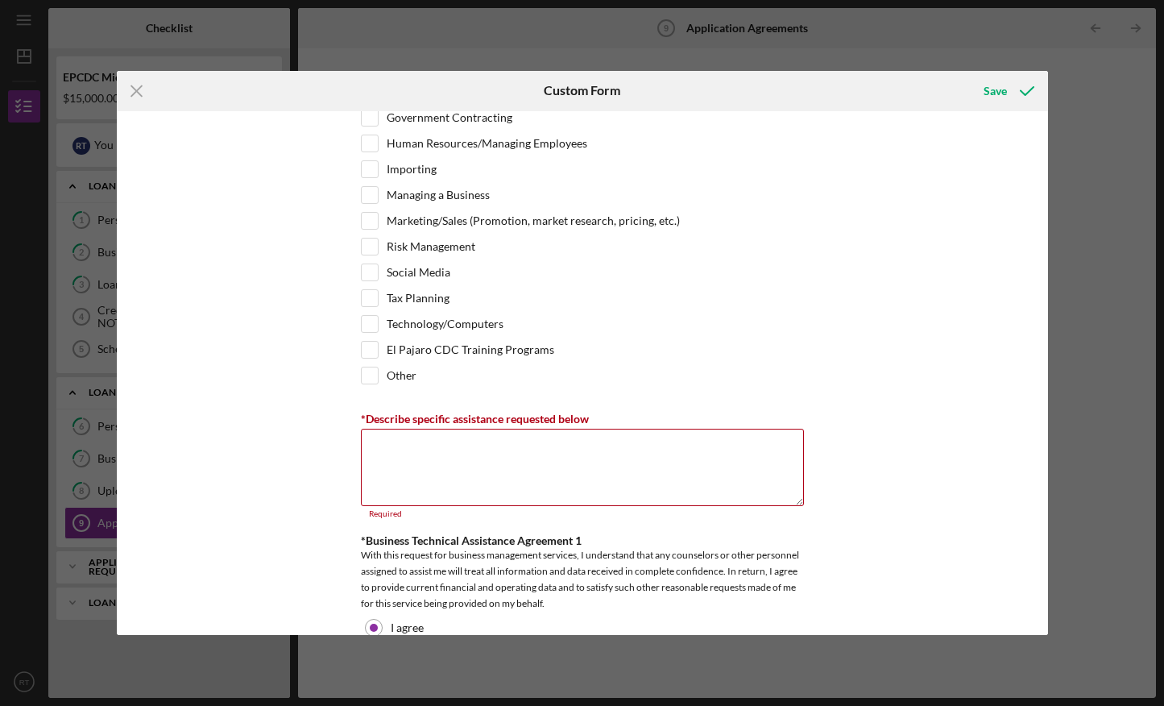
scroll to position [464, 0]
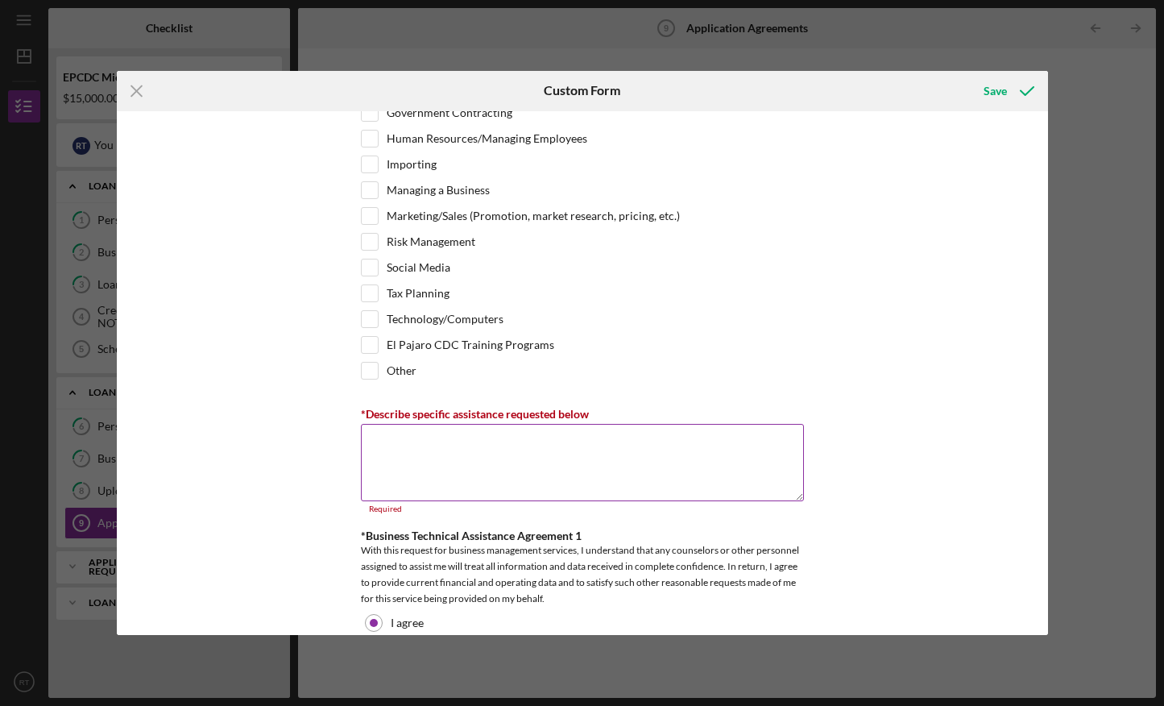
click at [379, 453] on textarea "*Describe specific assistance requested below" at bounding box center [582, 462] width 443 height 77
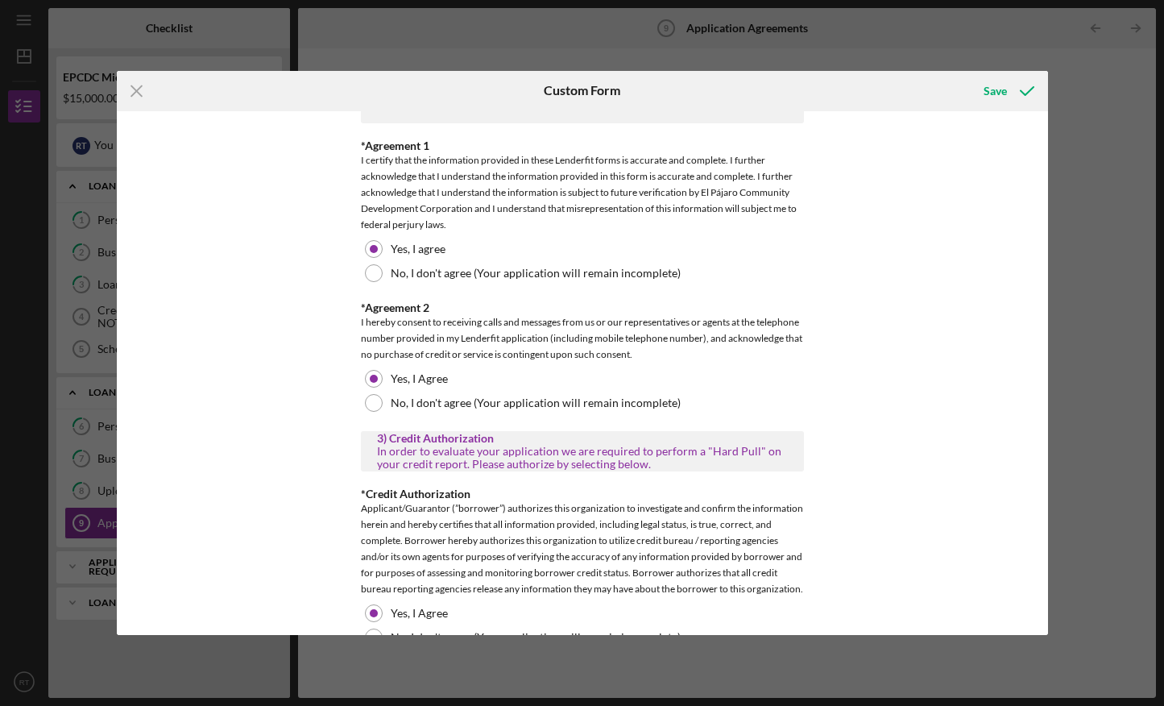
scroll to position [1630, 0]
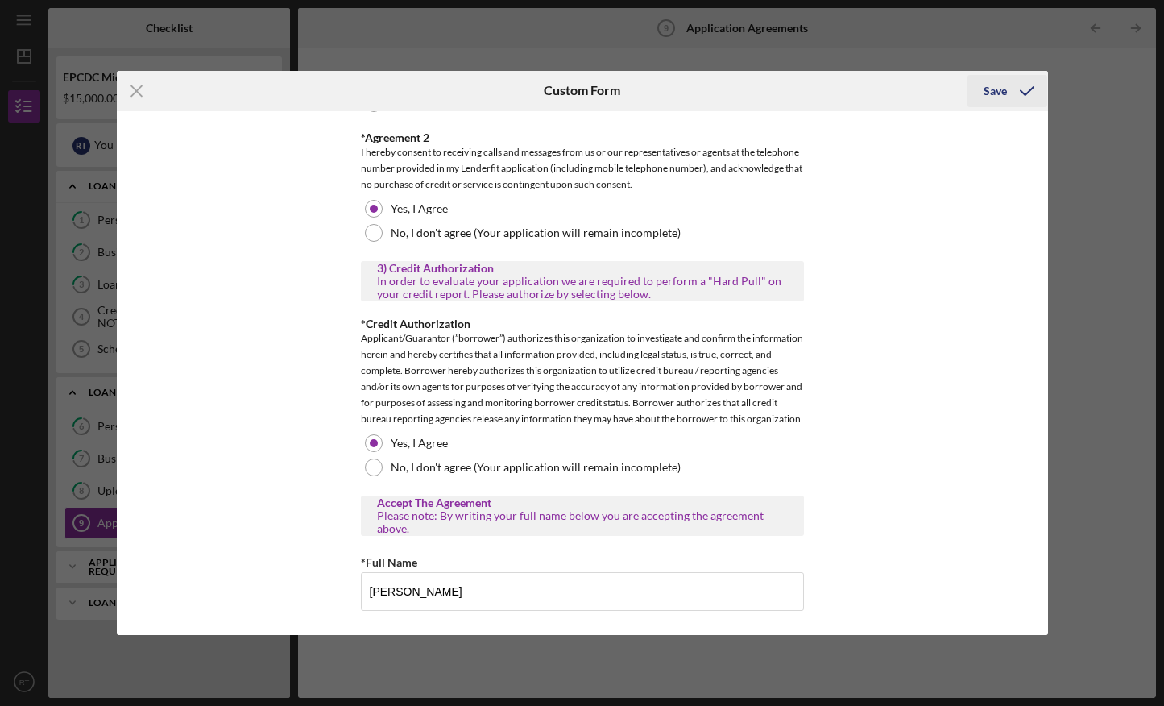
type textarea "Prestamo para expandir mi negocio"
click at [1005, 86] on div "Save" at bounding box center [995, 91] width 23 height 32
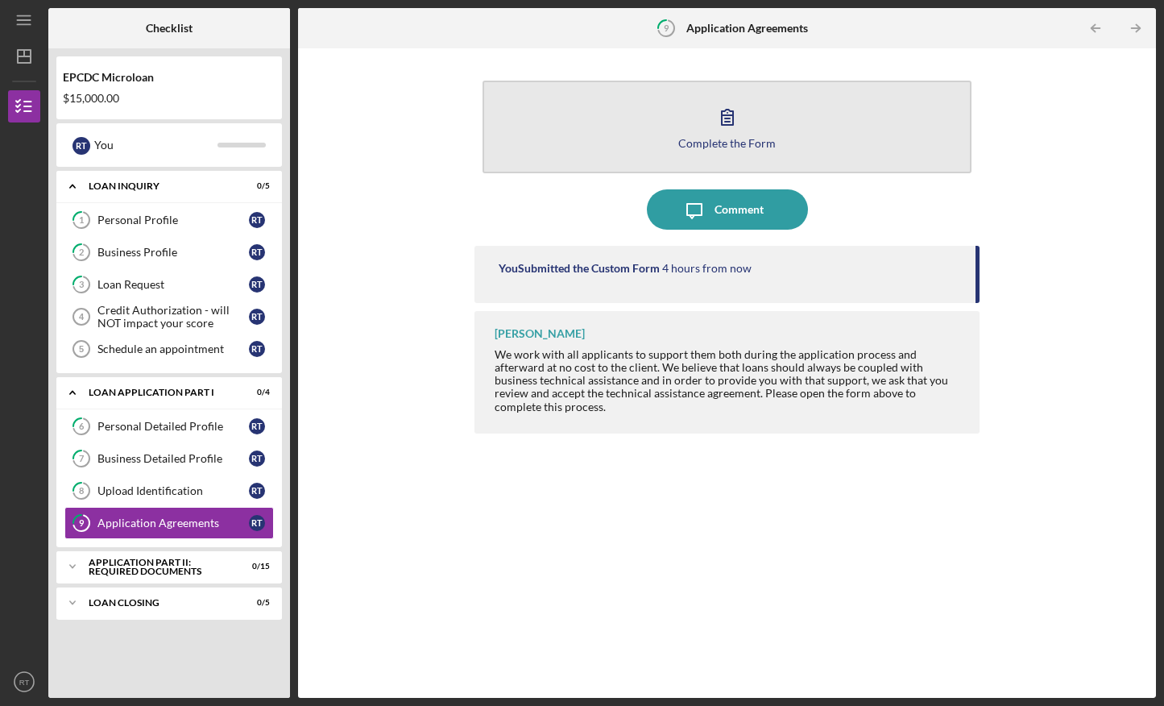
click at [752, 128] on button "Complete the Form Form" at bounding box center [727, 127] width 489 height 93
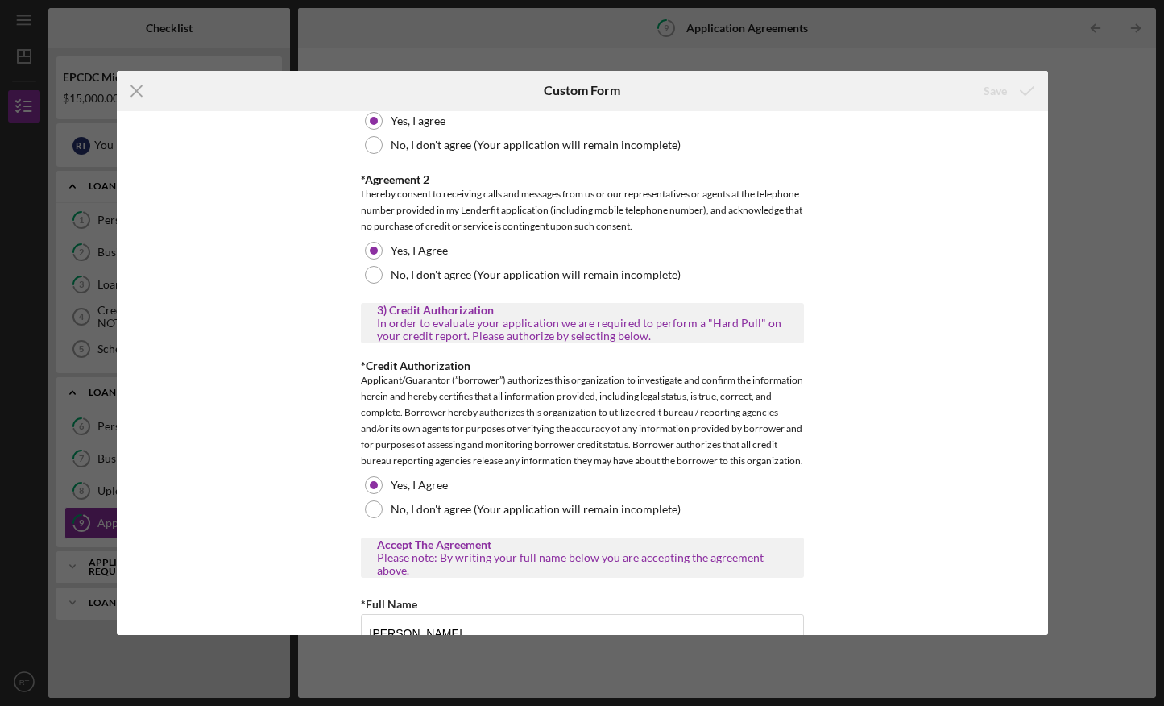
scroll to position [1630, 0]
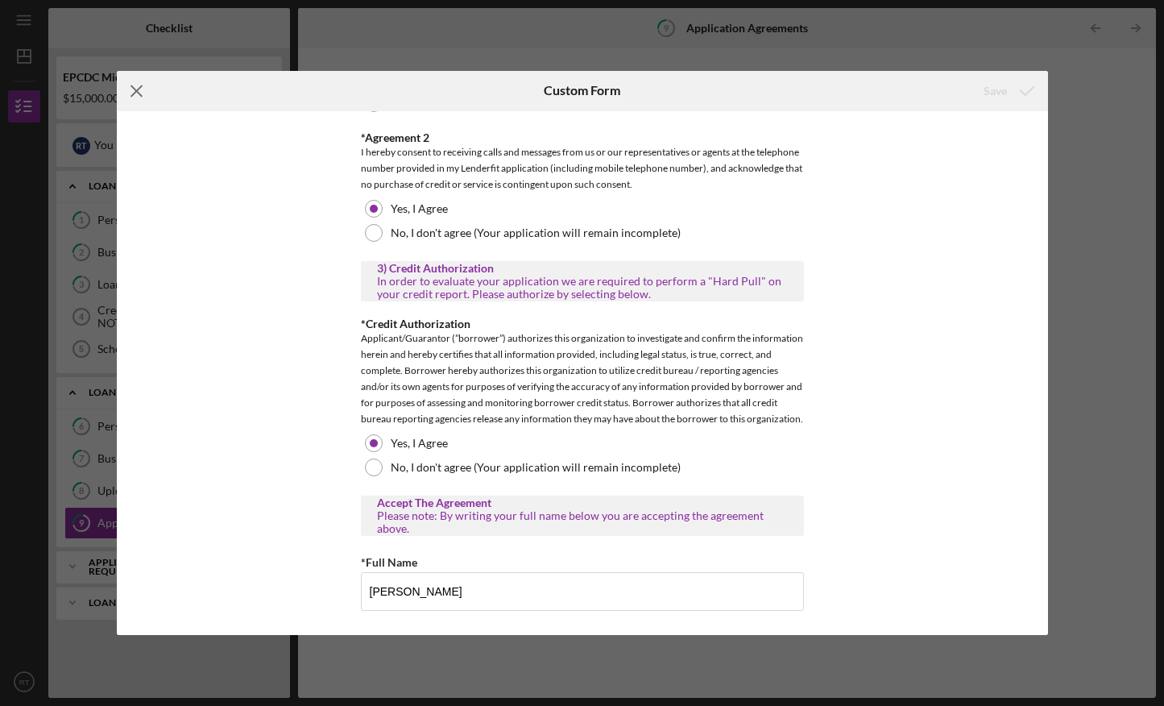
click at [137, 90] on line at bounding box center [136, 90] width 10 height 10
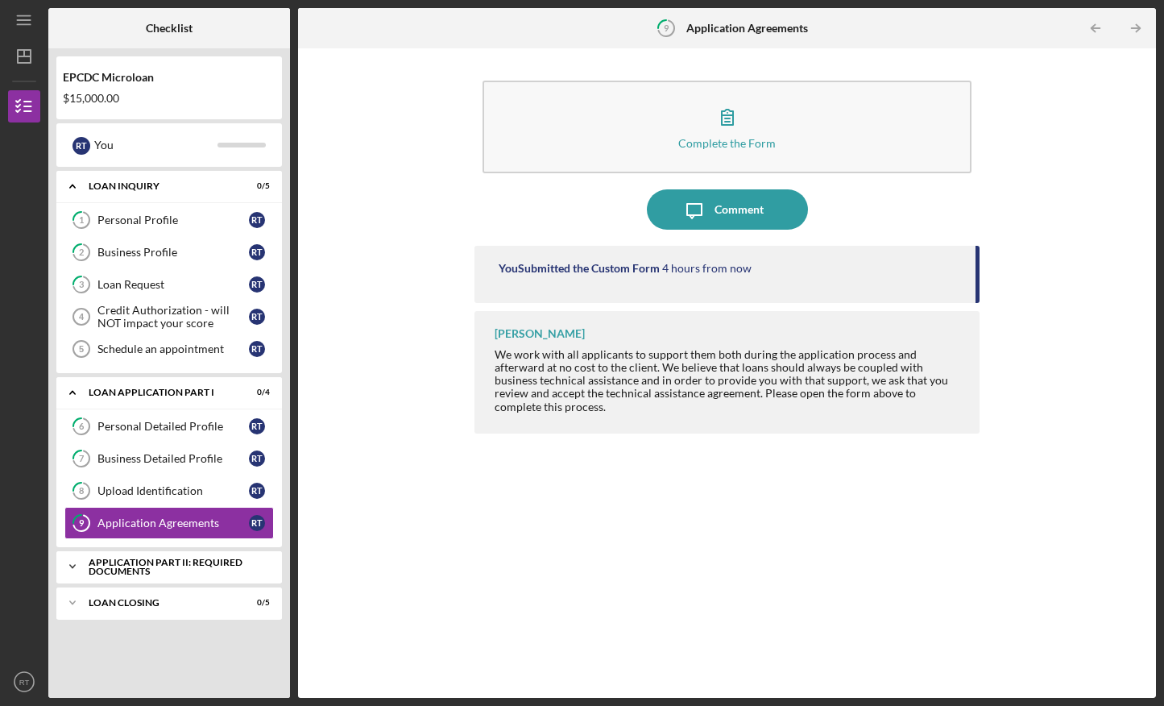
click at [213, 569] on div "Application Part II: Required Documents" at bounding box center [175, 566] width 173 height 19
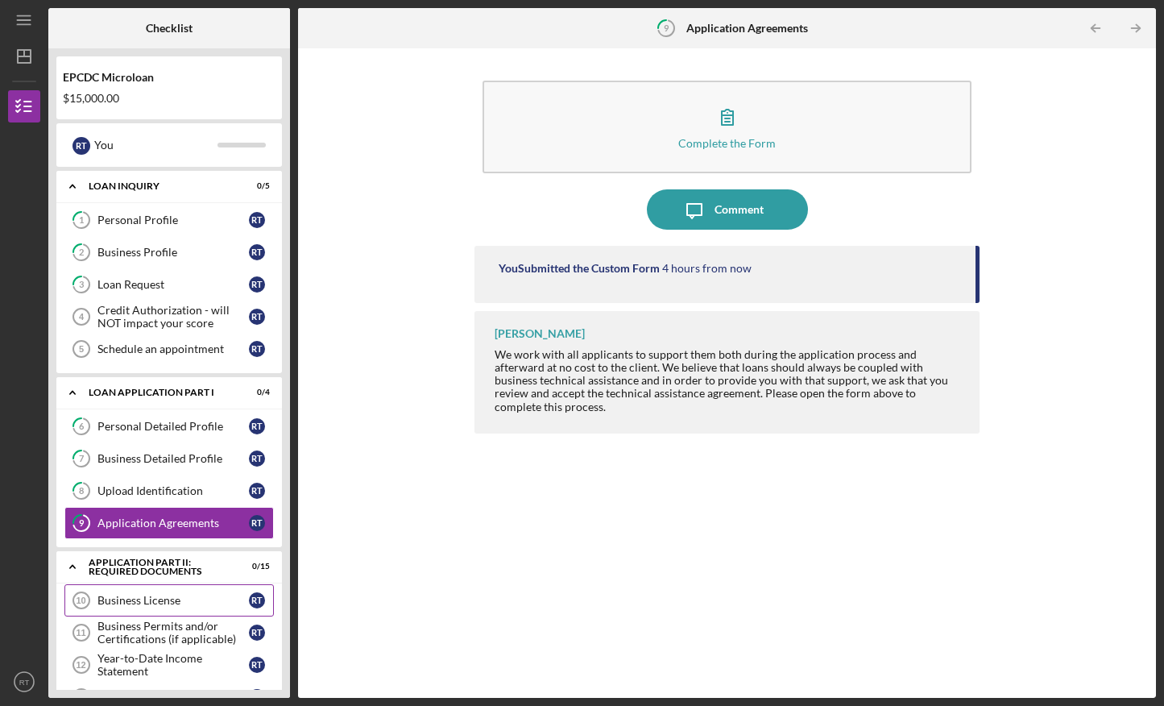
click at [213, 599] on div "Business License" at bounding box center [172, 600] width 151 height 13
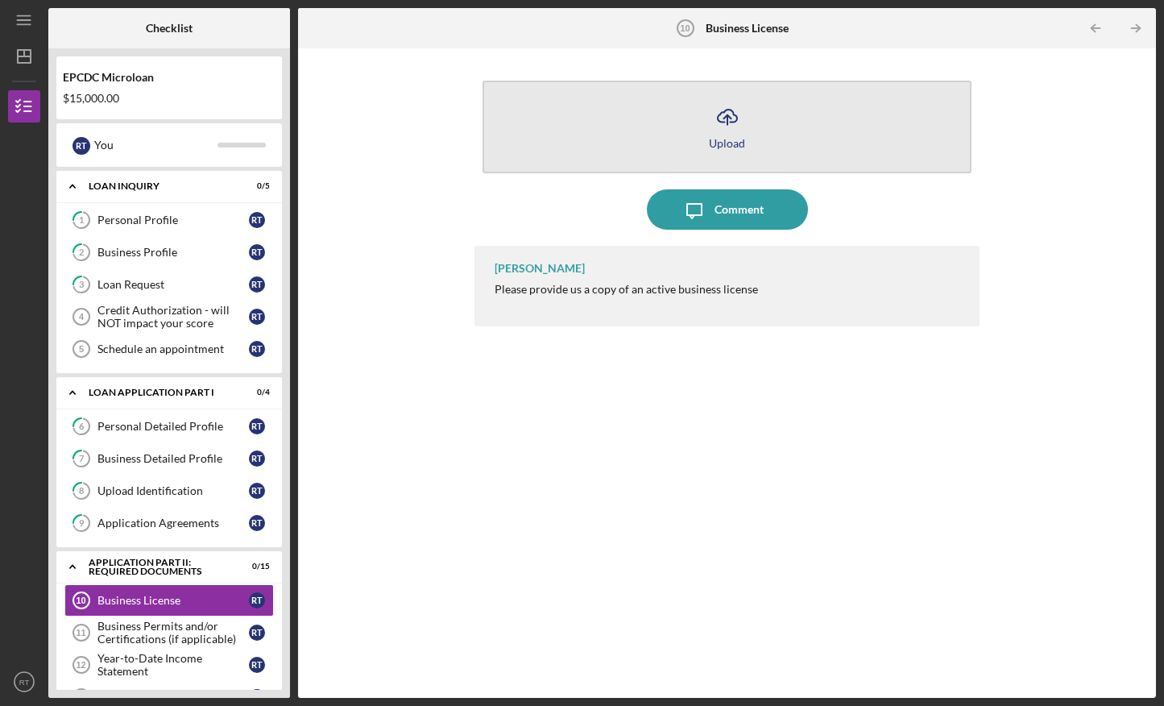
click at [735, 111] on icon "Icon/Upload" at bounding box center [727, 117] width 40 height 40
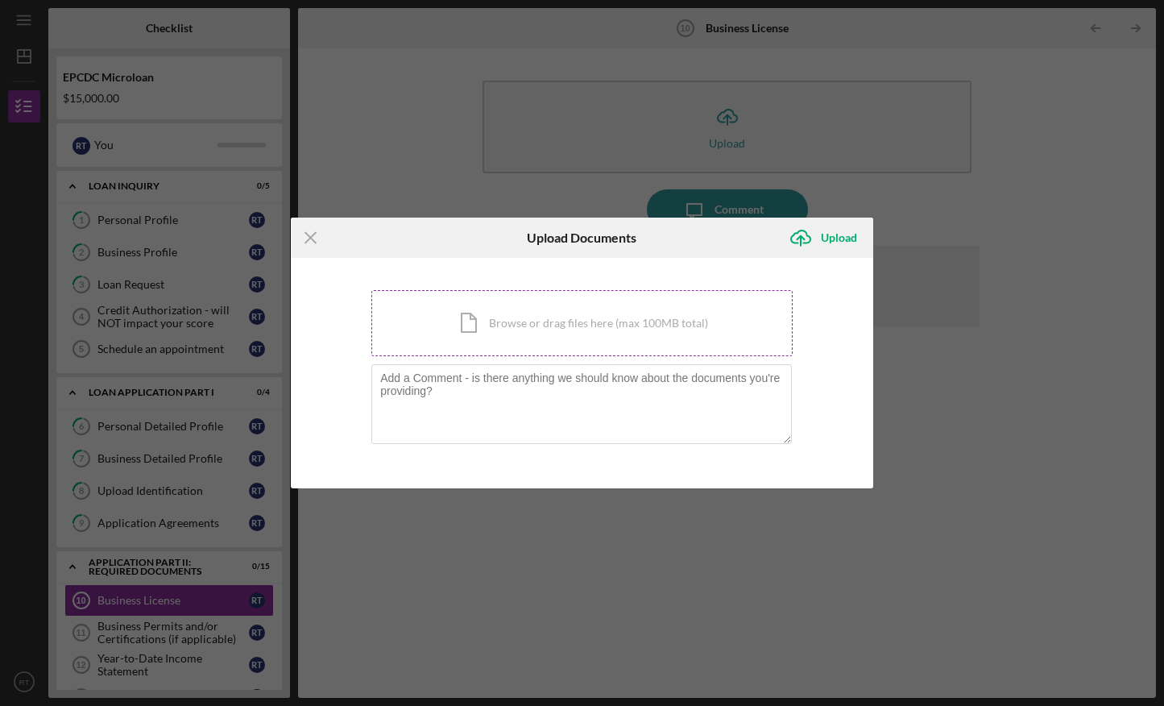
click at [574, 322] on div "Icon/Document Browse or drag files here (max 100MB total) Tap to choose files o…" at bounding box center [581, 323] width 421 height 66
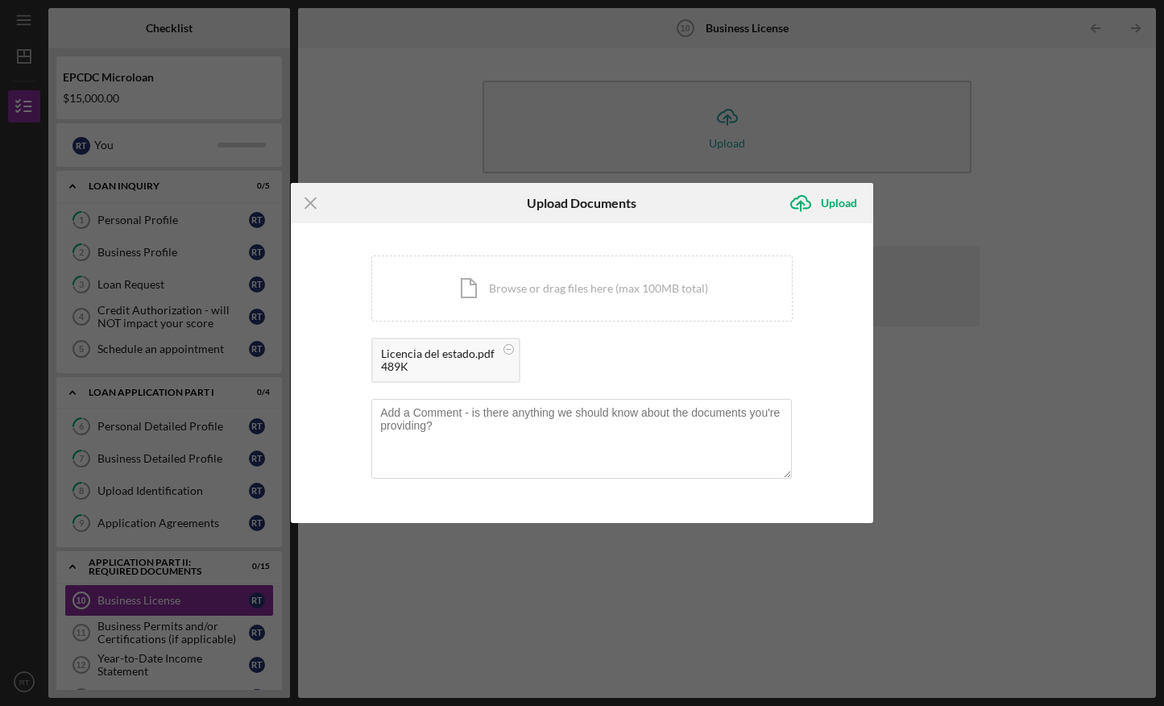
click at [428, 363] on div "489K" at bounding box center [438, 366] width 114 height 13
click at [830, 205] on div "Upload" at bounding box center [839, 203] width 36 height 32
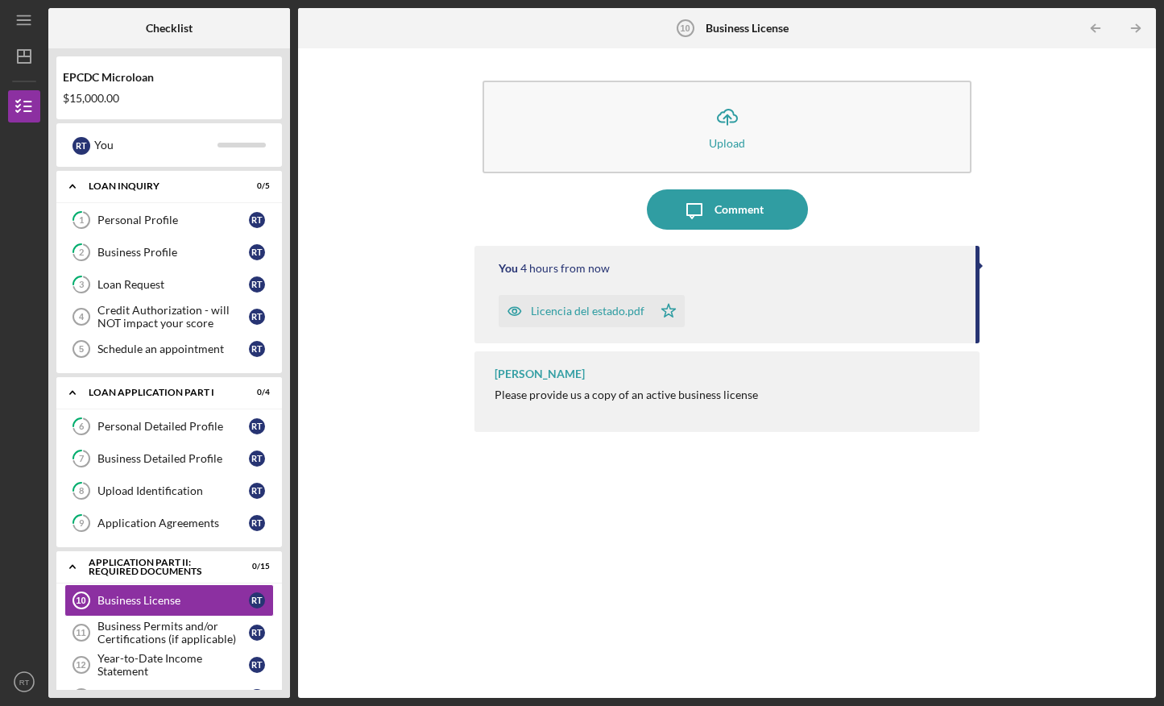
click at [512, 308] on icon "button" at bounding box center [514, 311] width 13 height 8
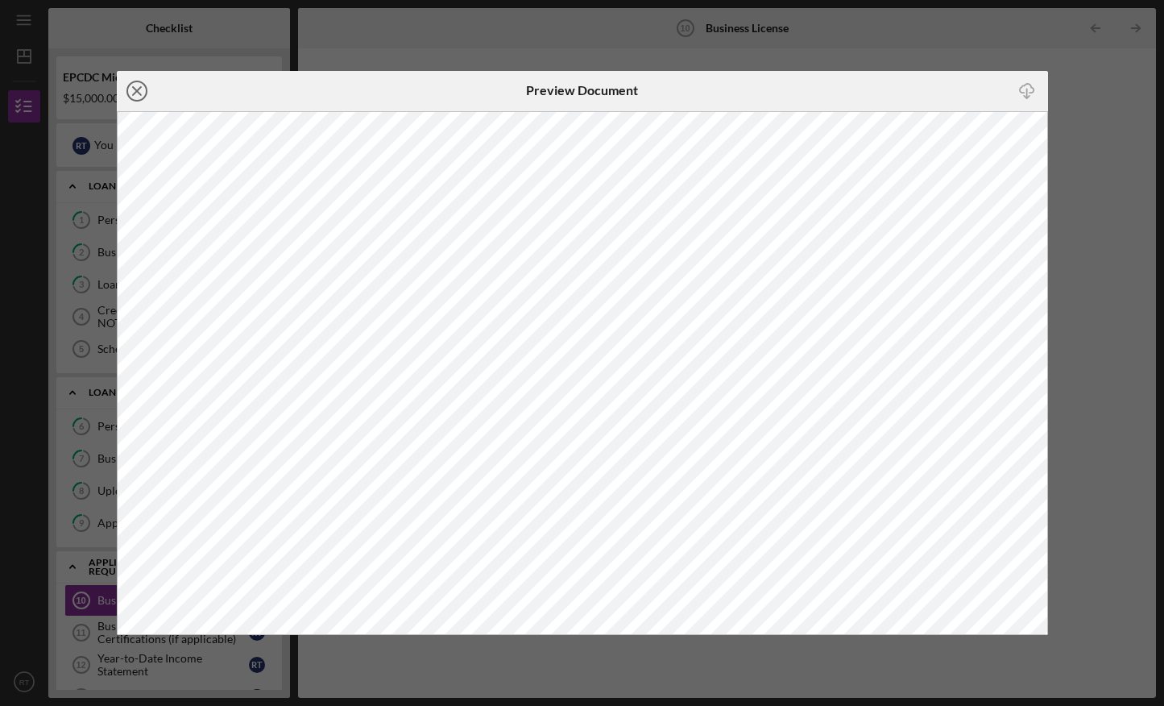
click at [135, 91] on line at bounding box center [137, 91] width 8 height 8
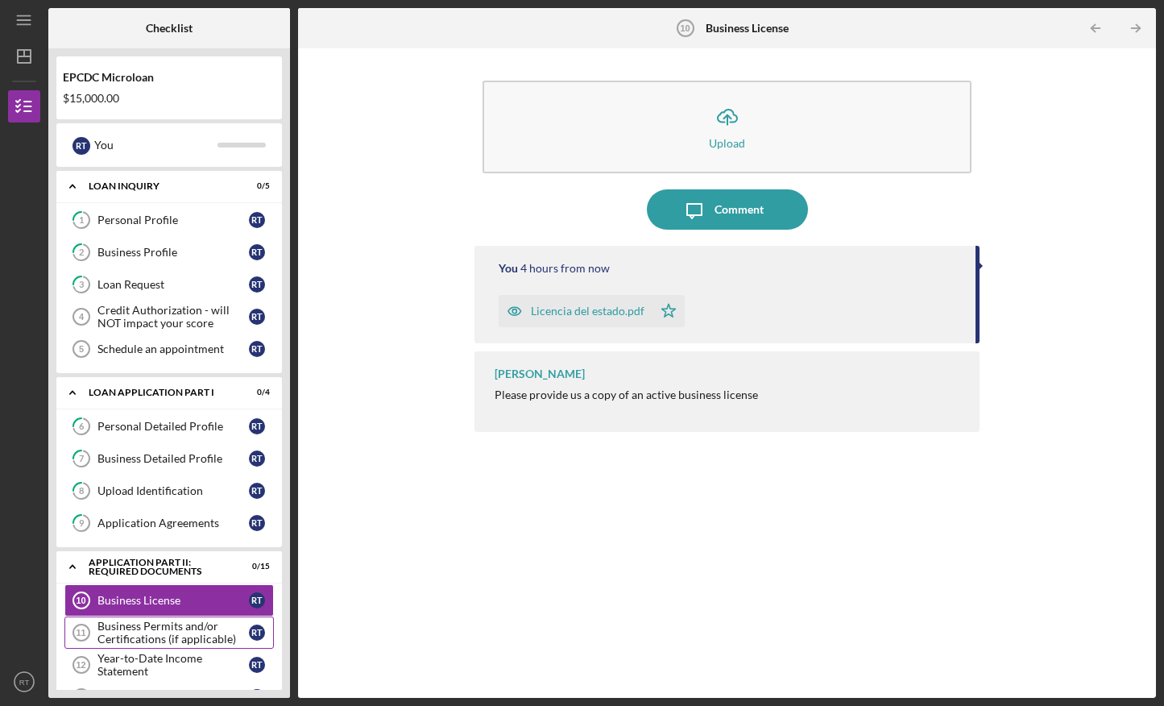
click at [187, 628] on div "Business Permits and/or Certifications (if applicable)" at bounding box center [172, 633] width 151 height 26
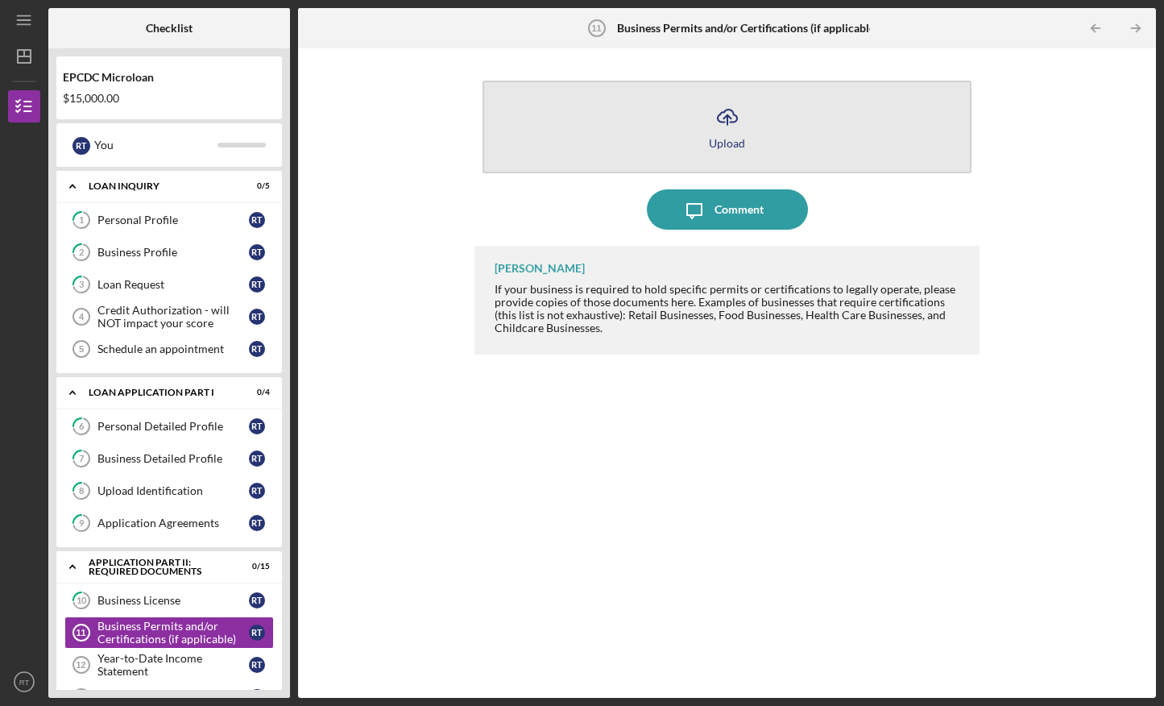
click at [760, 123] on button "Icon/Upload Upload" at bounding box center [727, 127] width 489 height 93
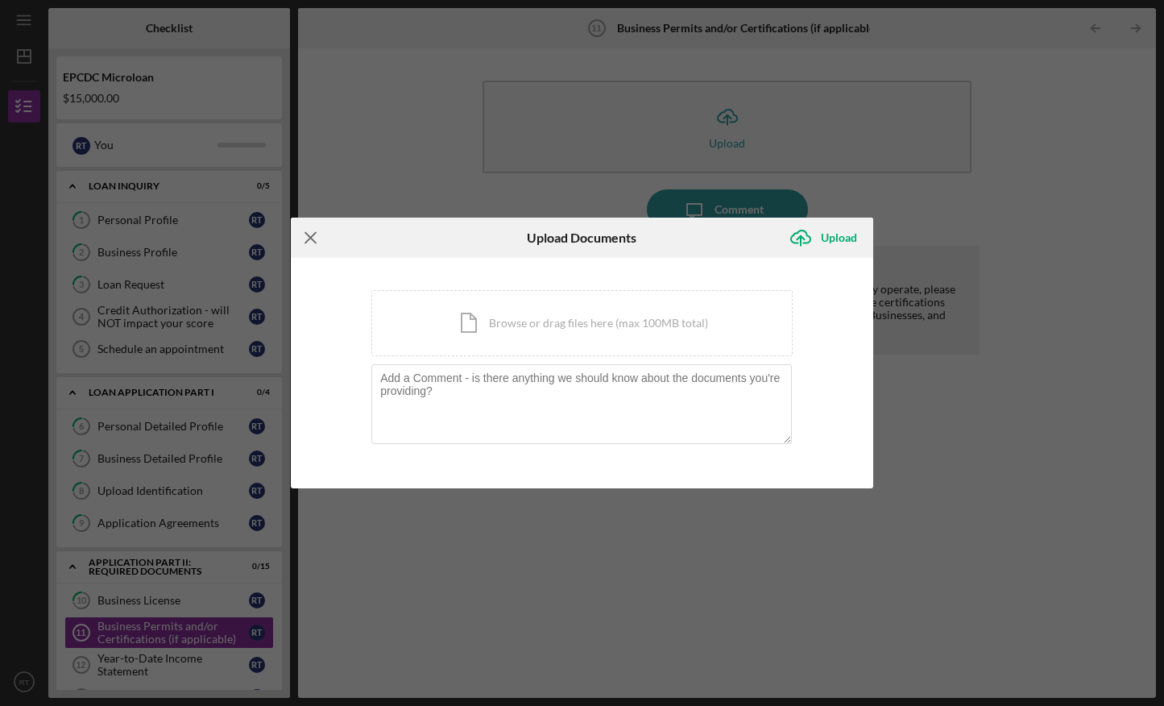
click at [308, 236] on line at bounding box center [310, 238] width 10 height 10
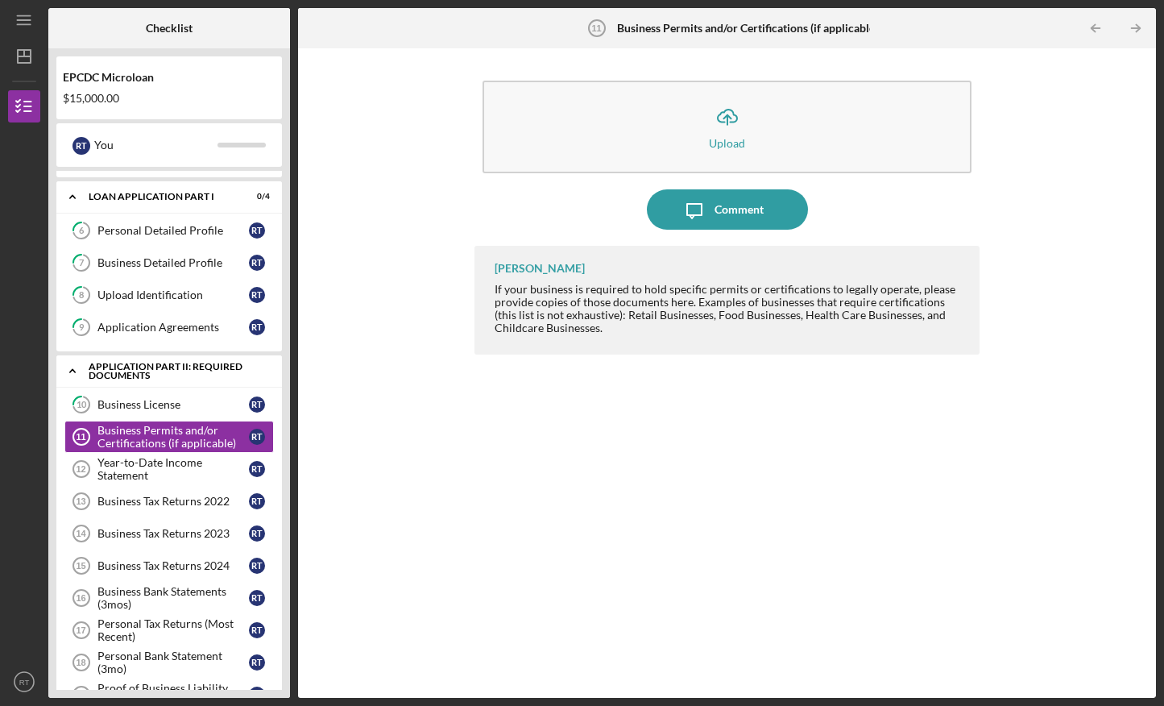
scroll to position [312, 0]
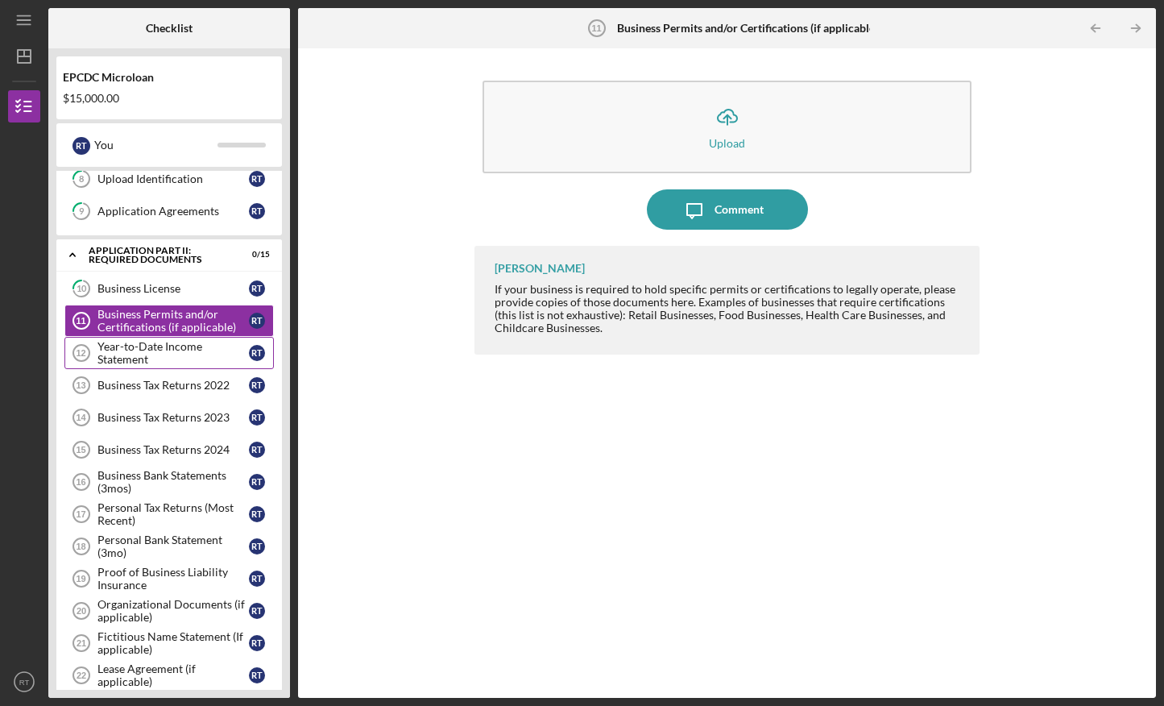
click at [191, 349] on div "Year-to-Date Income Statement" at bounding box center [172, 353] width 151 height 26
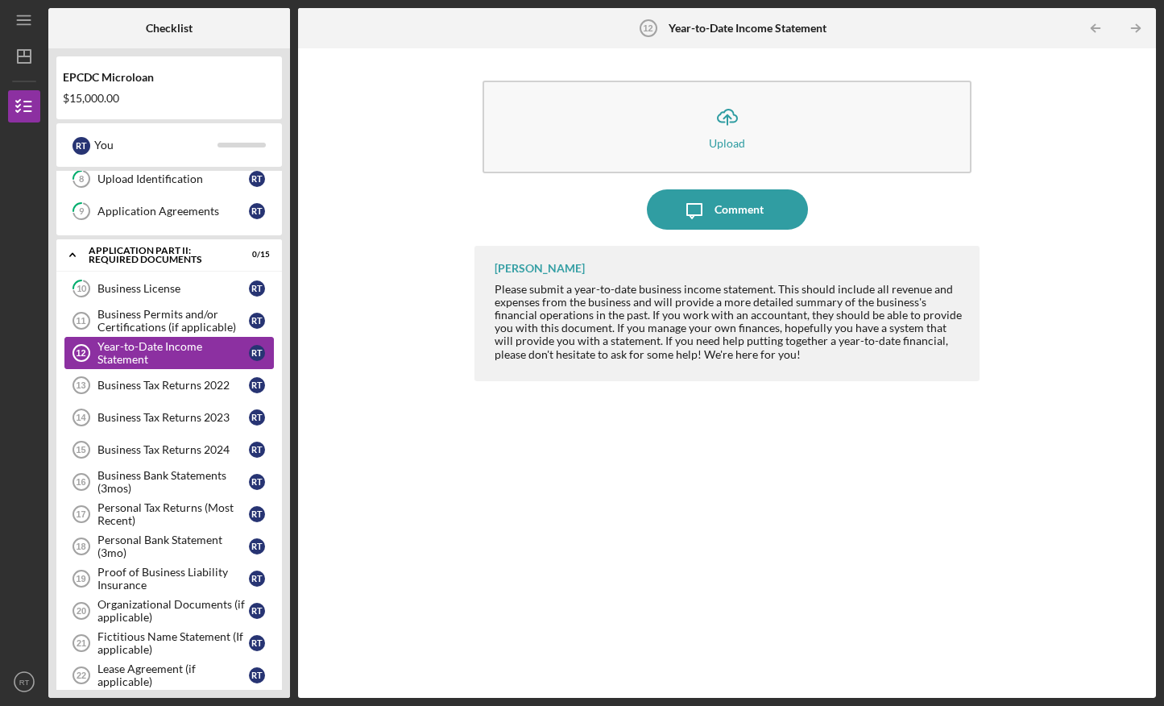
click at [203, 351] on div "Year-to-Date Income Statement" at bounding box center [172, 353] width 151 height 26
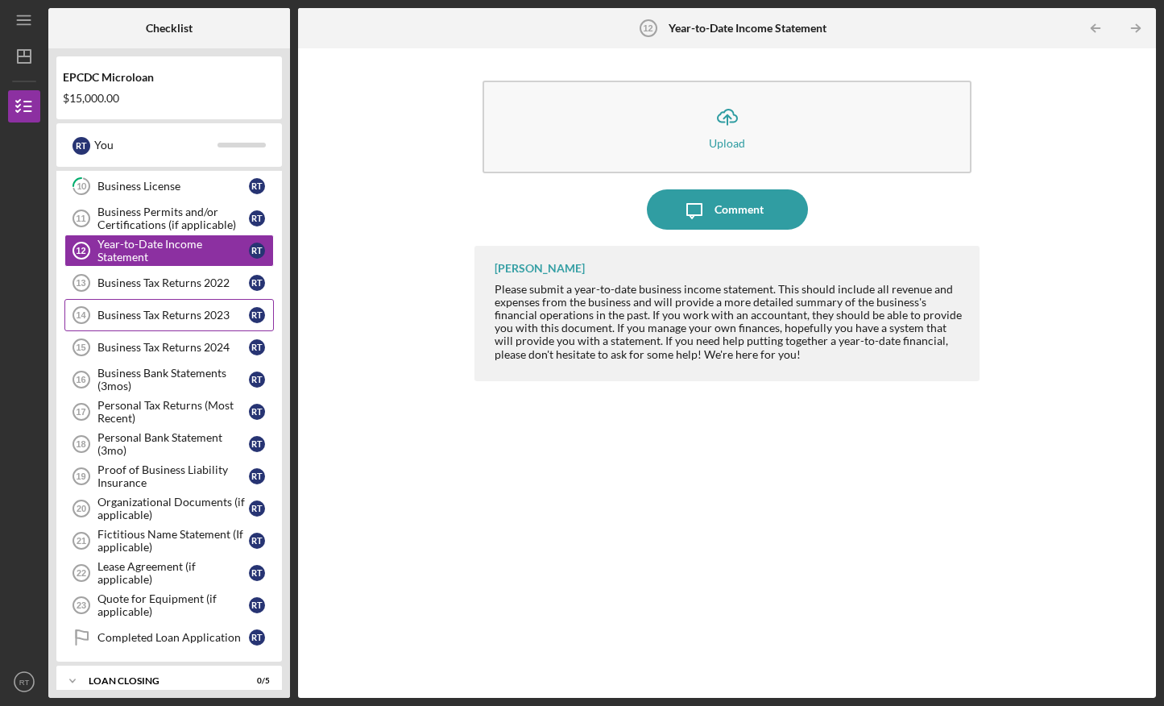
scroll to position [430, 0]
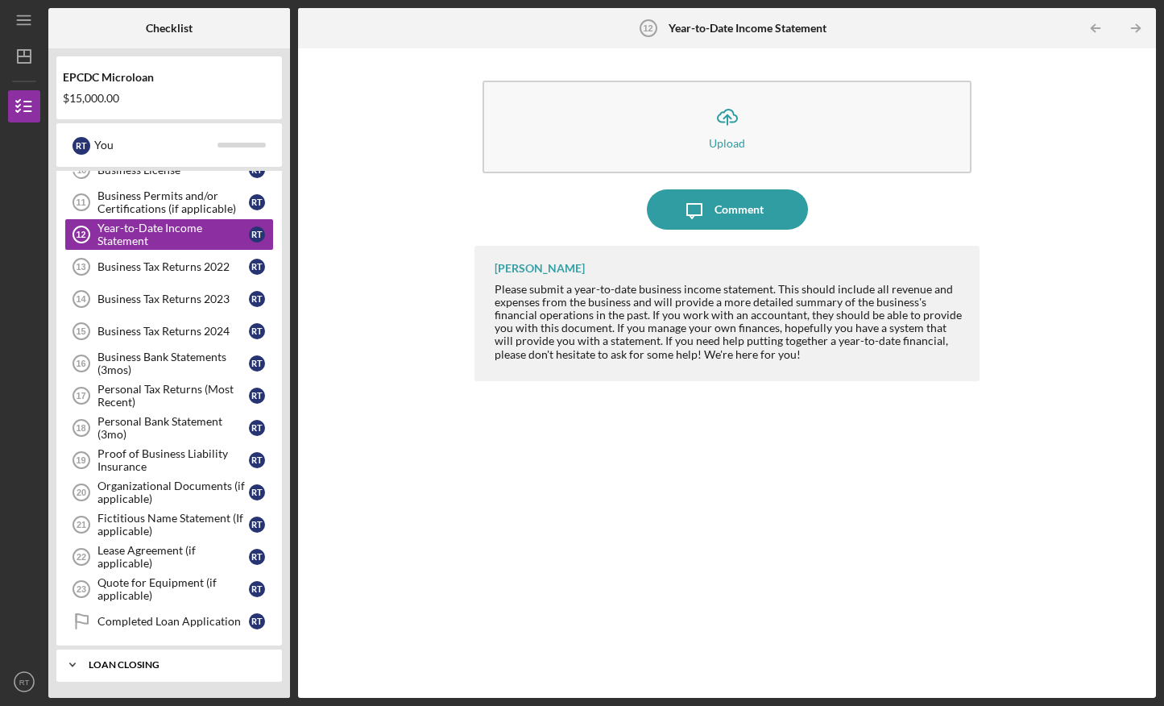
click at [149, 661] on div "Loan Closing" at bounding box center [175, 665] width 173 height 10
click at [143, 661] on div "Loan Closing" at bounding box center [175, 665] width 173 height 10
click at [65, 663] on icon "Icon/Expander" at bounding box center [72, 665] width 32 height 32
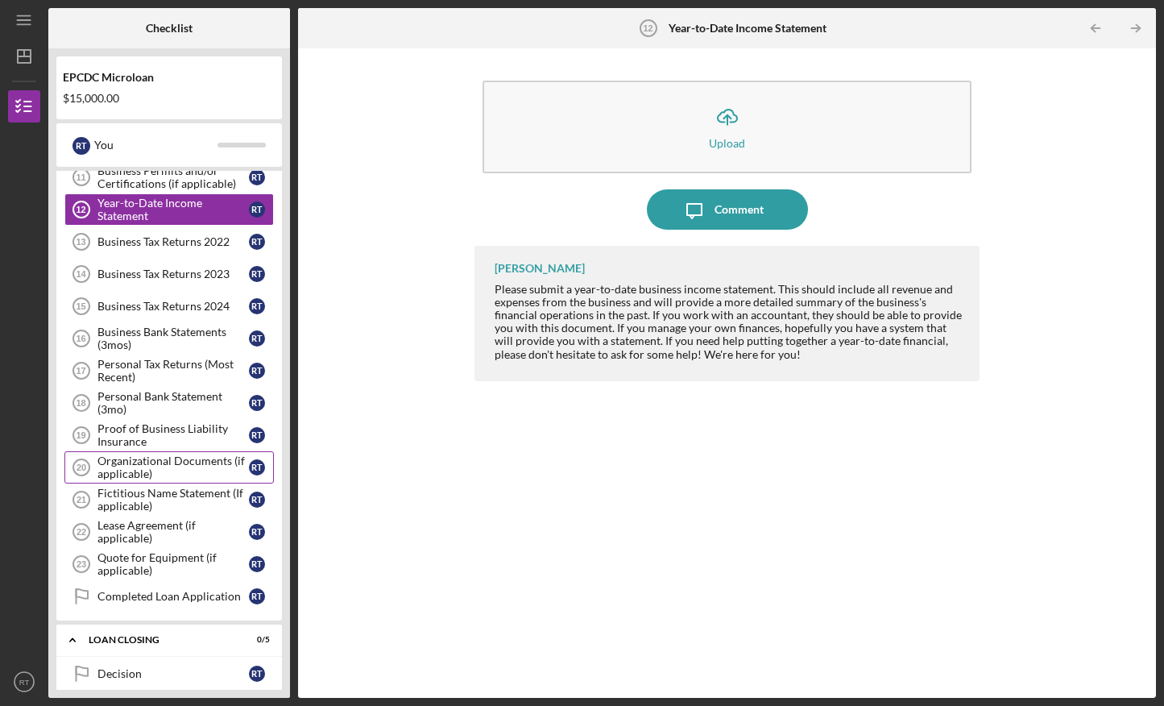
scroll to position [434, 0]
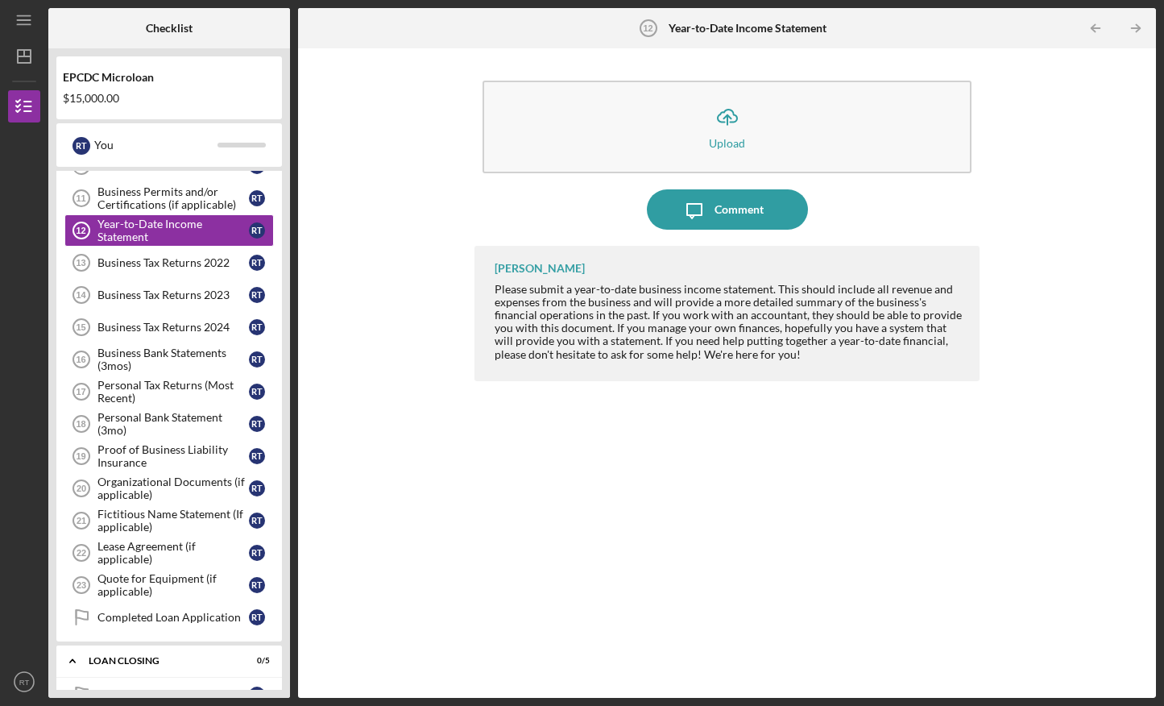
click at [123, 97] on div "$15,000.00" at bounding box center [169, 98] width 213 height 13
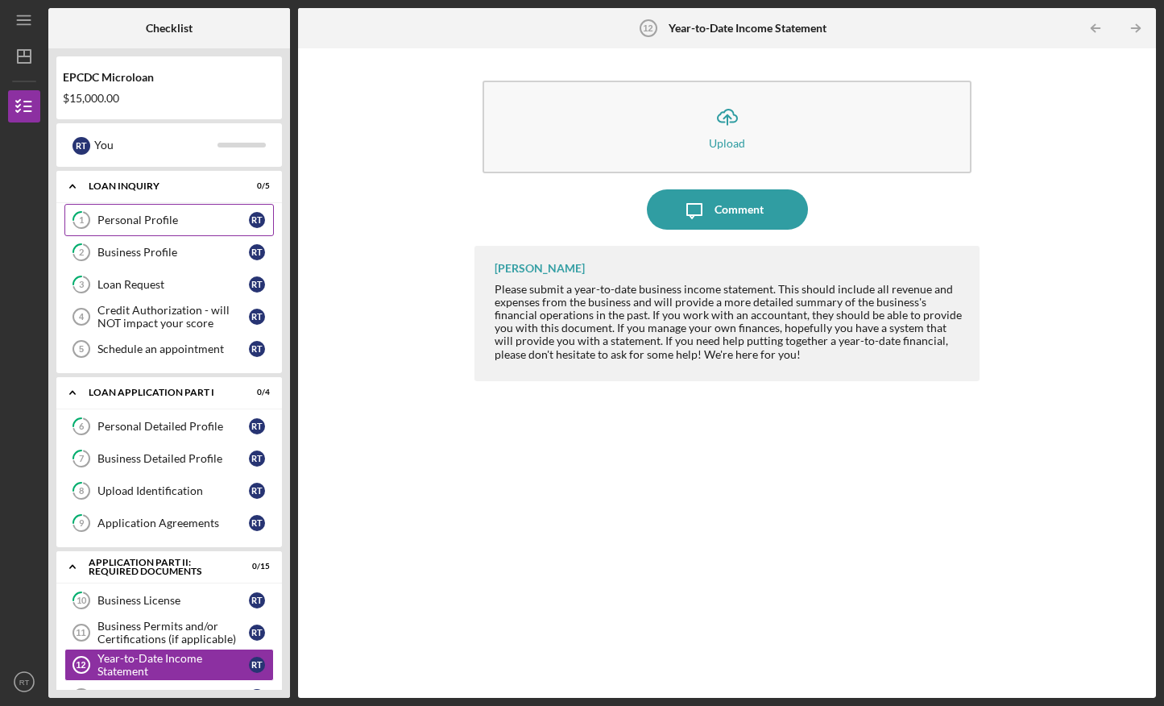
click at [196, 222] on div "Personal Profile" at bounding box center [172, 219] width 151 height 13
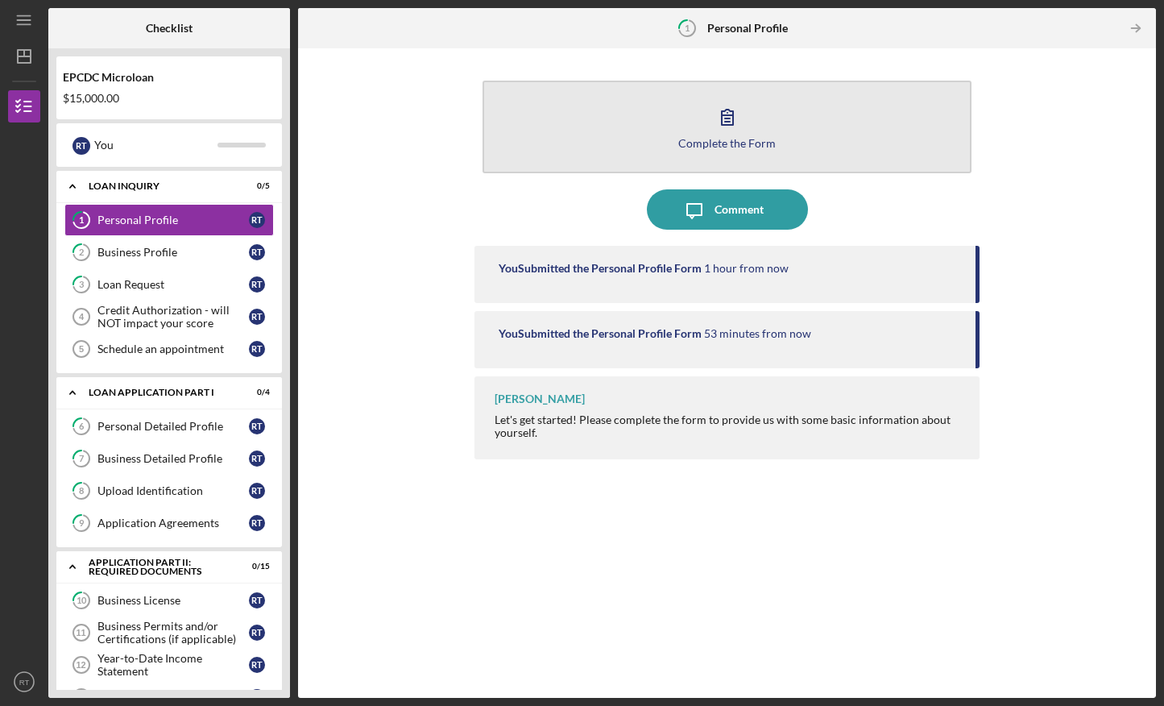
click at [736, 127] on icon "button" at bounding box center [727, 117] width 40 height 40
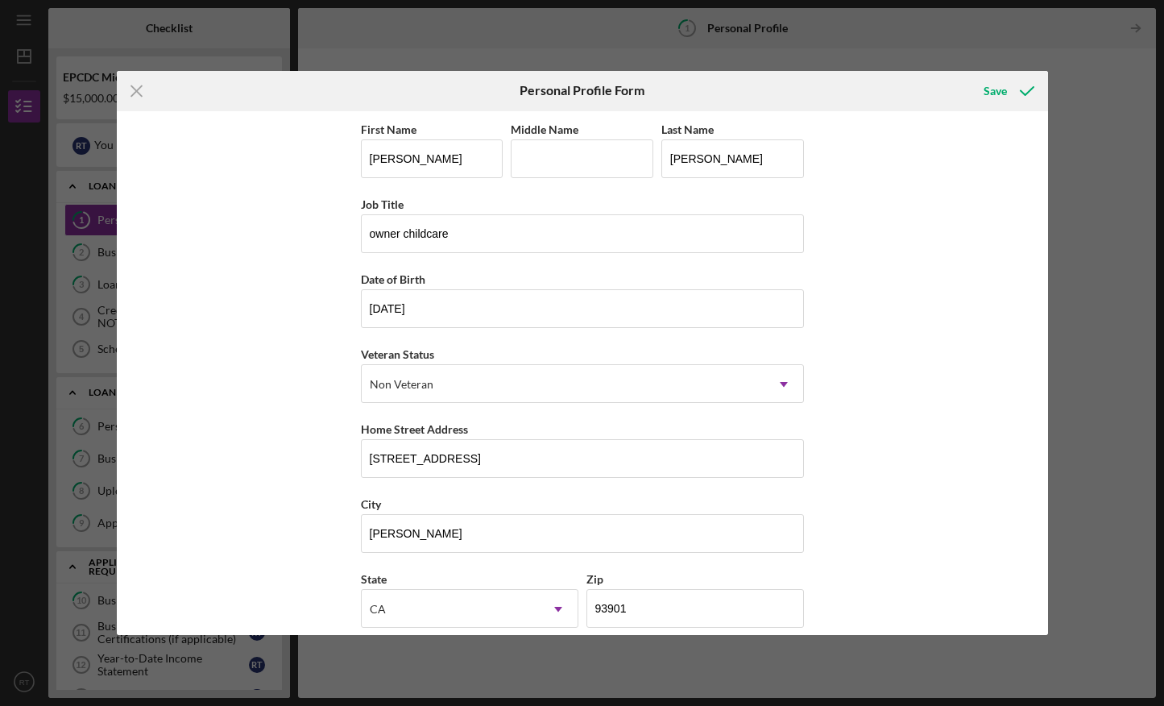
scroll to position [91, 0]
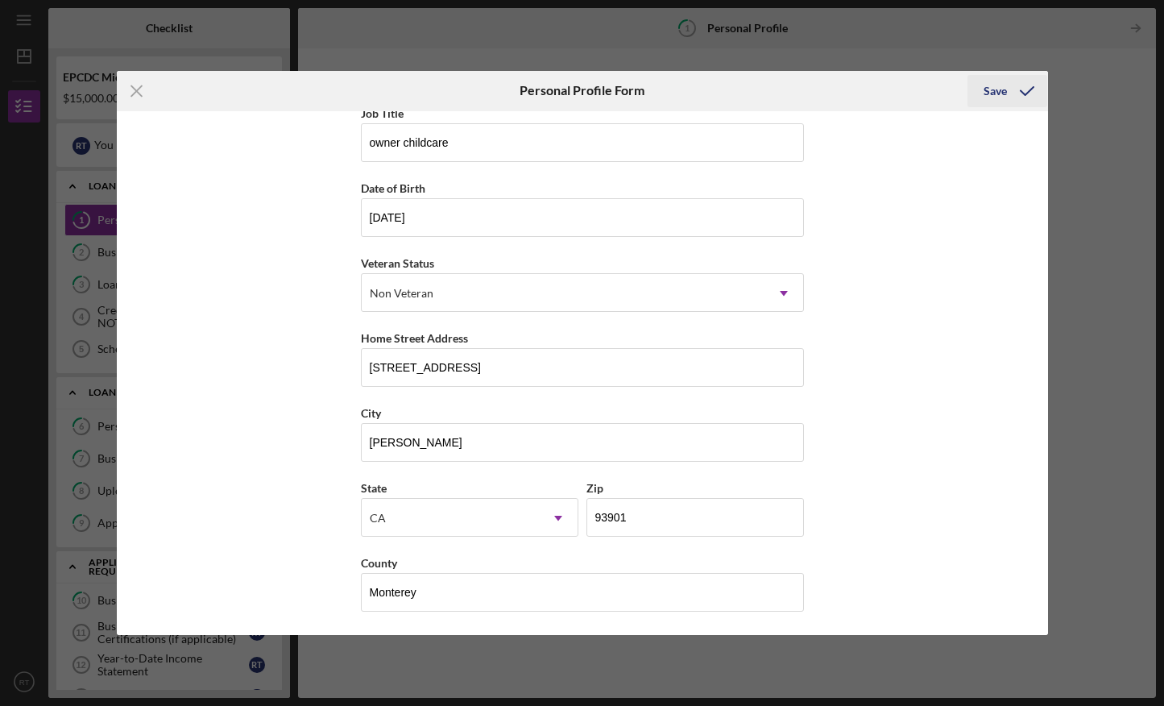
click at [997, 87] on div "Save" at bounding box center [995, 91] width 23 height 32
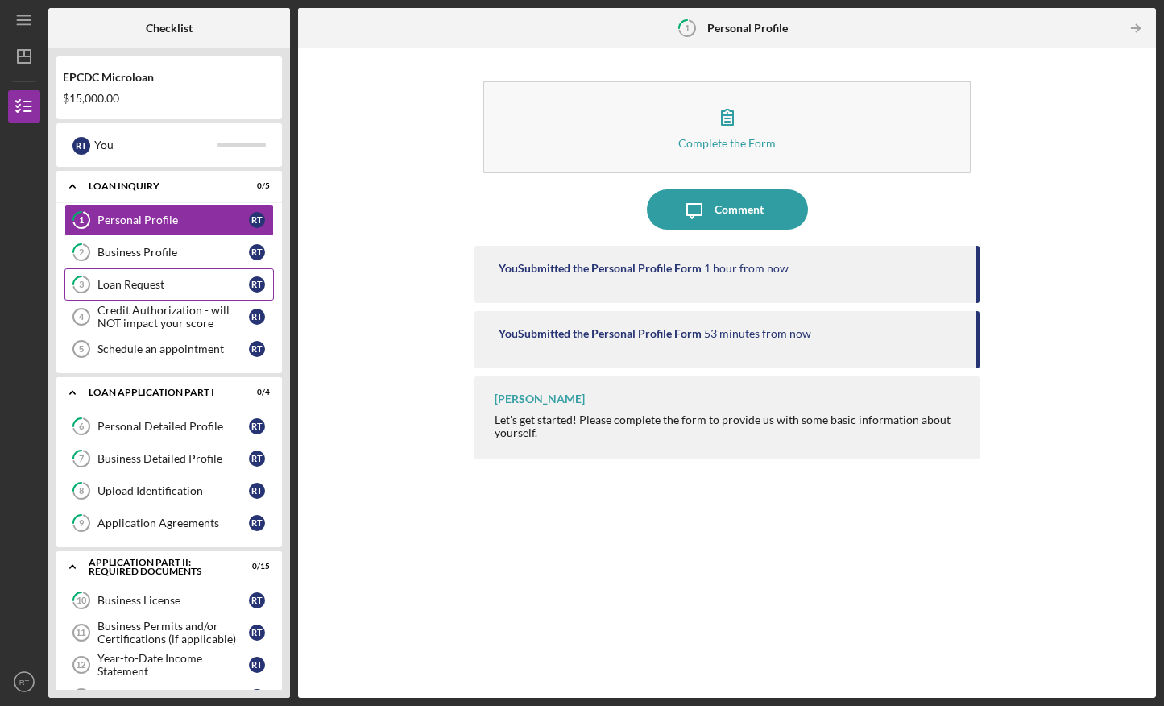
click at [168, 288] on div "Loan Request" at bounding box center [172, 284] width 151 height 13
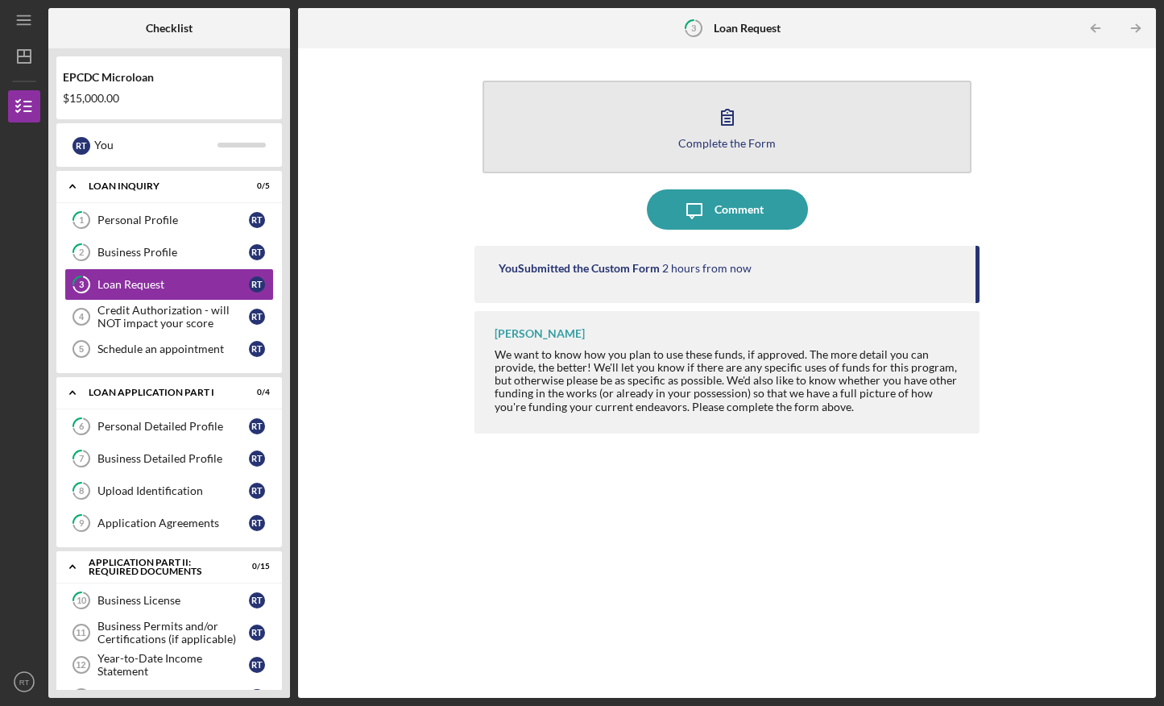
click at [732, 118] on icon "button" at bounding box center [727, 117] width 11 height 15
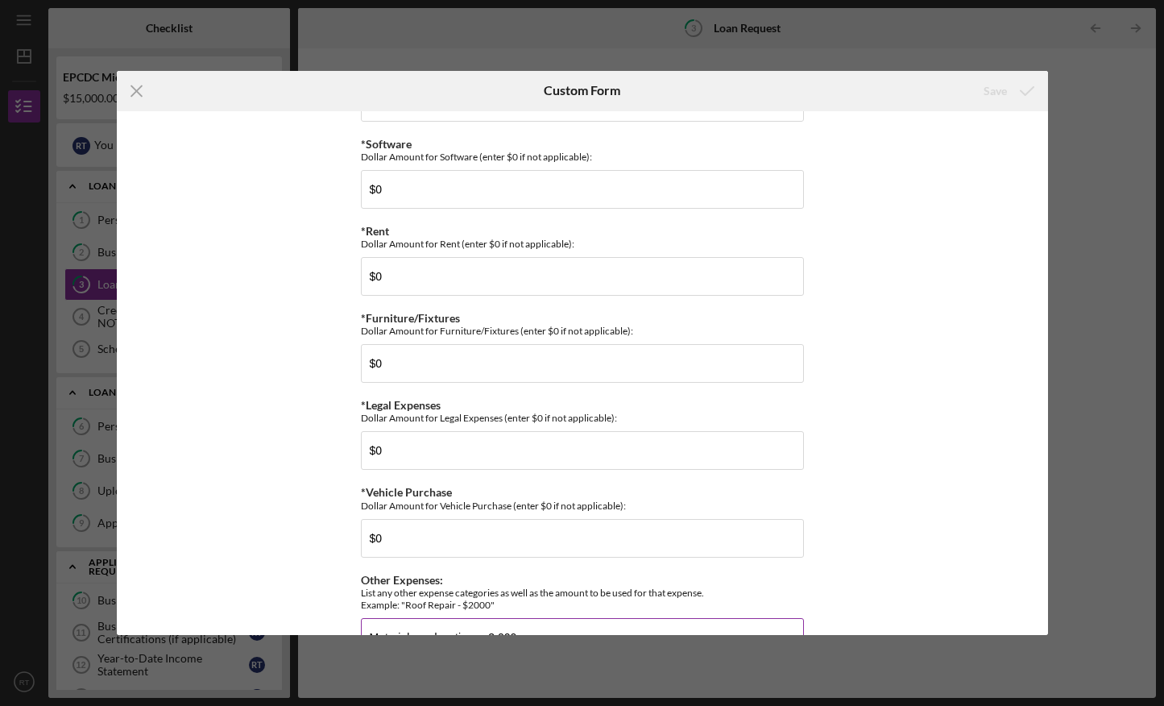
scroll to position [1473, 0]
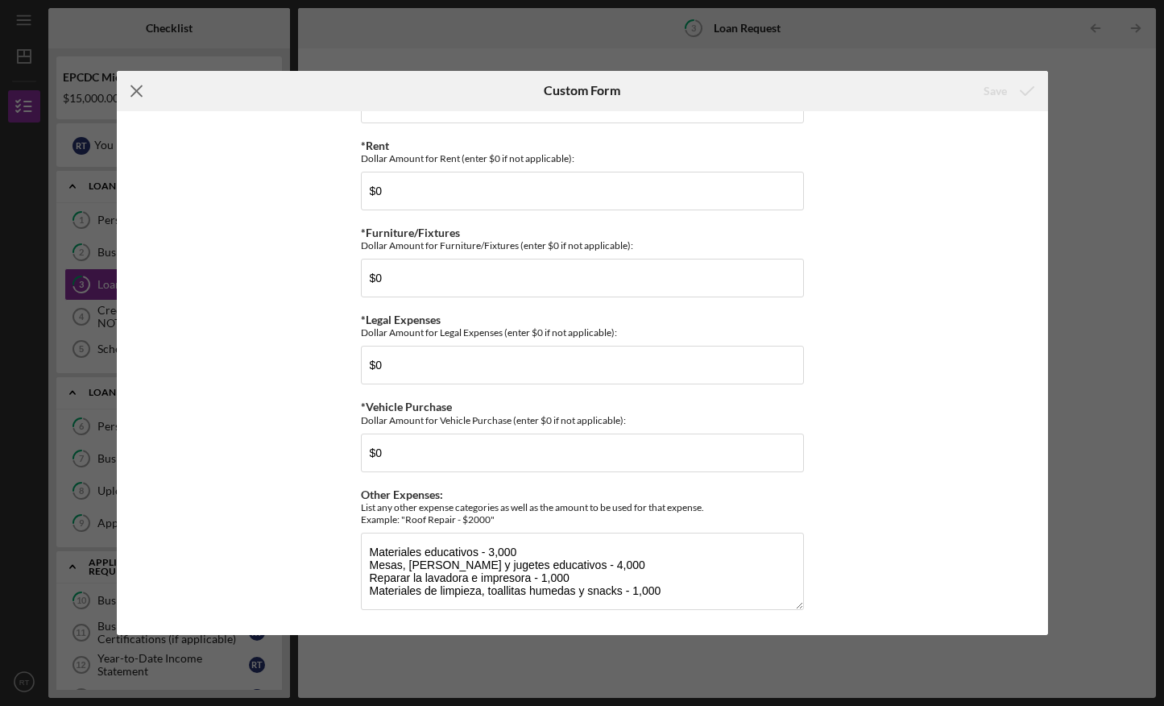
click at [131, 90] on icon "Icon/Menu Close" at bounding box center [137, 91] width 40 height 40
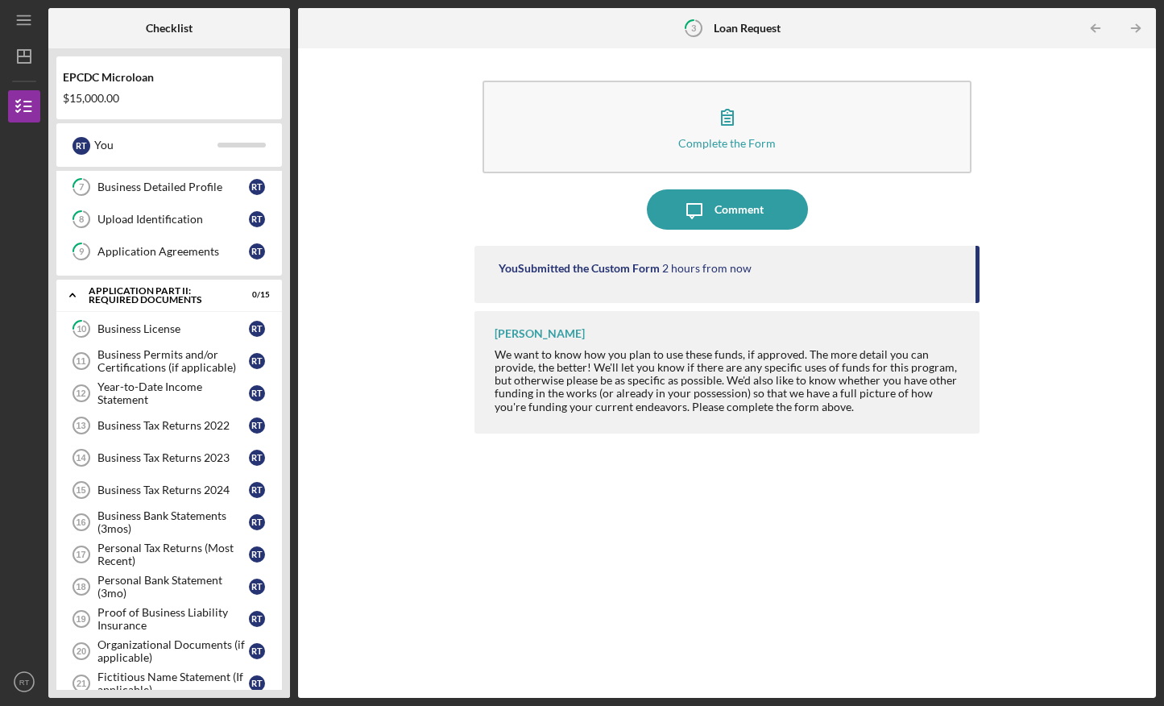
scroll to position [272, 0]
click at [200, 354] on div "Business Permits and/or Certifications (if applicable)" at bounding box center [172, 360] width 151 height 26
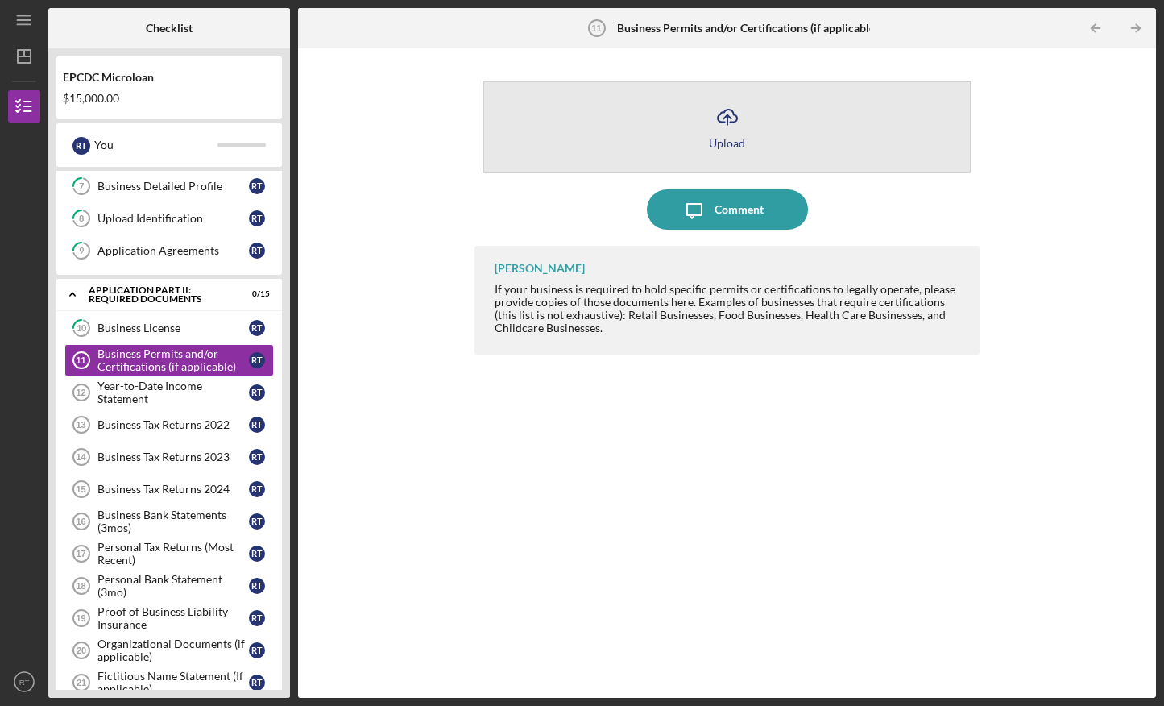
click at [727, 126] on icon "Icon/Upload" at bounding box center [727, 117] width 40 height 40
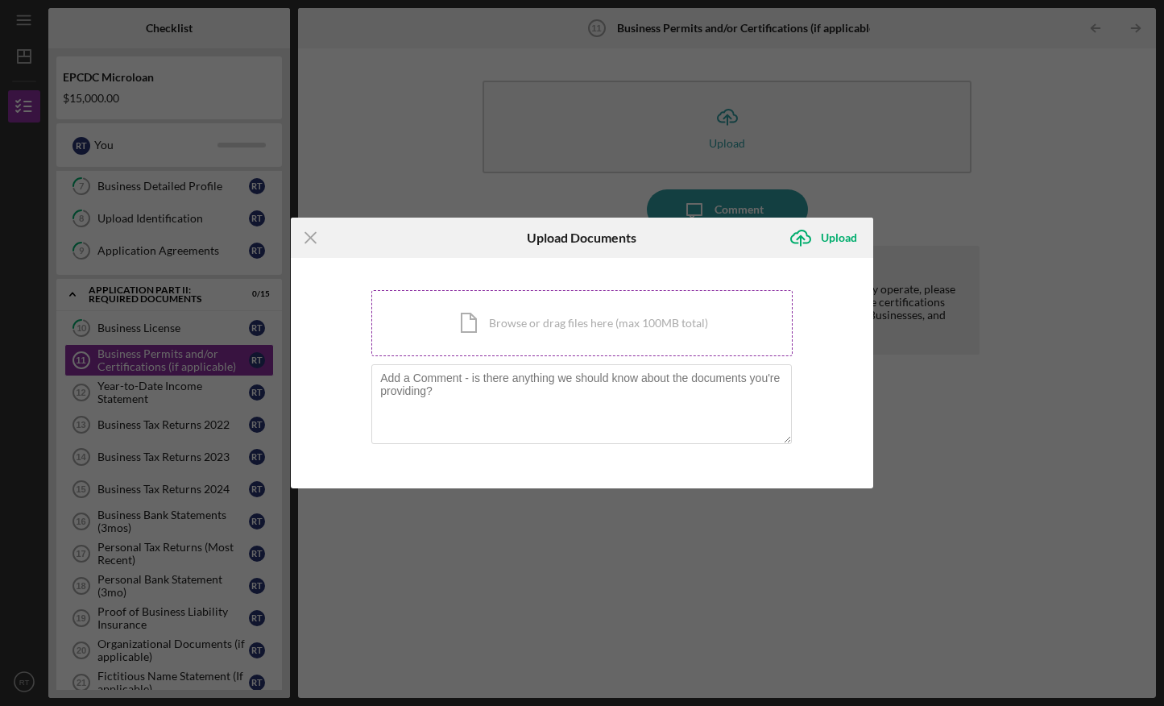
click at [537, 327] on div "Icon/Document Browse or drag files here (max 100MB total) Tap to choose files o…" at bounding box center [581, 323] width 421 height 66
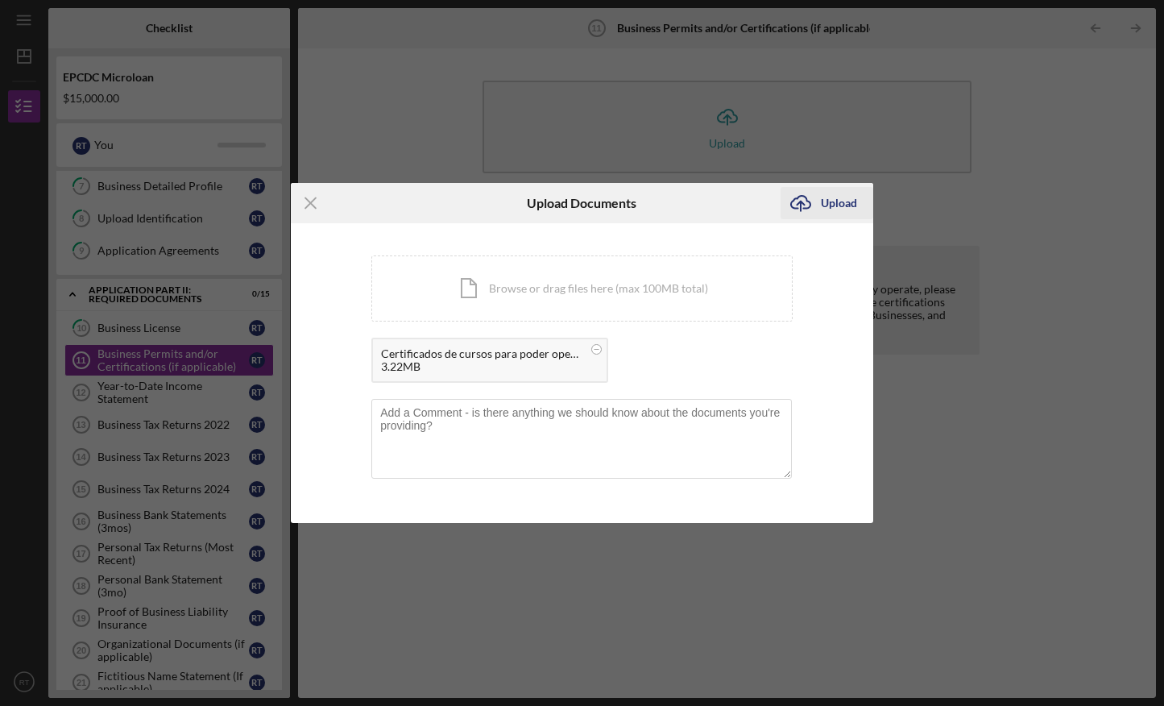
click at [844, 209] on div "Upload" at bounding box center [839, 203] width 36 height 32
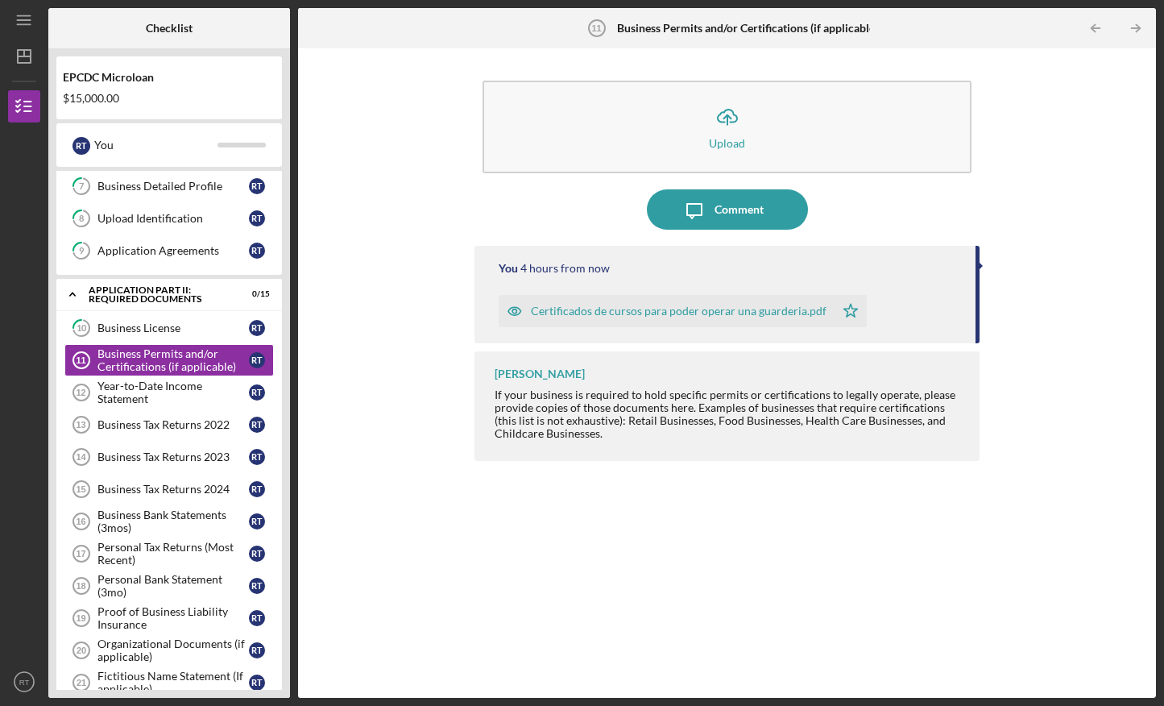
click at [516, 308] on icon "button" at bounding box center [514, 311] width 13 height 8
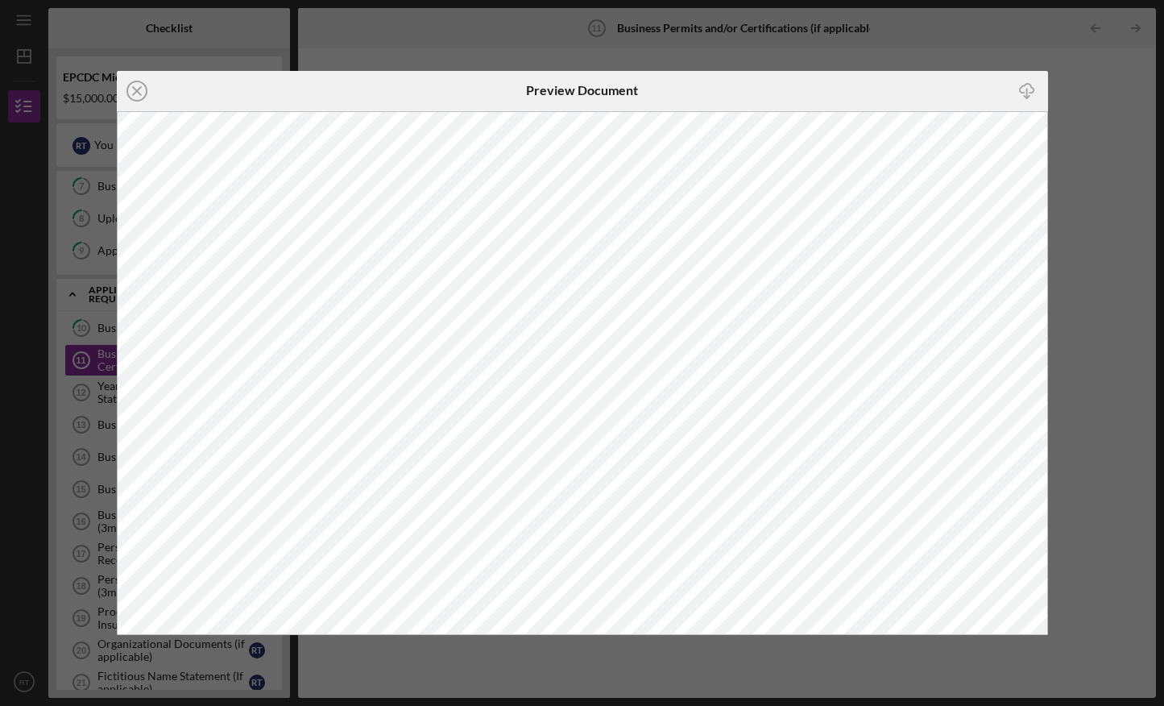
click at [1098, 143] on div "Icon/Close Preview Document Icon/Download" at bounding box center [582, 353] width 1164 height 706
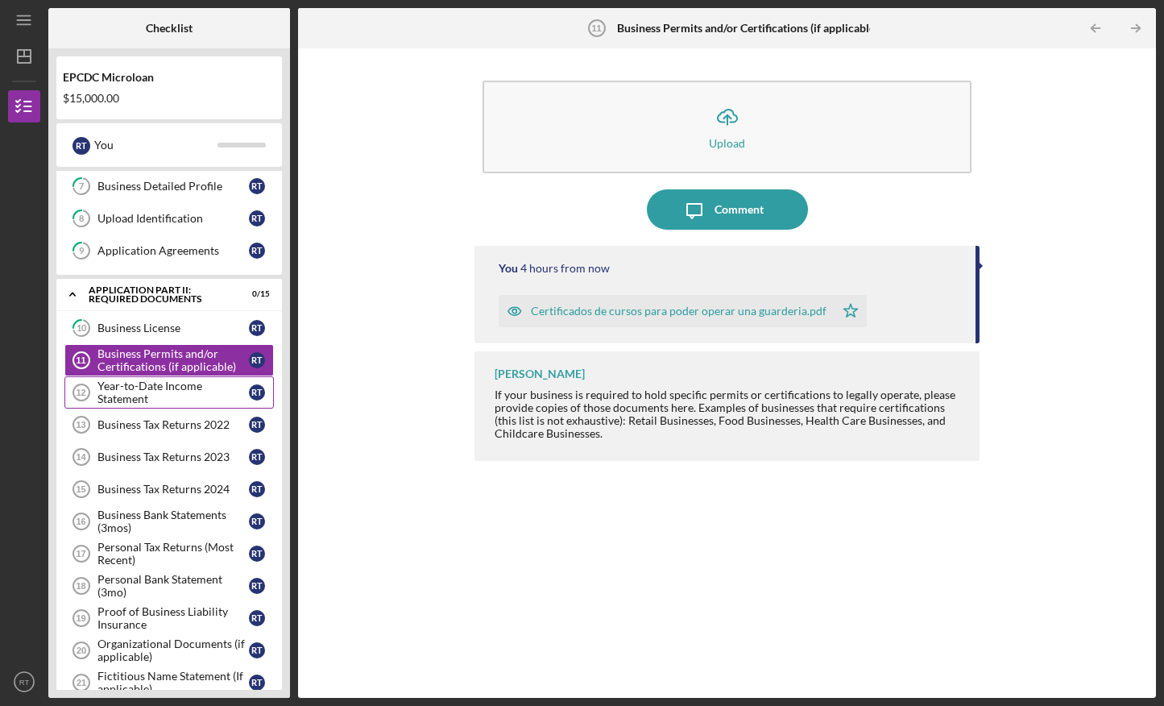
click at [142, 384] on div "Year-to-Date Income Statement" at bounding box center [172, 392] width 151 height 26
